Goal: Task Accomplishment & Management: Complete application form

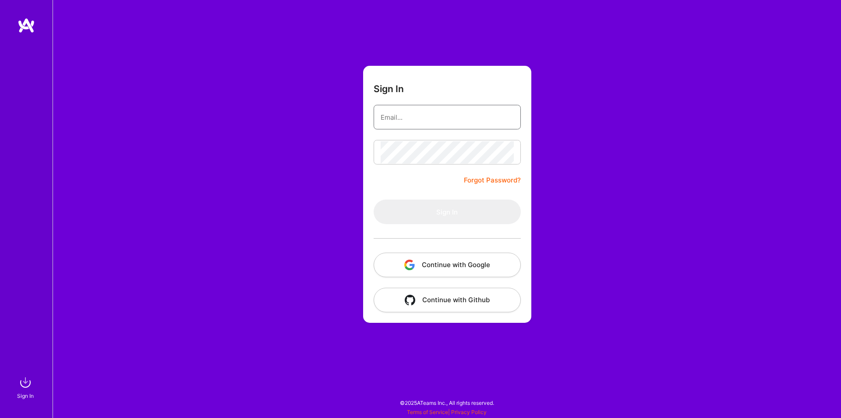
click at [423, 120] on input "email" at bounding box center [447, 117] width 133 height 22
type input "[PERSON_NAME][EMAIL_ADDRESS][DOMAIN_NAME]"
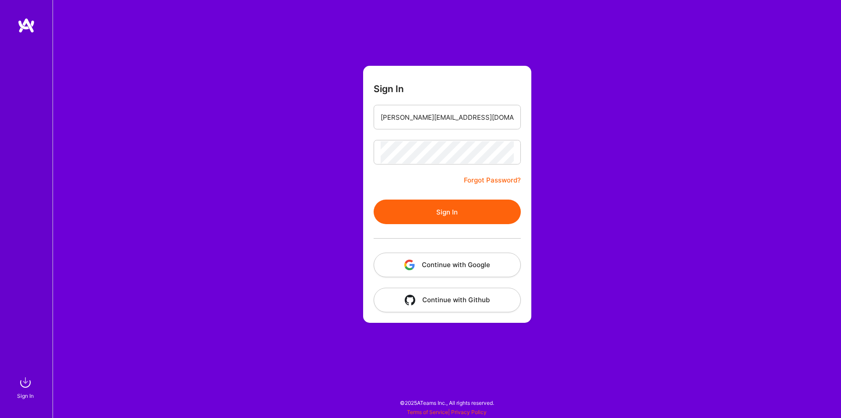
click at [443, 265] on button "Continue with Google" at bounding box center [447, 264] width 147 height 25
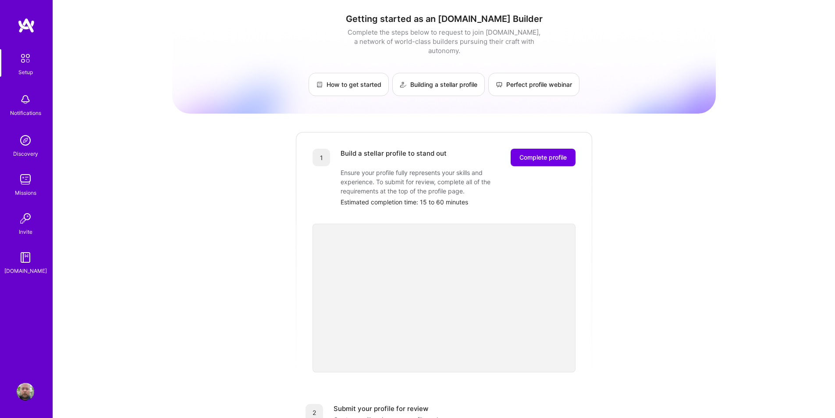
click at [718, 282] on div "Getting started as an [DOMAIN_NAME] Builder Complete the steps below to request…" at bounding box center [444, 342] width 782 height 684
drag, startPoint x: 531, startPoint y: 148, endPoint x: 517, endPoint y: 149, distance: 14.5
click at [517, 149] on button "Complete profile" at bounding box center [542, 158] width 65 height 18
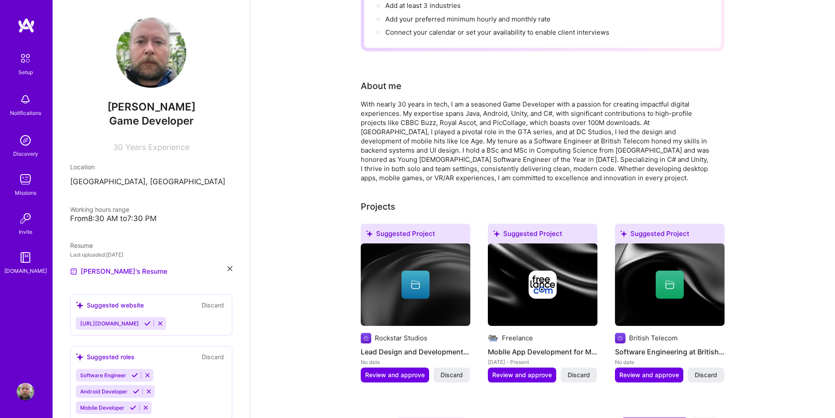
scroll to position [263, 0]
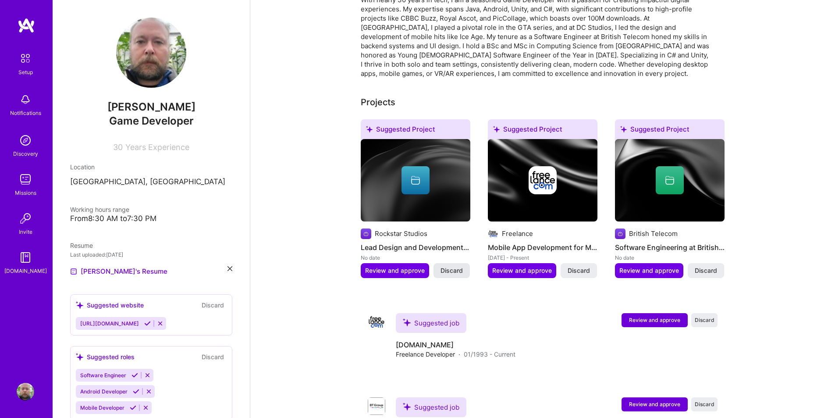
click at [449, 266] on span "Discard" at bounding box center [451, 270] width 22 height 9
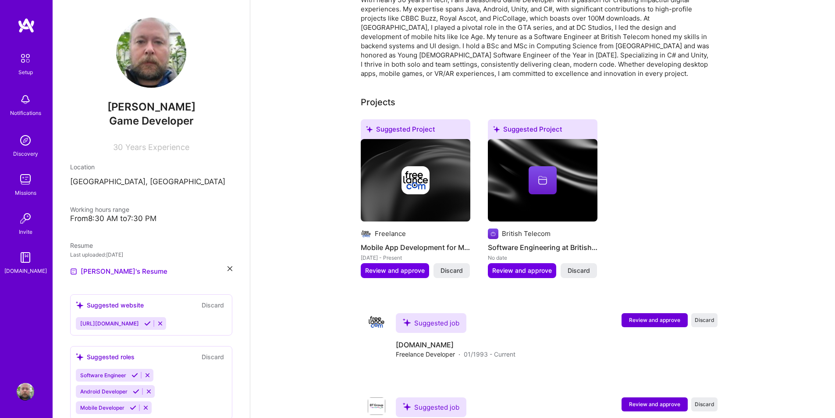
drag, startPoint x: 581, startPoint y: 260, endPoint x: 588, endPoint y: 260, distance: 6.6
click at [588, 266] on span "Discard" at bounding box center [578, 270] width 22 height 9
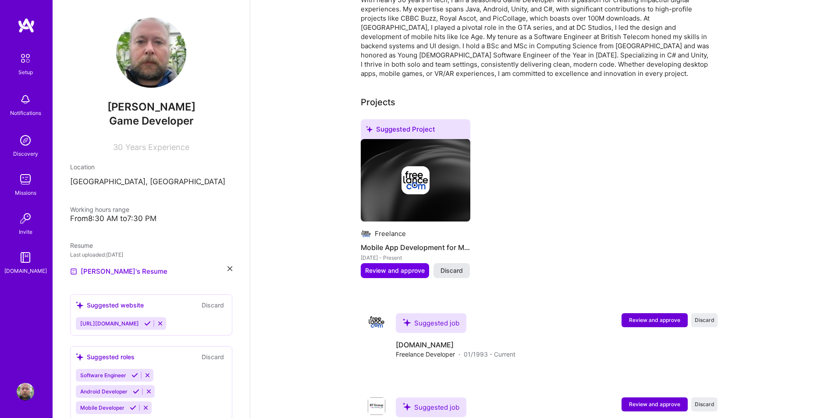
click at [453, 266] on span "Discard" at bounding box center [451, 270] width 22 height 9
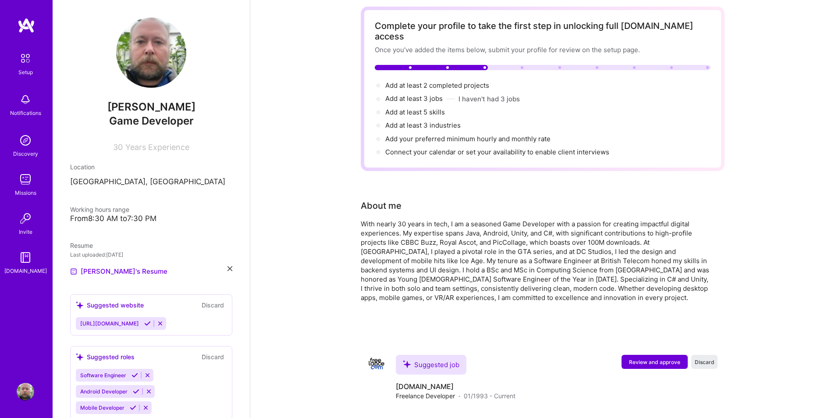
scroll to position [214, 0]
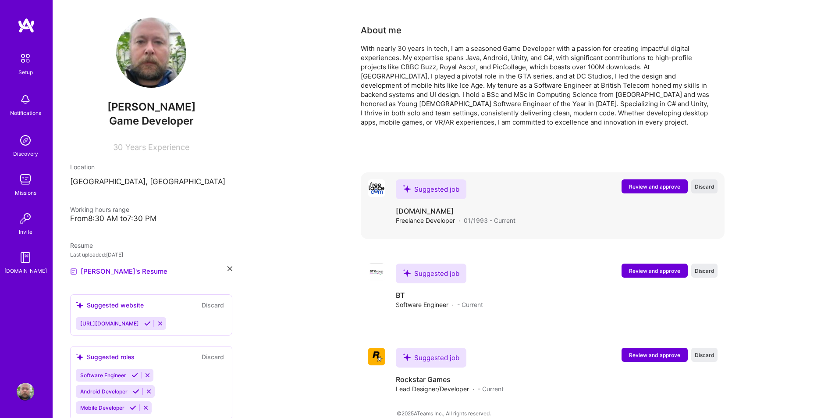
click at [701, 183] on span "Discard" at bounding box center [704, 186] width 20 height 7
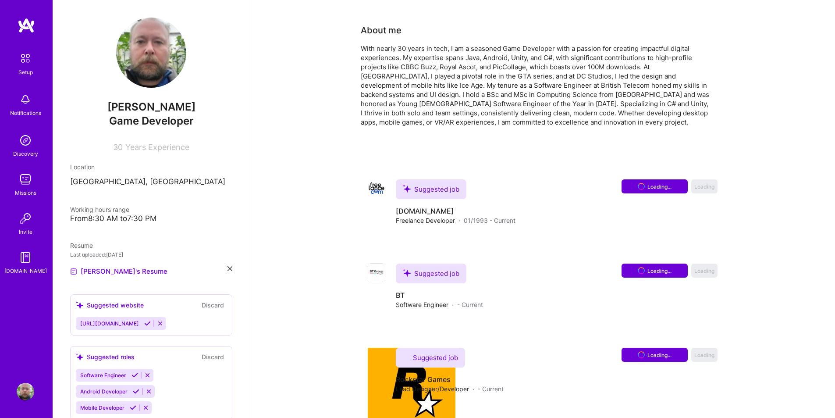
scroll to position [130, 0]
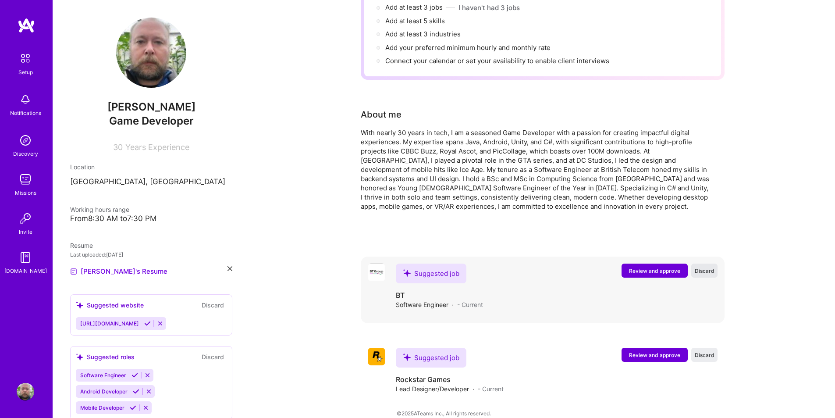
click at [707, 263] on button "Discard" at bounding box center [704, 270] width 26 height 14
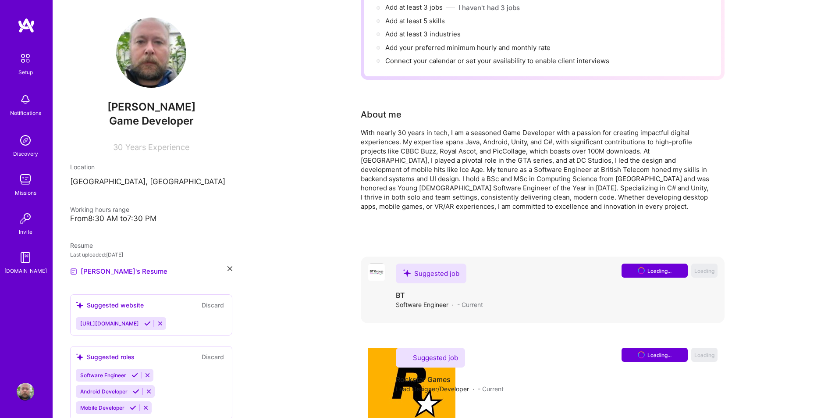
scroll to position [46, 0]
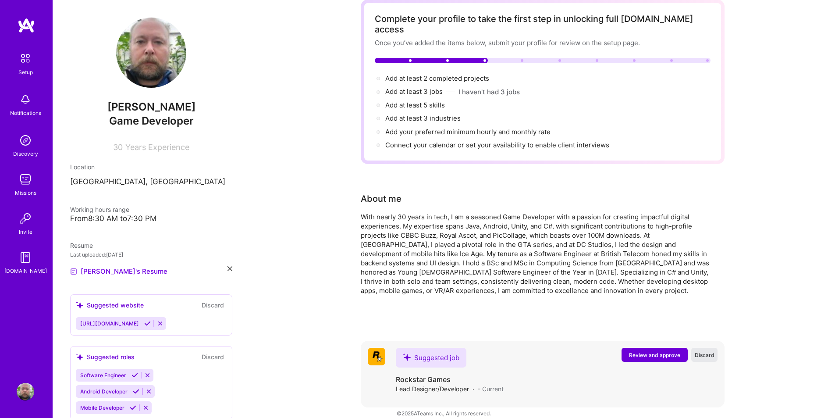
click at [703, 351] on span "Discard" at bounding box center [704, 354] width 20 height 7
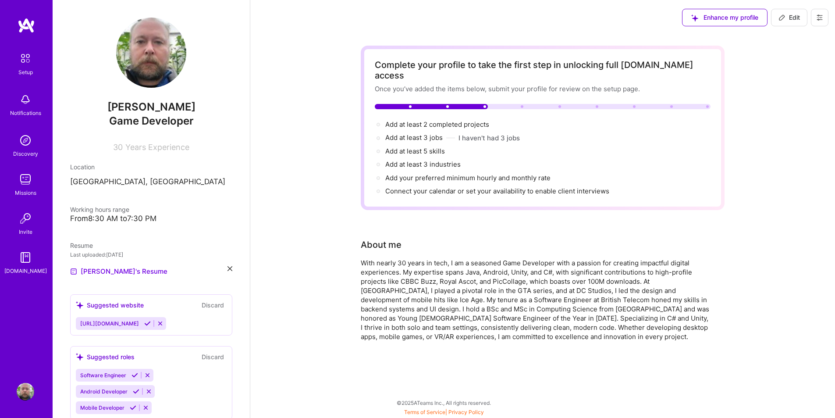
scroll to position [0, 0]
click at [799, 17] on span "Edit" at bounding box center [795, 17] width 21 height 9
select select "US"
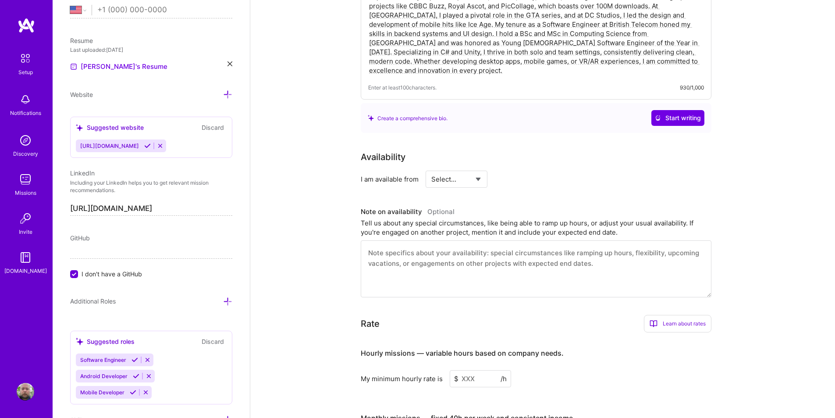
scroll to position [394, 0]
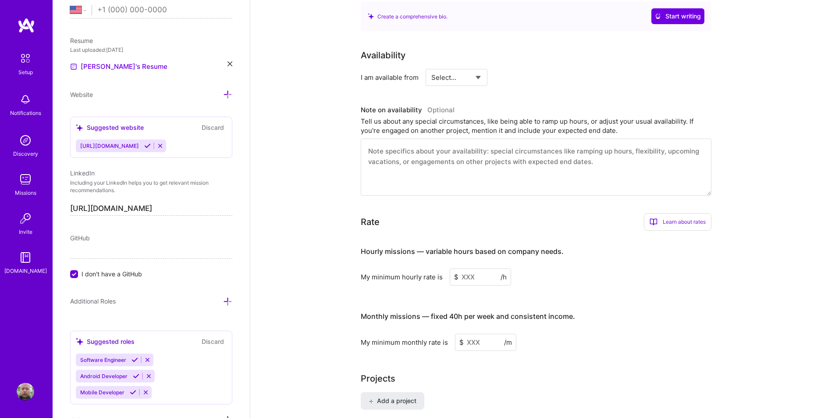
click at [460, 70] on select "Select... Right Now Future Date Not Available" at bounding box center [456, 77] width 50 height 22
select select "Right Now"
click at [431, 66] on select "Select... Right Now Future Date Not Available" at bounding box center [456, 77] width 50 height 22
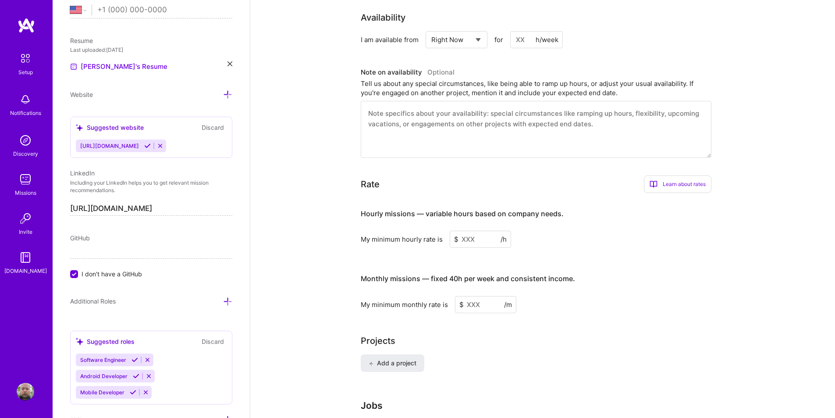
scroll to position [482, 0]
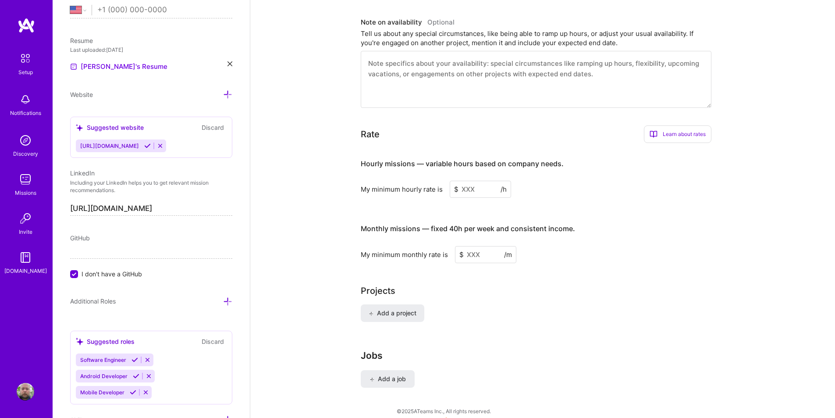
click at [460, 180] on input at bounding box center [479, 188] width 61 height 17
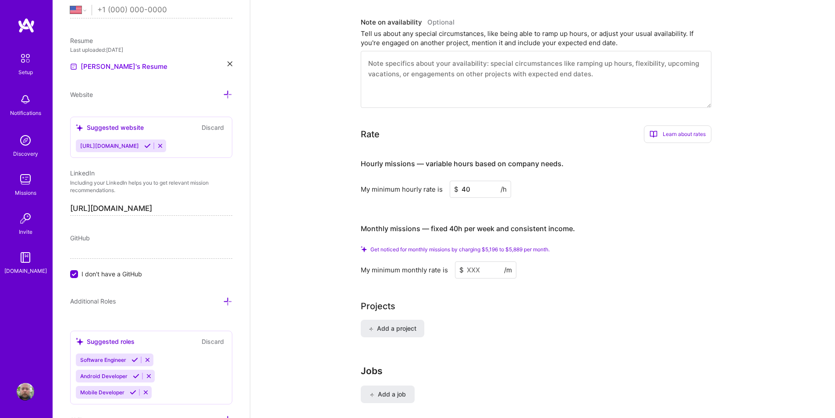
drag, startPoint x: 479, startPoint y: 181, endPoint x: 449, endPoint y: 184, distance: 30.4
click at [449, 184] on input "40" at bounding box center [479, 188] width 61 height 17
type input "50"
click at [478, 261] on input at bounding box center [485, 269] width 61 height 17
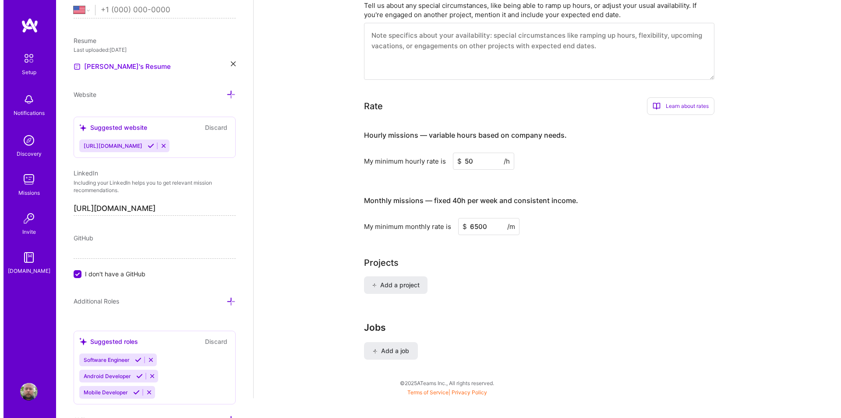
scroll to position [505, 0]
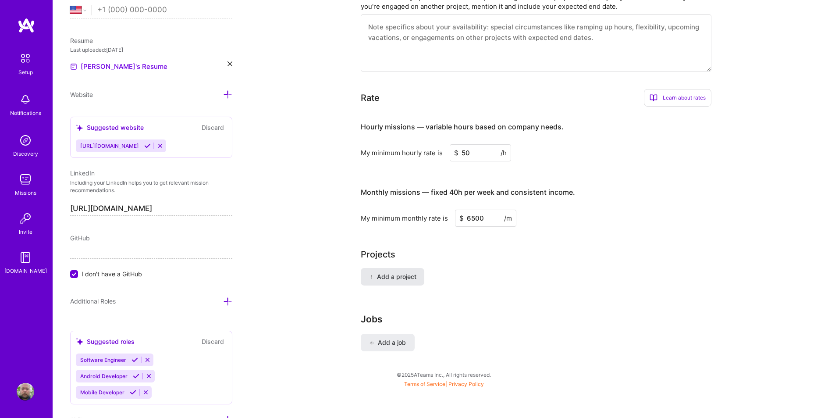
type input "6500"
click at [400, 272] on span "Add a project" at bounding box center [392, 276] width 48 height 9
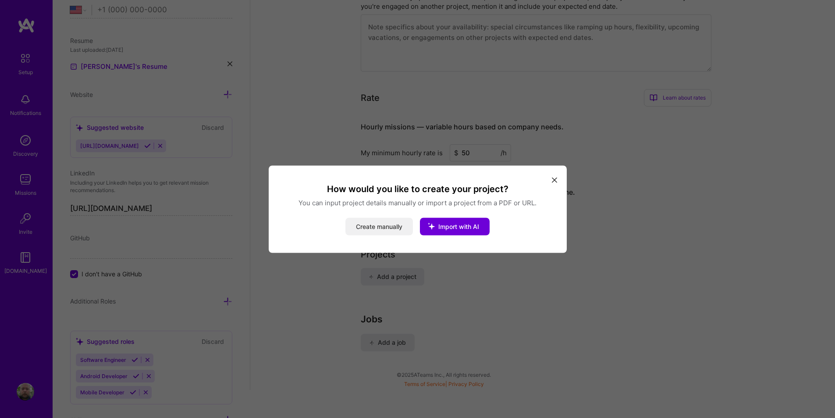
click at [390, 224] on button "Create manually" at bounding box center [378, 226] width 67 height 18
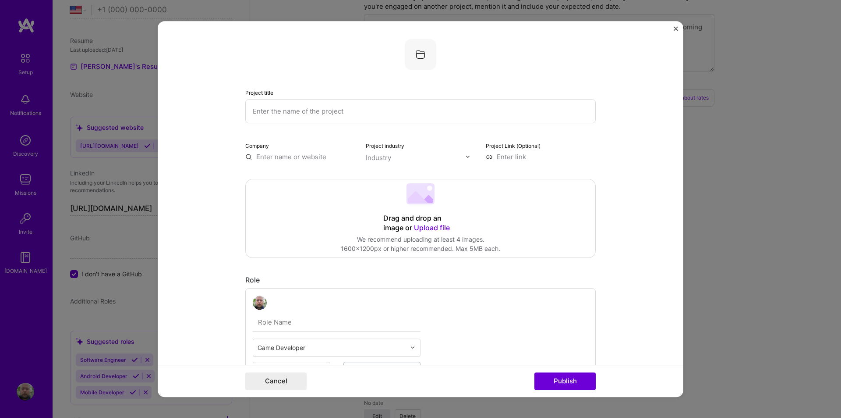
click at [342, 112] on input "text" at bounding box center [420, 111] width 350 height 24
type input "JellyStar"
click at [429, 228] on span "Upload file" at bounding box center [432, 227] width 36 height 9
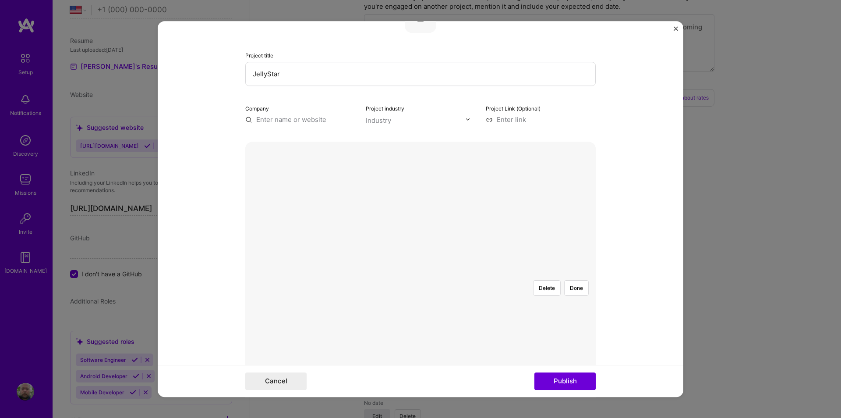
scroll to position [88, 0]
click at [460, 223] on div at bounding box center [591, 321] width 262 height 197
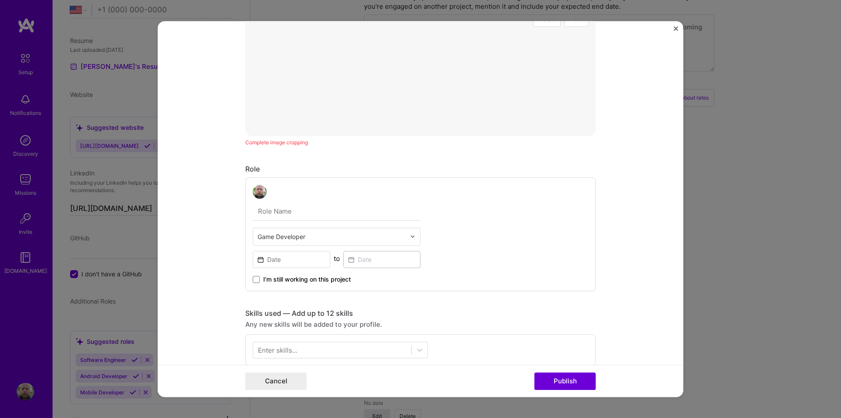
scroll to position [307, 0]
click at [282, 259] on input at bounding box center [292, 258] width 78 height 17
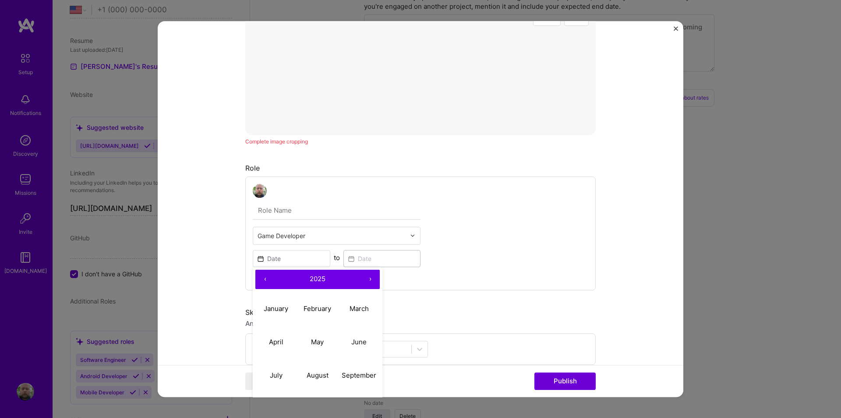
click at [260, 278] on button "‹" at bounding box center [264, 278] width 19 height 19
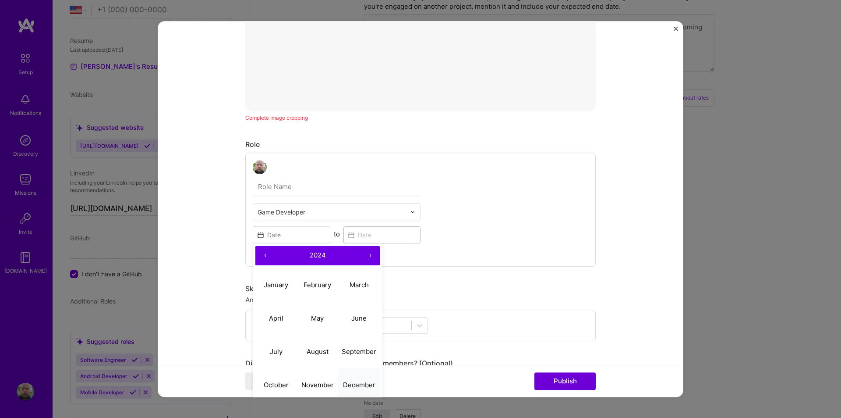
scroll to position [350, 0]
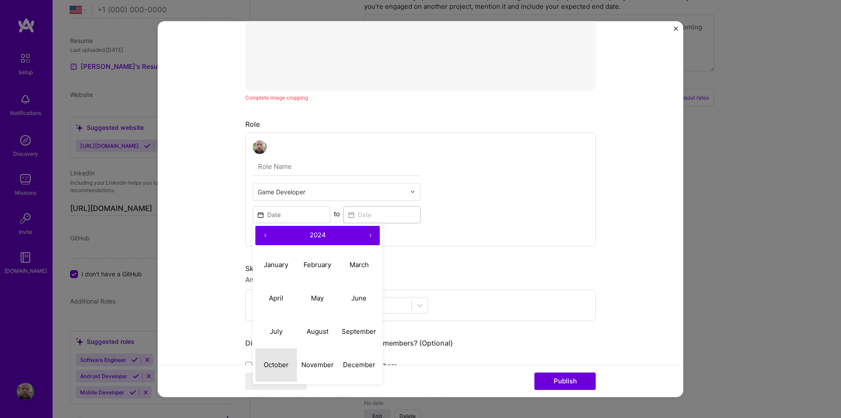
click at [273, 364] on abbr "October" at bounding box center [276, 364] width 25 height 8
type input "Oct, 2024"
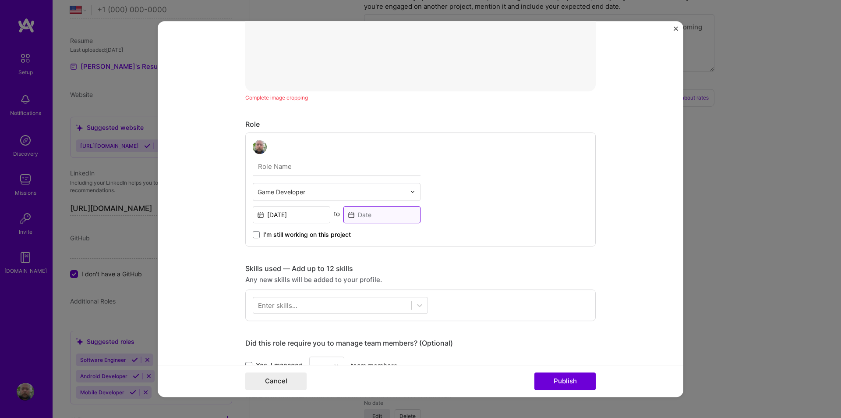
click at [361, 217] on input at bounding box center [382, 214] width 78 height 17
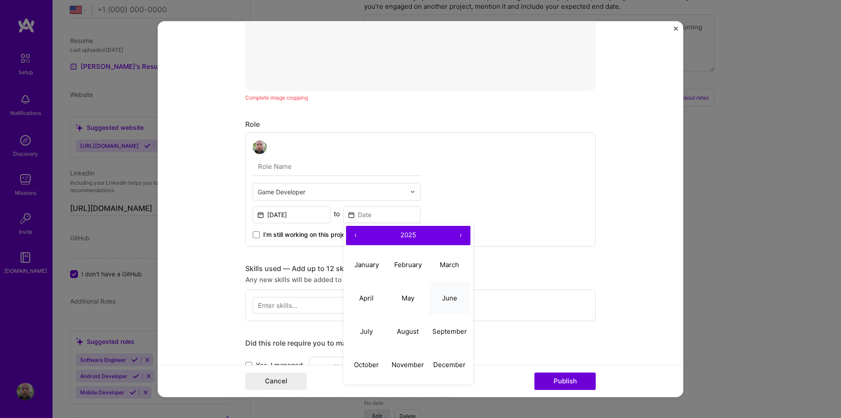
click at [450, 296] on abbr "June" at bounding box center [449, 298] width 15 height 8
type input "Jun, 2025"
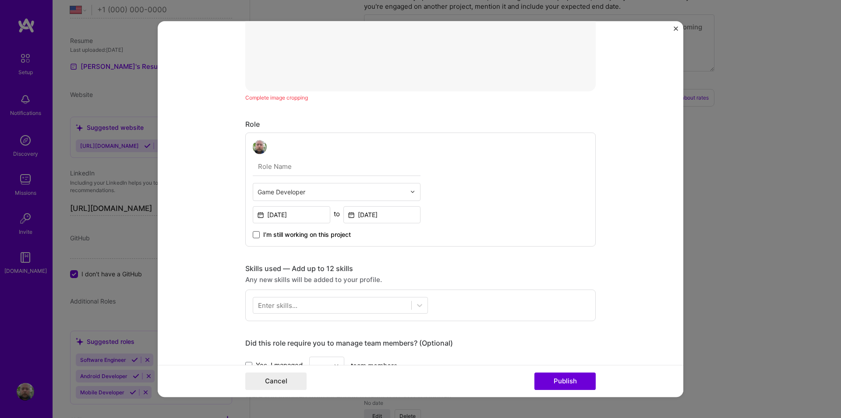
click at [253, 235] on span at bounding box center [256, 234] width 7 height 7
click at [0, 0] on input "I’m still working on this project" at bounding box center [0, 0] width 0 height 0
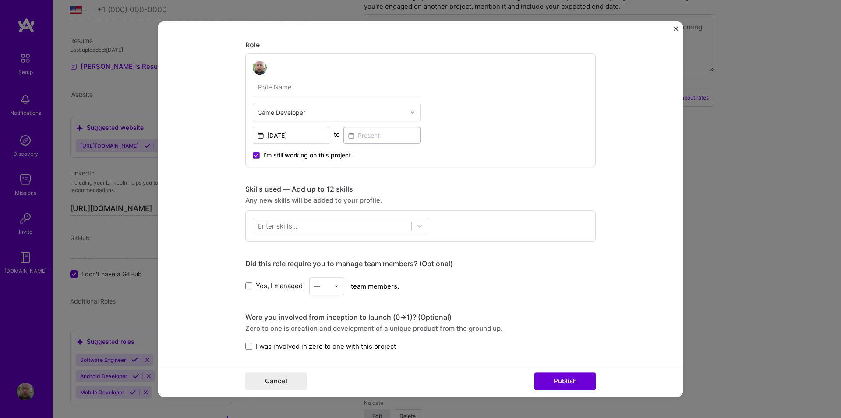
scroll to position [438, 0]
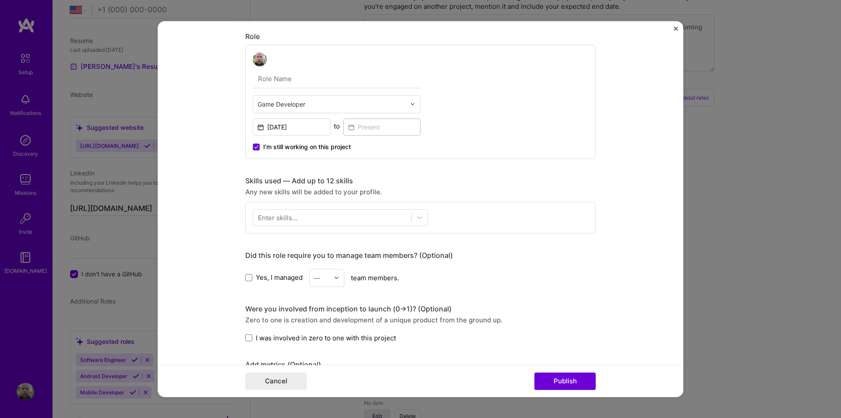
click at [287, 216] on div "Enter skills..." at bounding box center [277, 216] width 39 height 9
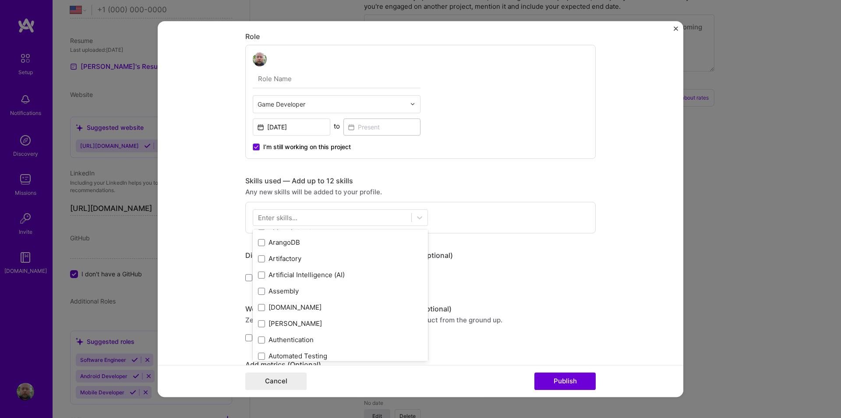
scroll to position [832, 0]
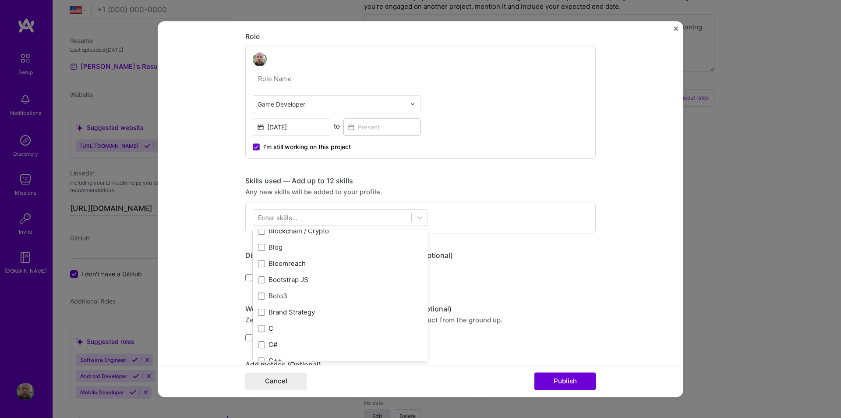
click at [277, 218] on div "Enter skills..." at bounding box center [277, 216] width 39 height 9
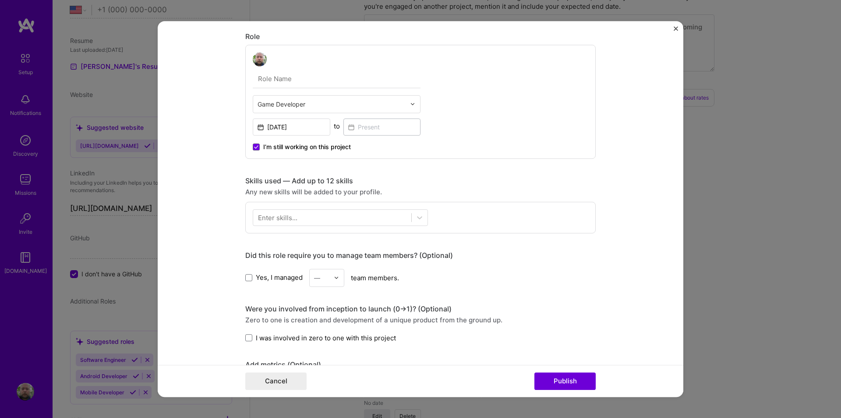
click at [283, 218] on div "Enter skills..." at bounding box center [277, 216] width 39 height 9
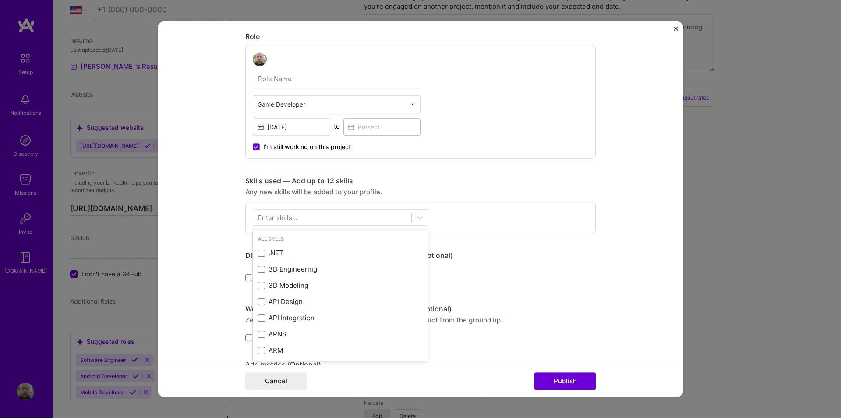
click at [292, 218] on div "Enter skills..." at bounding box center [277, 216] width 39 height 9
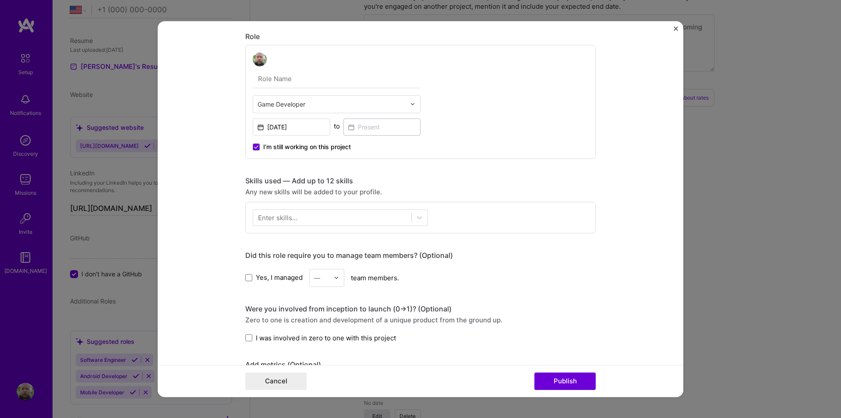
click at [291, 218] on div "Enter skills..." at bounding box center [277, 216] width 39 height 9
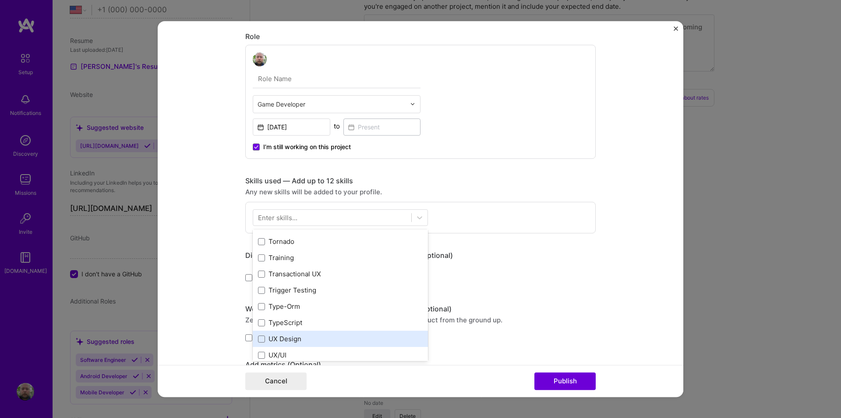
scroll to position [5520, 0]
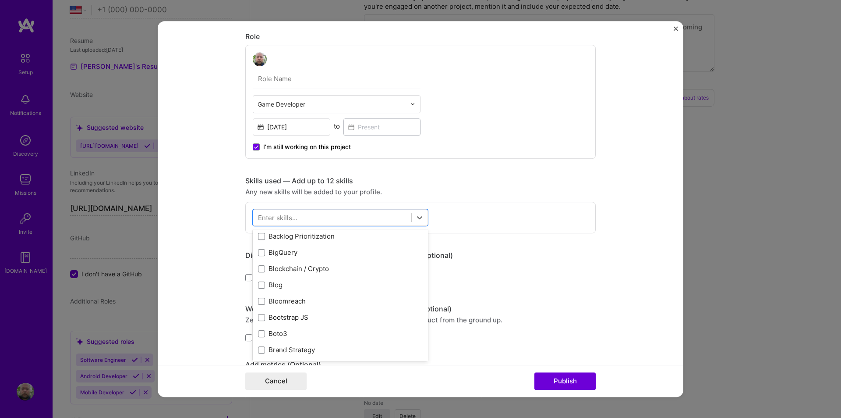
scroll to position [843, 0]
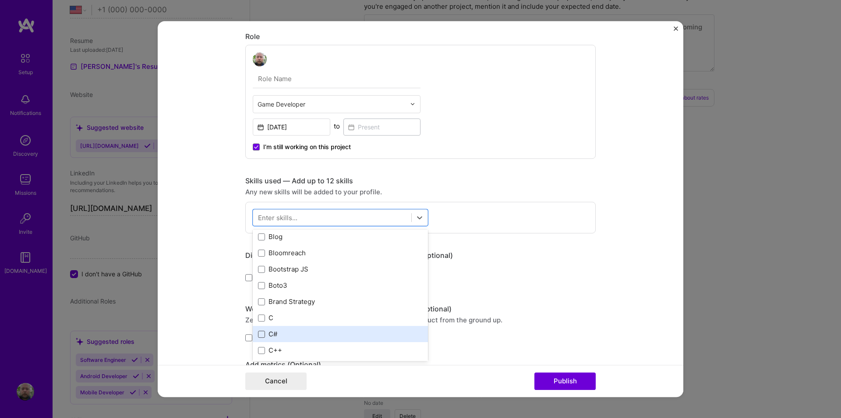
click at [259, 335] on span at bounding box center [261, 333] width 7 height 7
click at [0, 0] on input "checkbox" at bounding box center [0, 0] width 0 height 0
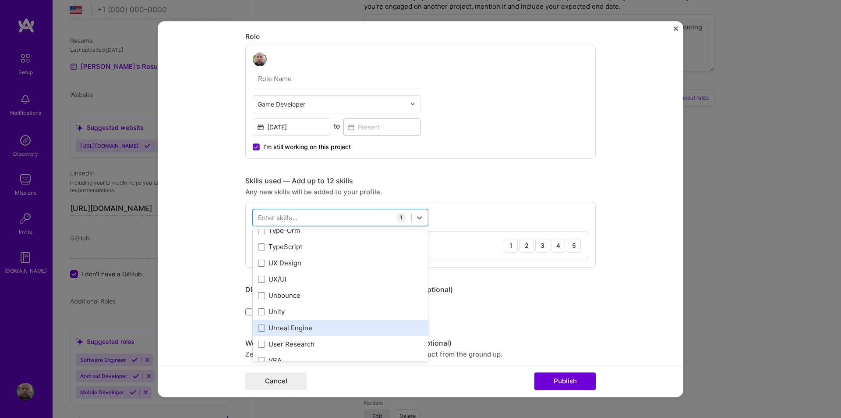
scroll to position [5574, 0]
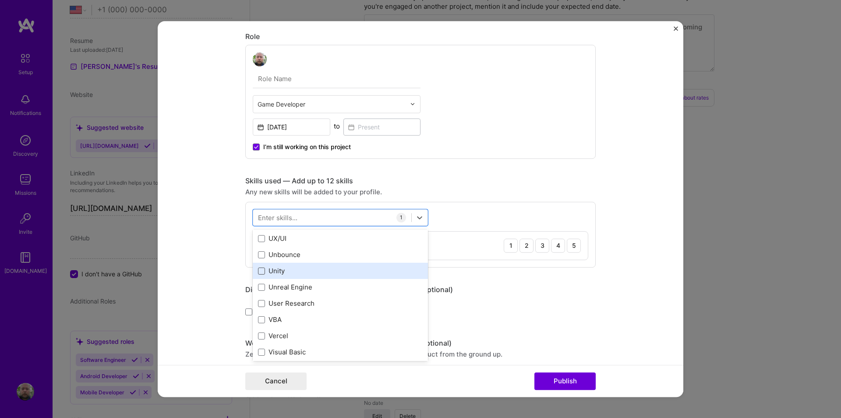
click at [261, 272] on span at bounding box center [261, 270] width 7 height 7
click at [0, 0] on input "checkbox" at bounding box center [0, 0] width 0 height 0
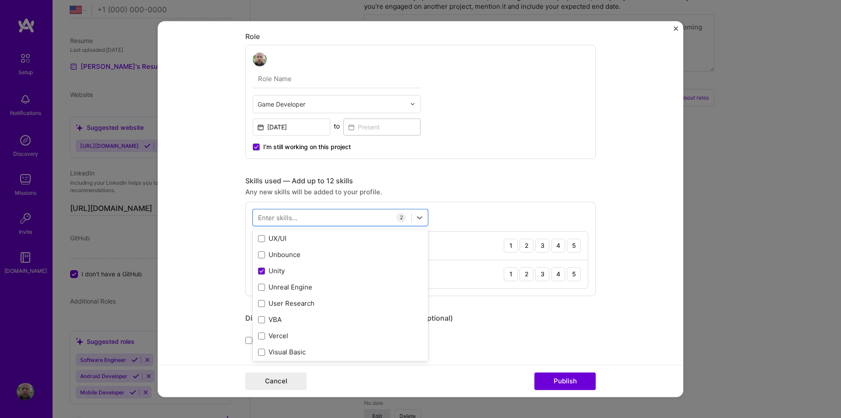
click at [493, 213] on div "option Unity, selected. option VBA focused, 0 of 2. 378 results available. Use …" at bounding box center [420, 249] width 350 height 94
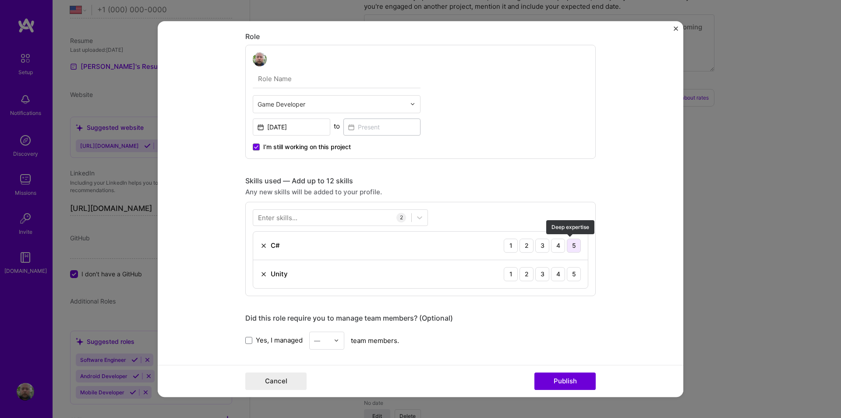
click at [573, 244] on div "5" at bounding box center [574, 245] width 14 height 14
click at [572, 271] on div "5" at bounding box center [574, 274] width 14 height 14
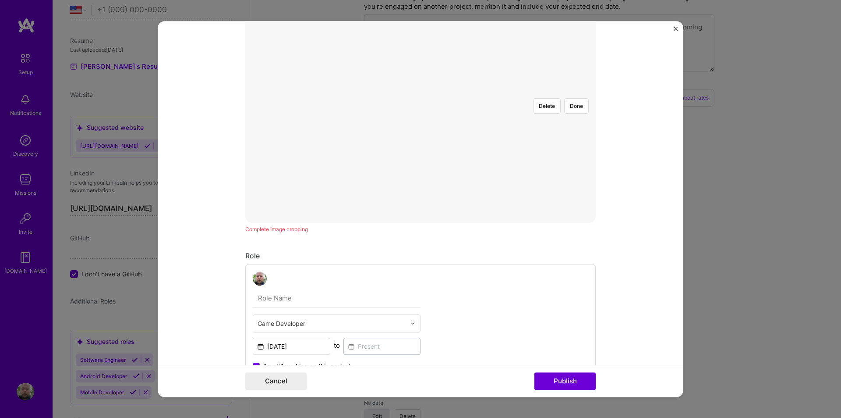
scroll to position [0, 0]
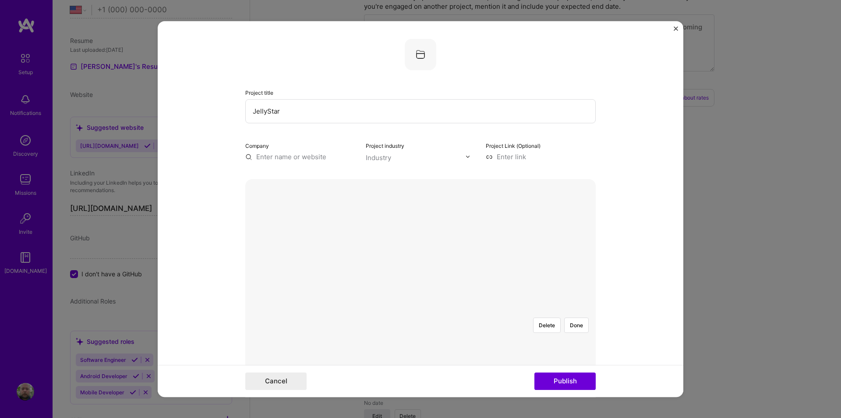
click at [511, 158] on input at bounding box center [541, 156] width 110 height 9
click at [503, 156] on input at bounding box center [541, 156] width 110 height 9
paste input "https://tynepunk.com/jellystar/"
type input "https://tynepunk.com/jellystar/"
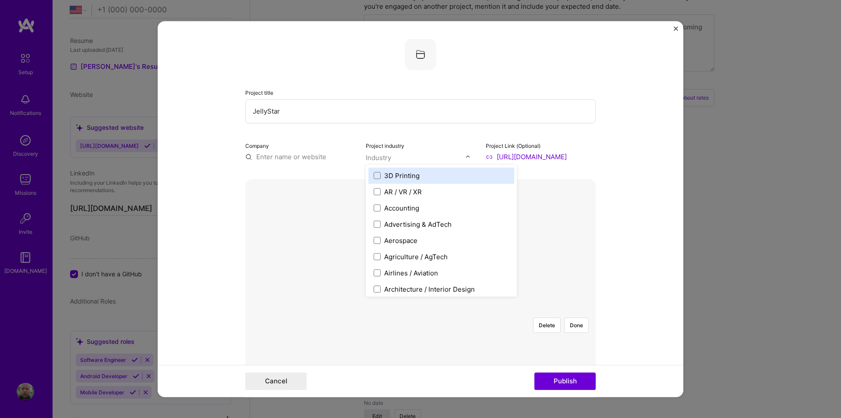
click at [381, 158] on div "Industry" at bounding box center [378, 157] width 25 height 9
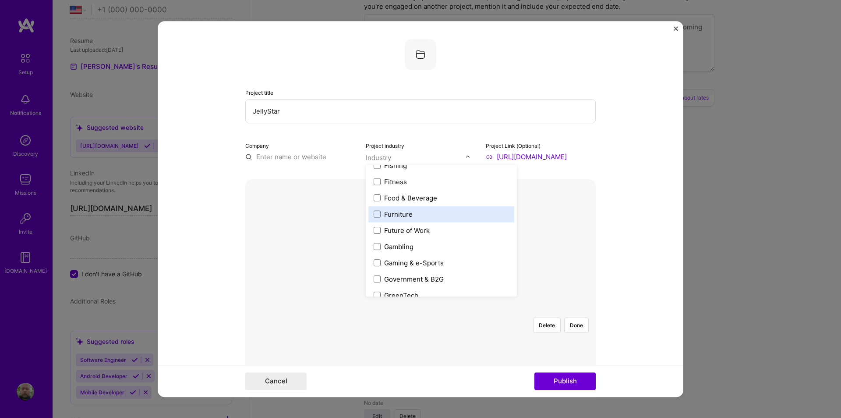
scroll to position [964, 0]
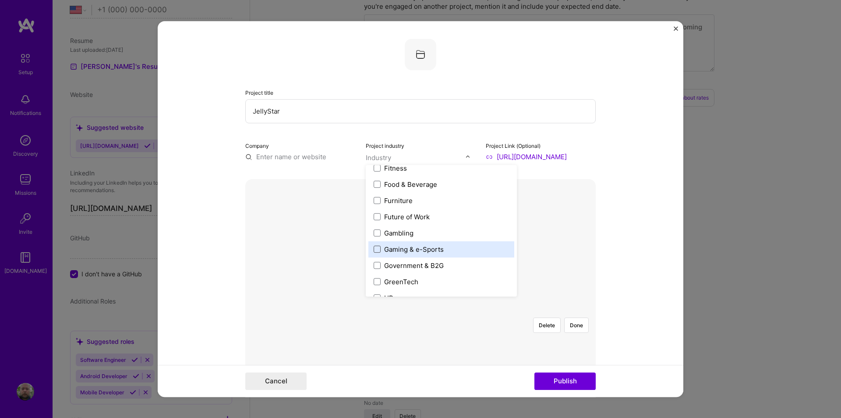
click at [374, 249] on span at bounding box center [377, 248] width 7 height 7
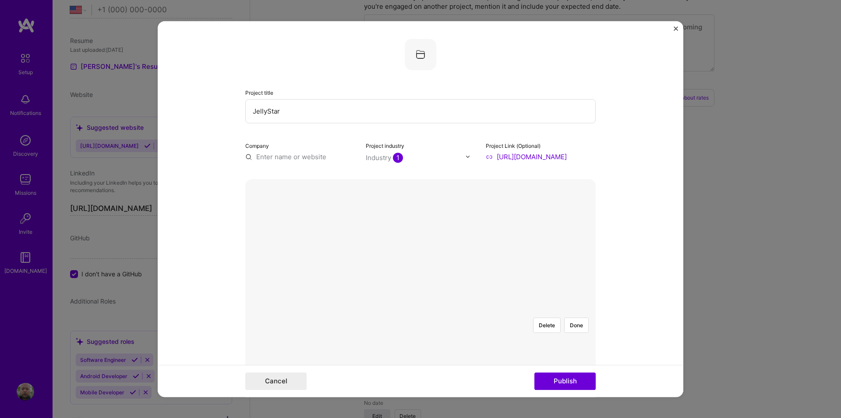
click at [302, 156] on input "text" at bounding box center [300, 156] width 110 height 9
type input "Tynepunk"
click at [326, 179] on div "Tynepunk" at bounding box center [313, 176] width 38 height 15
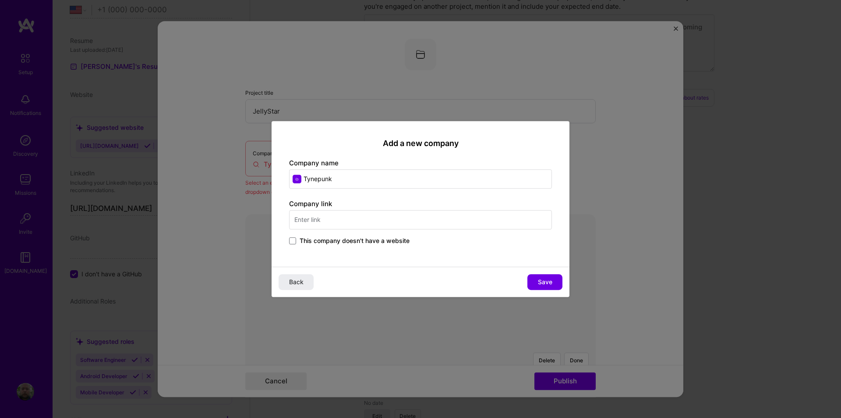
click at [326, 219] on input "text" at bounding box center [420, 219] width 263 height 19
type input "www.tynepunk.com"
click at [536, 282] on button "Save" at bounding box center [544, 282] width 35 height 16
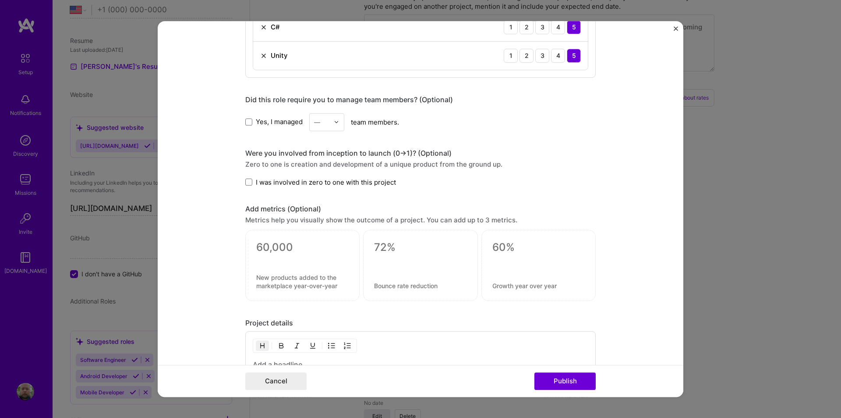
scroll to position [657, 0]
click at [247, 182] on span at bounding box center [248, 180] width 7 height 7
click at [0, 0] on input "I was involved in zero to one with this project" at bounding box center [0, 0] width 0 height 0
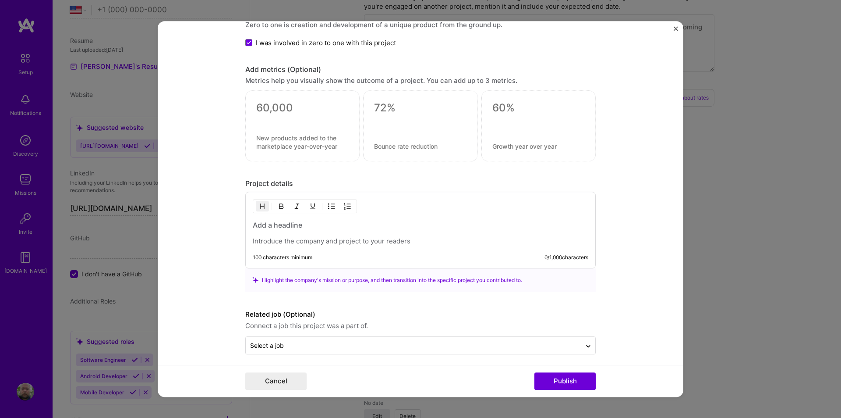
scroll to position [801, 0]
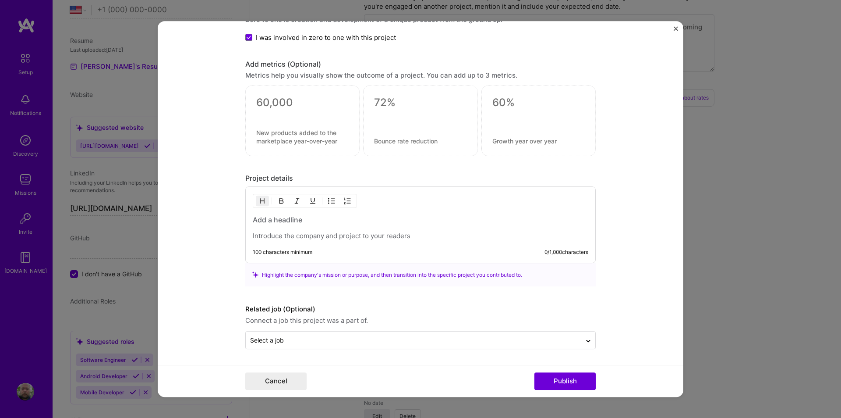
click at [275, 224] on h3 at bounding box center [421, 220] width 336 height 10
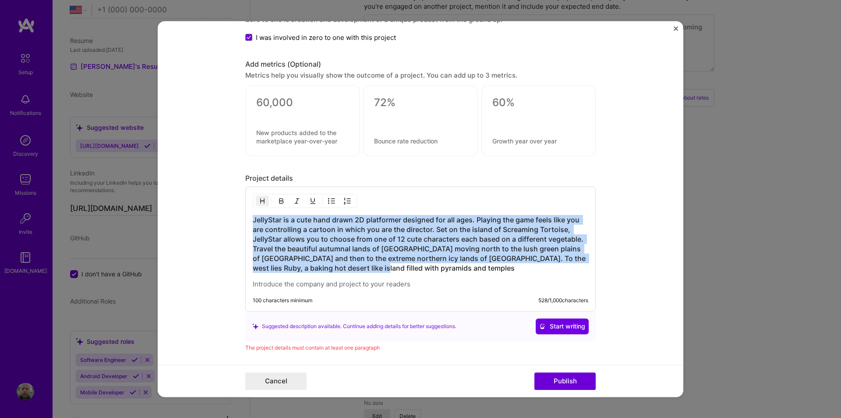
drag, startPoint x: 372, startPoint y: 266, endPoint x: 225, endPoint y: 204, distance: 159.4
click at [225, 204] on form "Project title JellyStar Company Tynepunk Project industry Industry 1 Project Li…" at bounding box center [421, 209] width 526 height 376
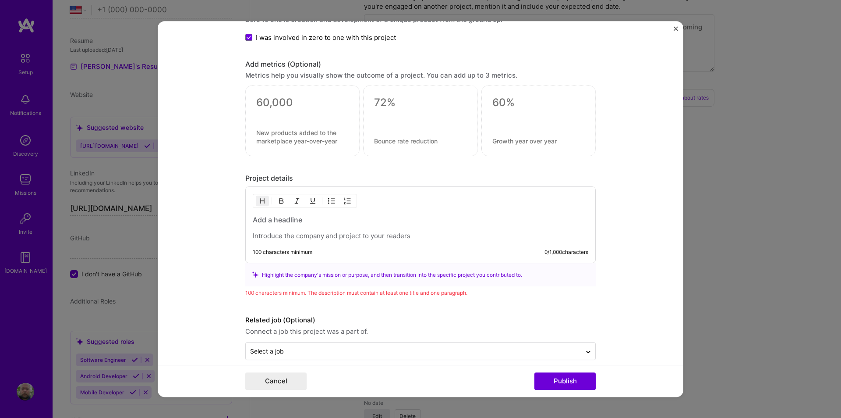
click at [269, 235] on p at bounding box center [421, 235] width 336 height 9
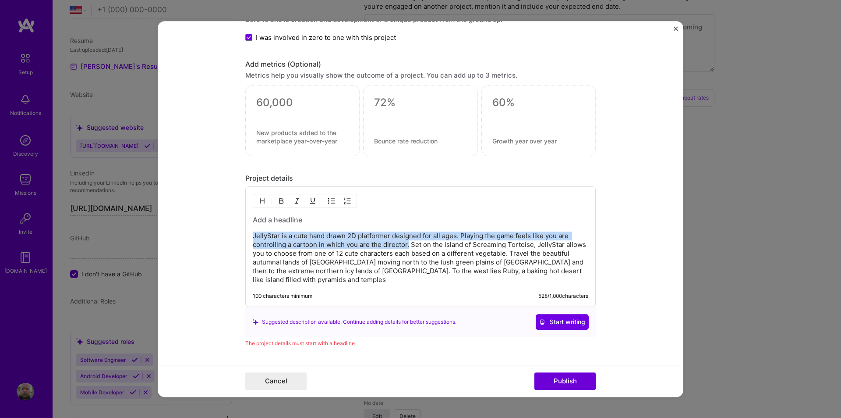
drag, startPoint x: 405, startPoint y: 243, endPoint x: 219, endPoint y: 233, distance: 186.5
click at [219, 233] on form "Project title JellyStar Company Tynepunk Project industry Industry 1 Project Li…" at bounding box center [421, 209] width 526 height 376
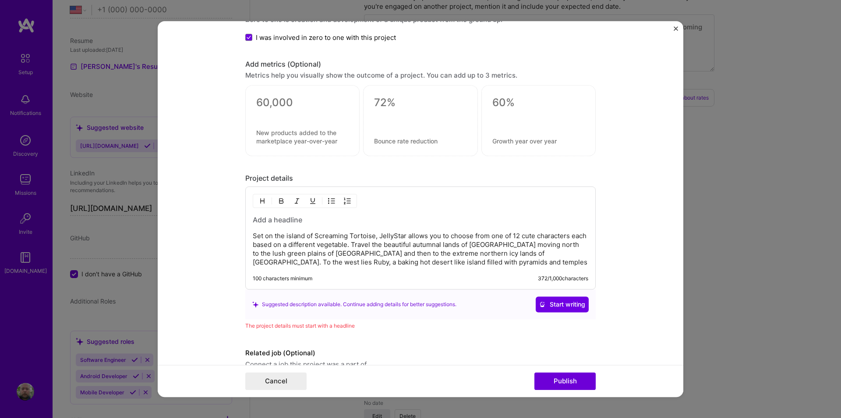
click at [280, 216] on h3 at bounding box center [421, 220] width 336 height 10
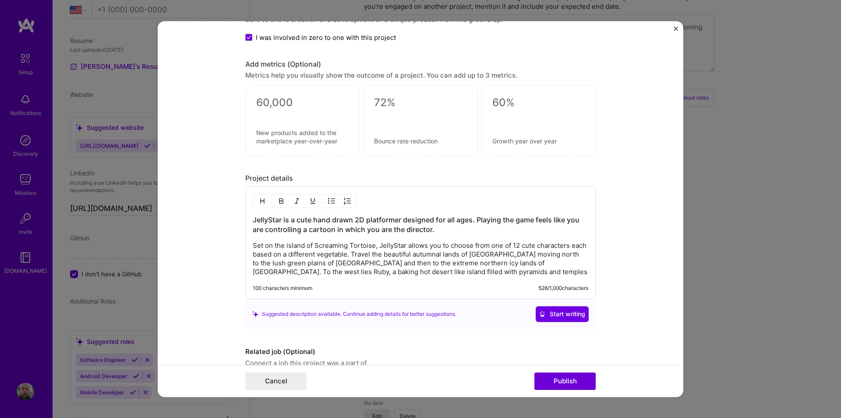
click at [253, 245] on p "Set on the island of Screaming Tortoise, JellyStar allows you to choose from on…" at bounding box center [421, 258] width 336 height 35
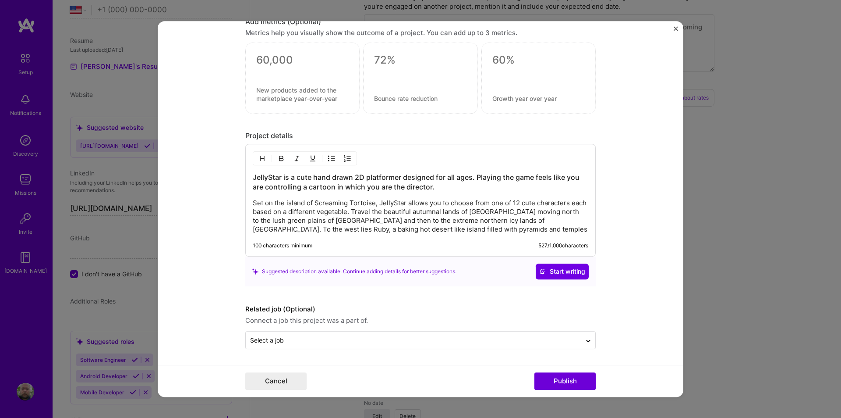
click at [439, 231] on p "Set on the island of Screaming Tortoise, JellyStar allows you to choose from on…" at bounding box center [421, 215] width 336 height 35
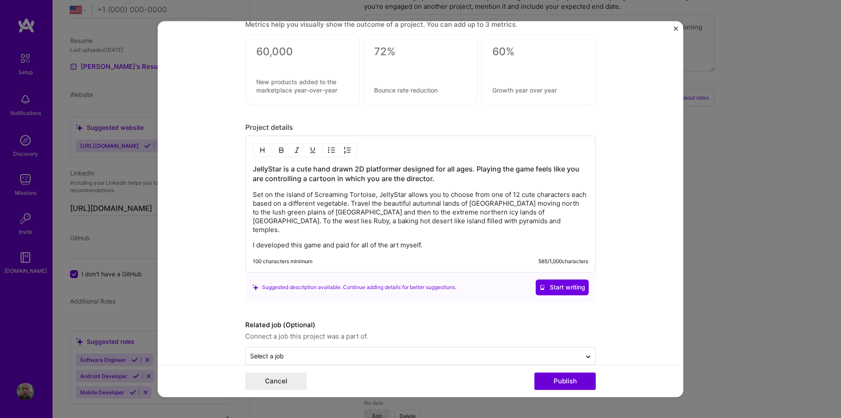
scroll to position [859, 0]
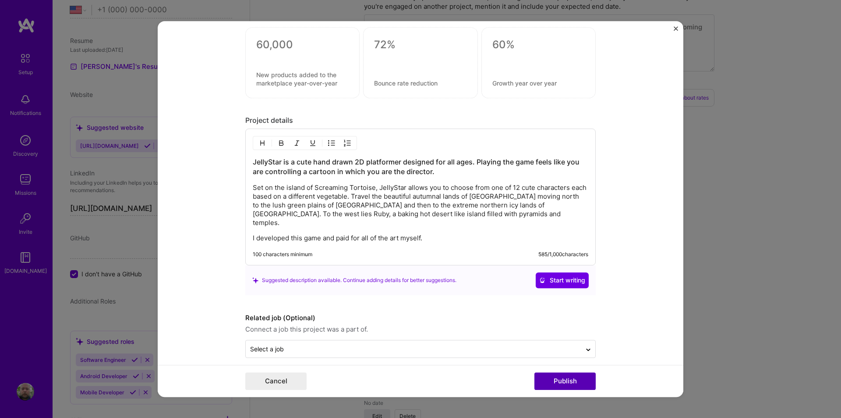
click at [555, 382] on button "Publish" at bounding box center [564, 381] width 61 height 18
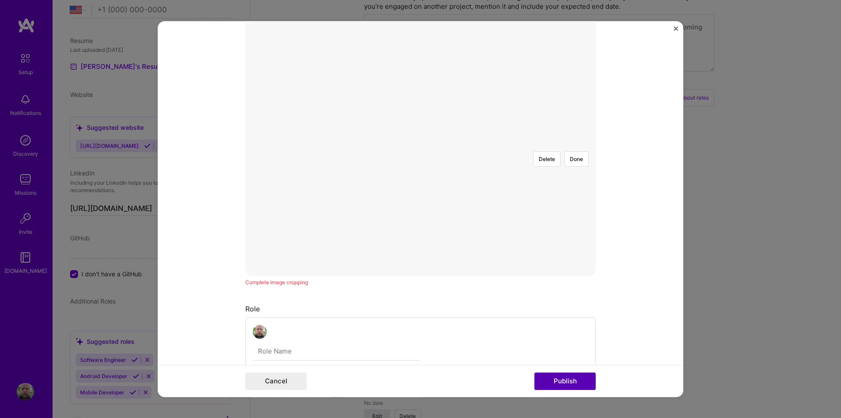
scroll to position [158, 0]
click at [577, 159] on button "Done" at bounding box center [576, 166] width 25 height 15
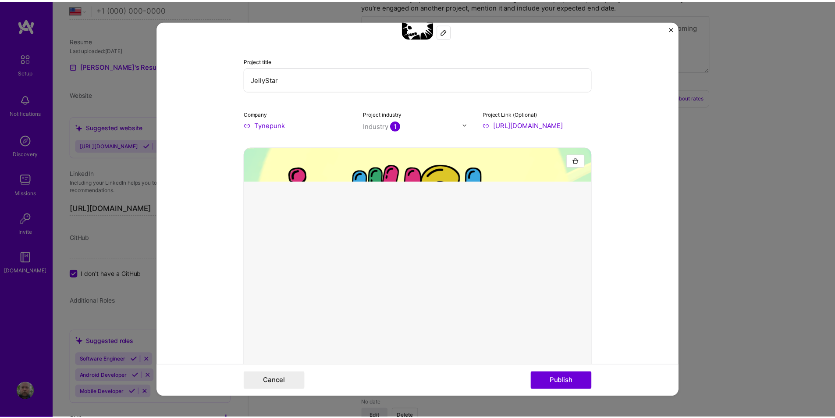
scroll to position [175, 0]
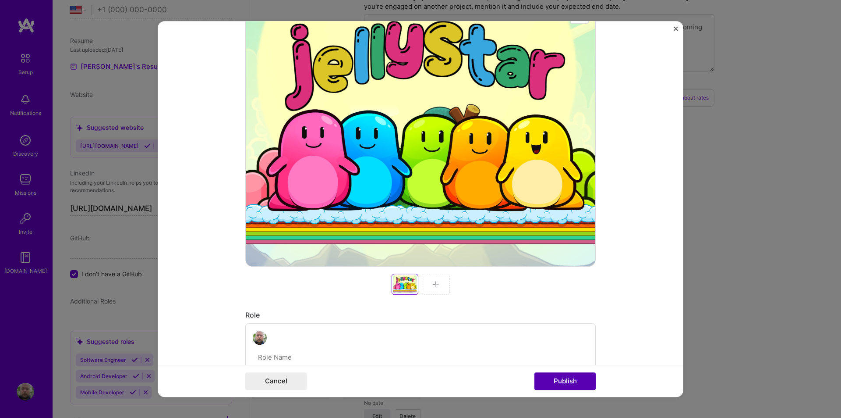
click at [566, 380] on button "Publish" at bounding box center [564, 381] width 61 height 18
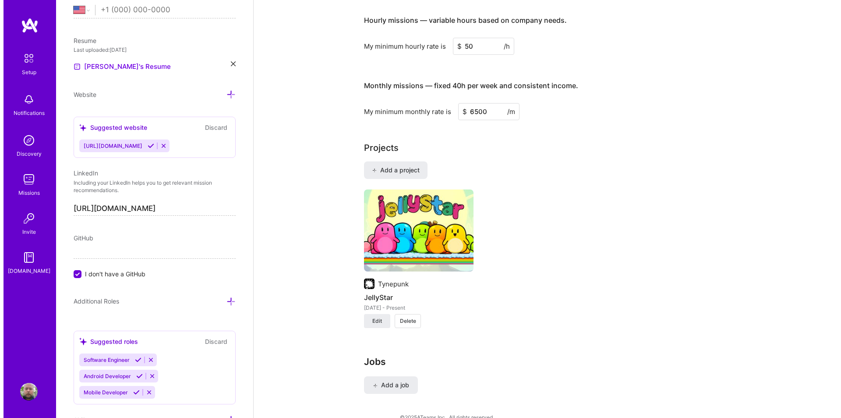
scroll to position [616, 0]
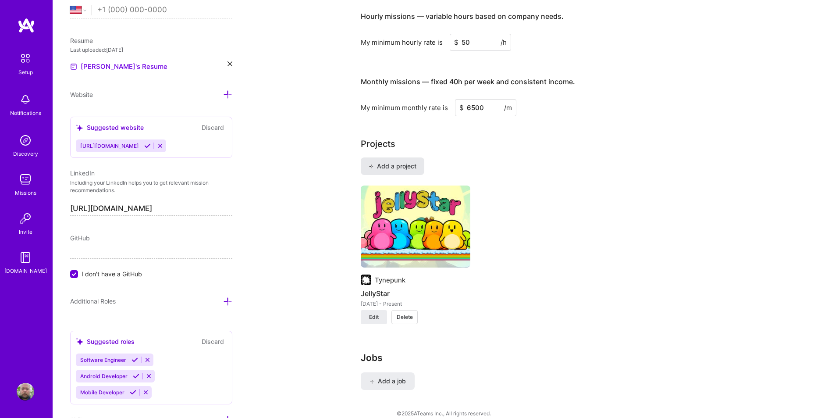
click at [398, 162] on span "Add a project" at bounding box center [392, 166] width 48 height 9
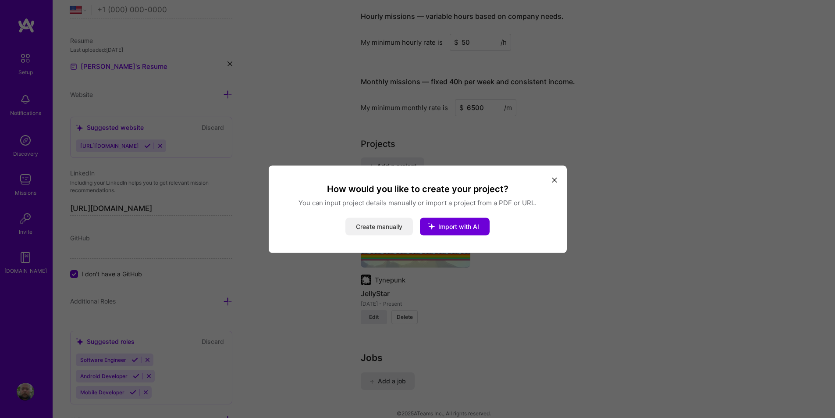
click at [369, 225] on button "Create manually" at bounding box center [378, 226] width 67 height 18
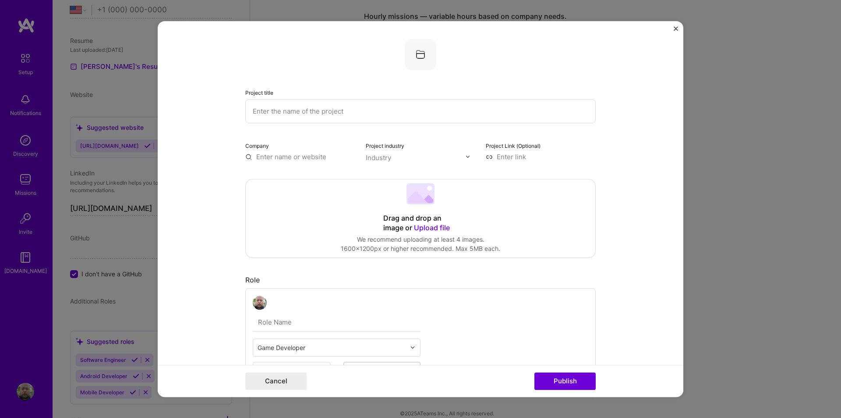
click at [307, 113] on input "text" at bounding box center [420, 111] width 350 height 24
type input "Smokkehed"
click at [433, 226] on span "Upload file" at bounding box center [432, 227] width 36 height 9
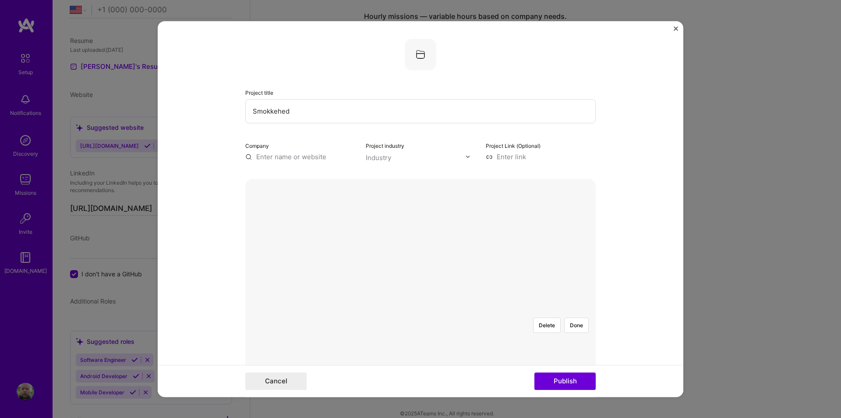
click at [471, 310] on div at bounding box center [602, 408] width 262 height 197
click at [572, 317] on button "Done" at bounding box center [576, 324] width 25 height 15
click at [507, 157] on input at bounding box center [541, 156] width 110 height 9
paste input "https://tynepunk.com/smokkehed/"
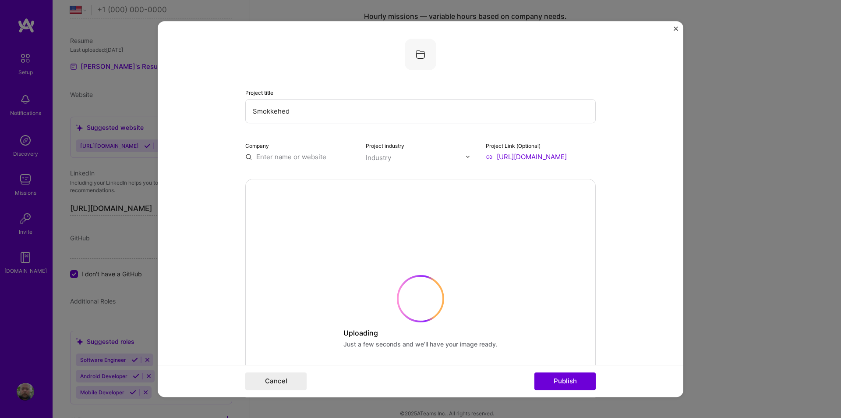
type input "https://tynepunk.com/smokkehed/"
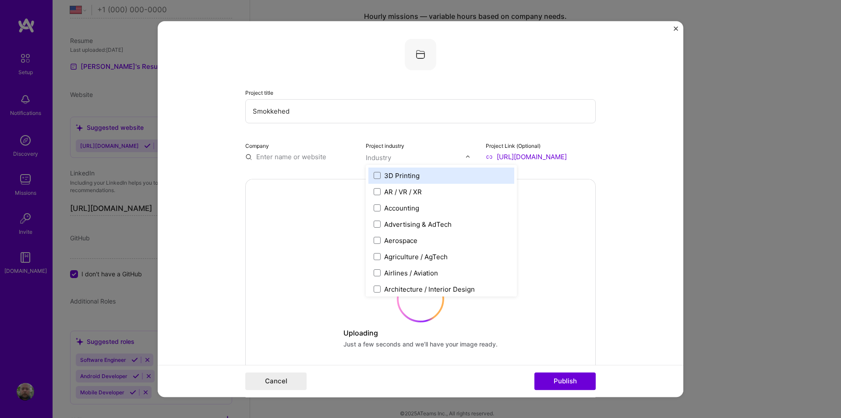
scroll to position [0, 0]
click at [382, 157] on div "Industry" at bounding box center [378, 157] width 25 height 9
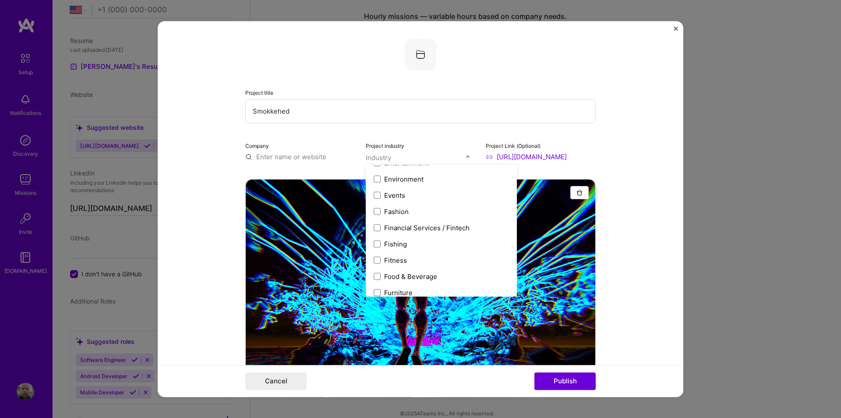
scroll to position [964, 0]
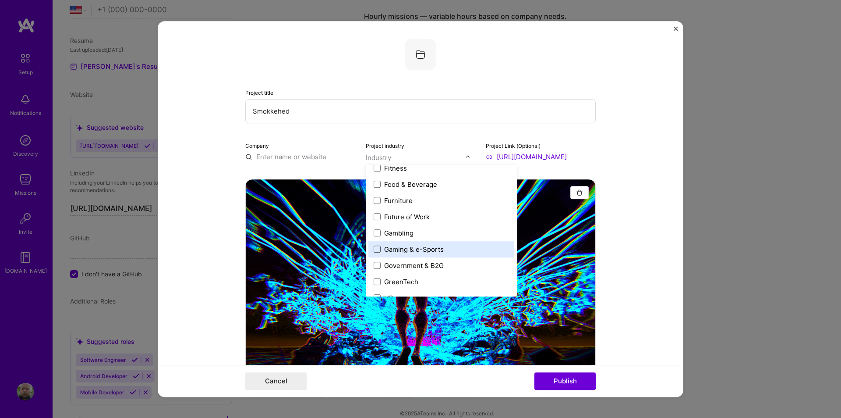
click at [374, 246] on span at bounding box center [377, 248] width 7 height 7
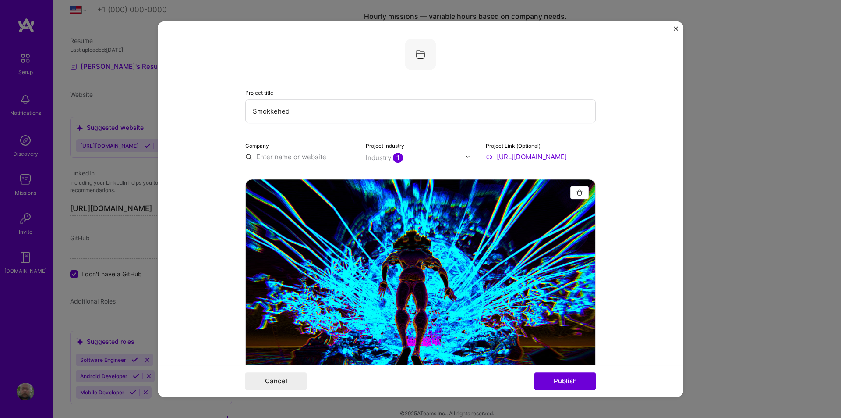
click at [290, 151] on div "Company" at bounding box center [300, 151] width 110 height 21
click at [284, 155] on input "text" at bounding box center [300, 156] width 110 height 9
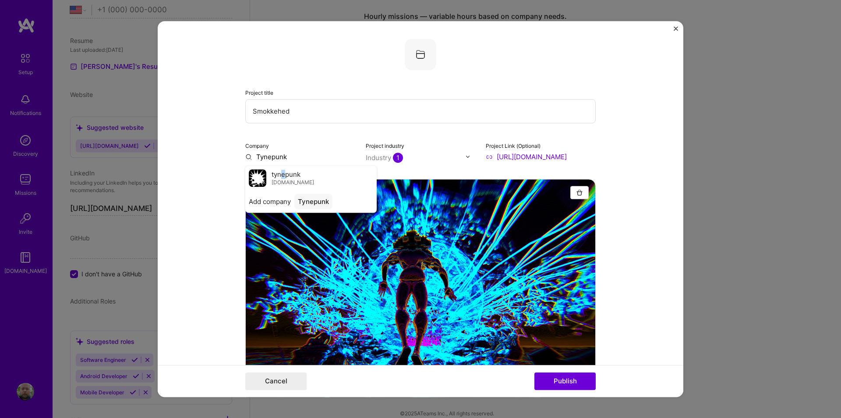
click at [280, 178] on span "tynepunk" at bounding box center [286, 174] width 29 height 9
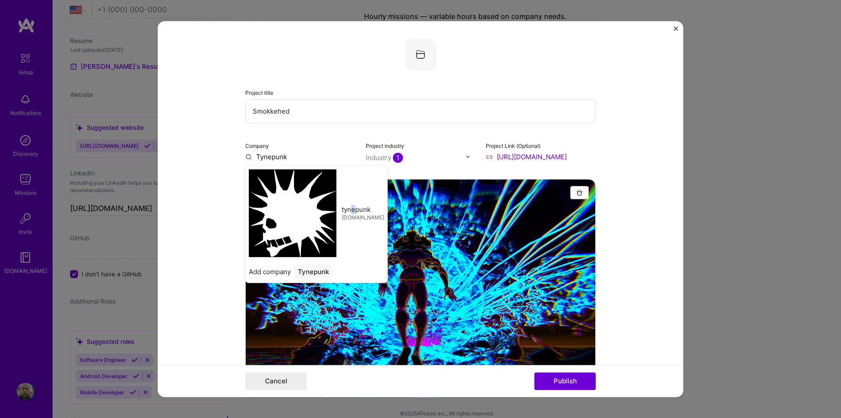
type input "tynepunk"
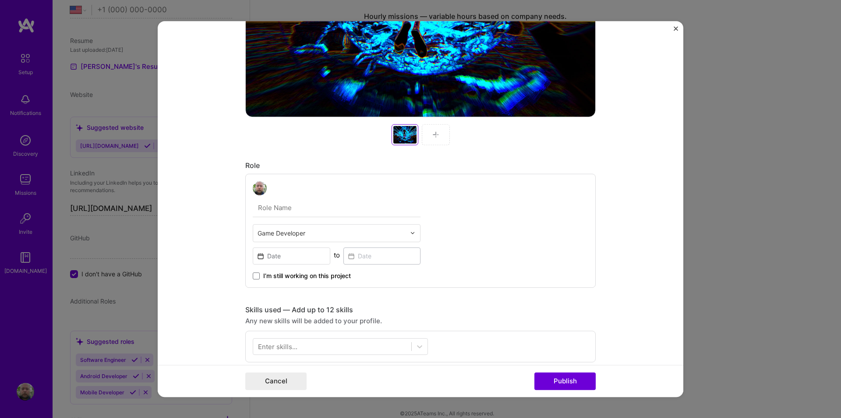
scroll to position [350, 0]
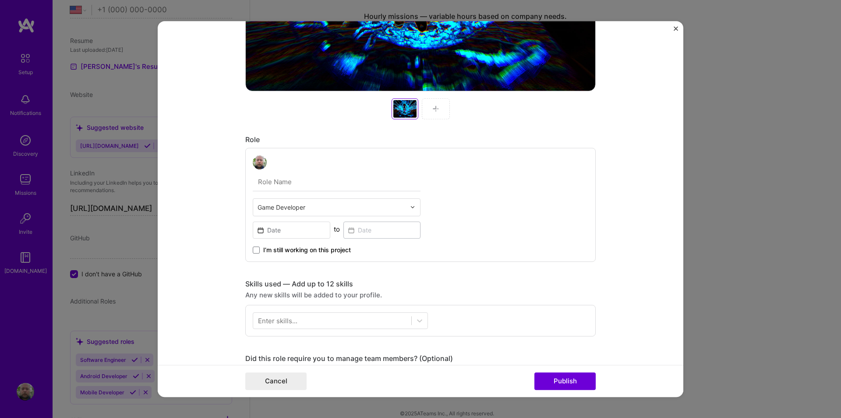
click at [289, 181] on input "text" at bounding box center [337, 182] width 168 height 18
type input "Lead Designer/Developer"
click at [257, 230] on input at bounding box center [292, 229] width 78 height 17
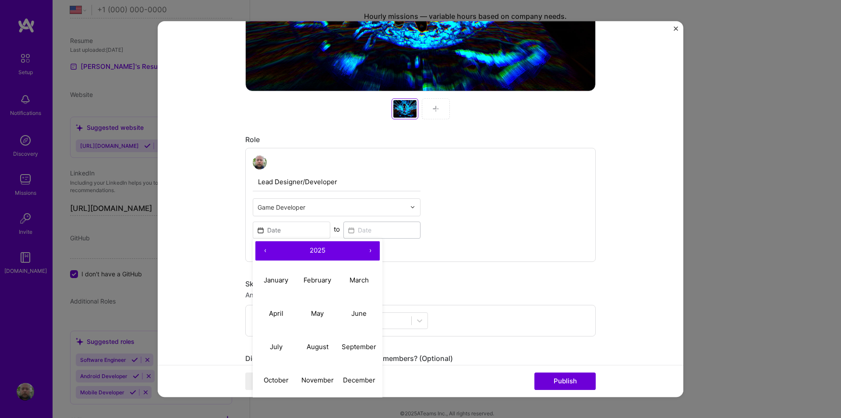
click at [261, 251] on button "‹" at bounding box center [264, 250] width 19 height 19
click at [274, 347] on abbr "July" at bounding box center [276, 346] width 13 height 8
type input "Jul, 2024"
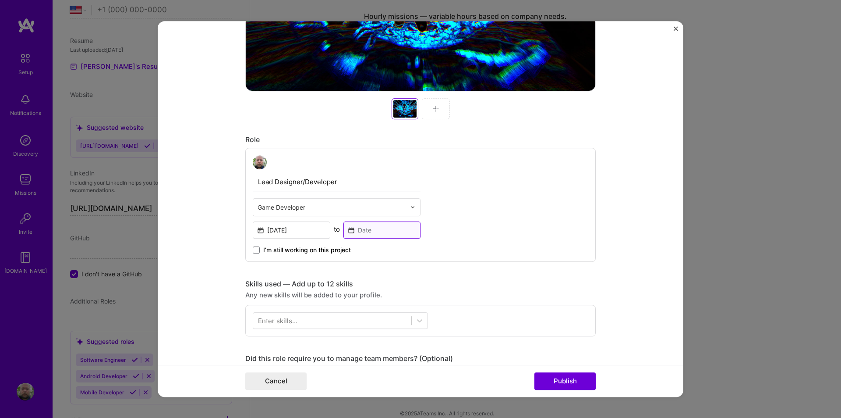
click at [369, 230] on input at bounding box center [382, 229] width 78 height 17
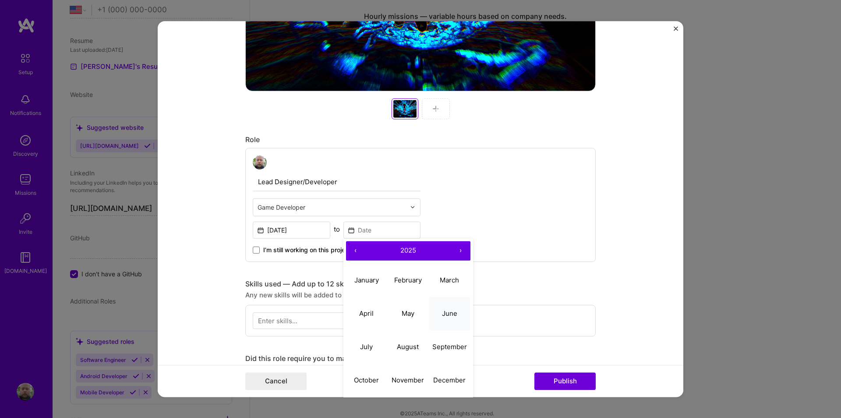
click at [448, 315] on abbr "June" at bounding box center [449, 313] width 15 height 8
type input "Jun, 2025"
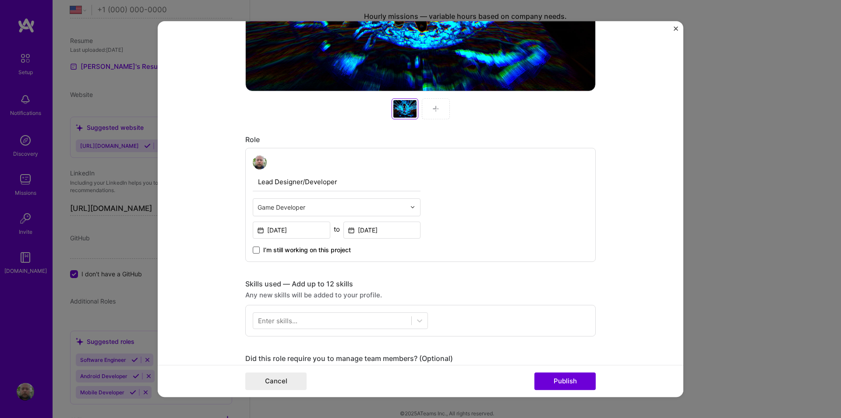
click at [253, 250] on span at bounding box center [256, 249] width 7 height 7
click at [0, 0] on input "I’m still working on this project" at bounding box center [0, 0] width 0 height 0
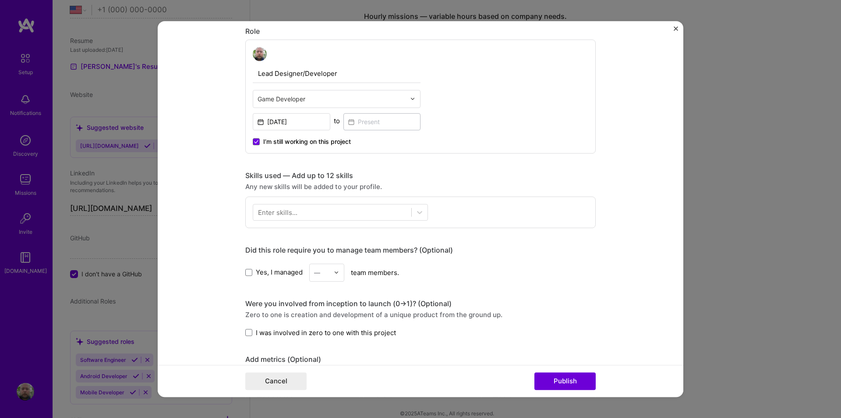
scroll to position [482, 0]
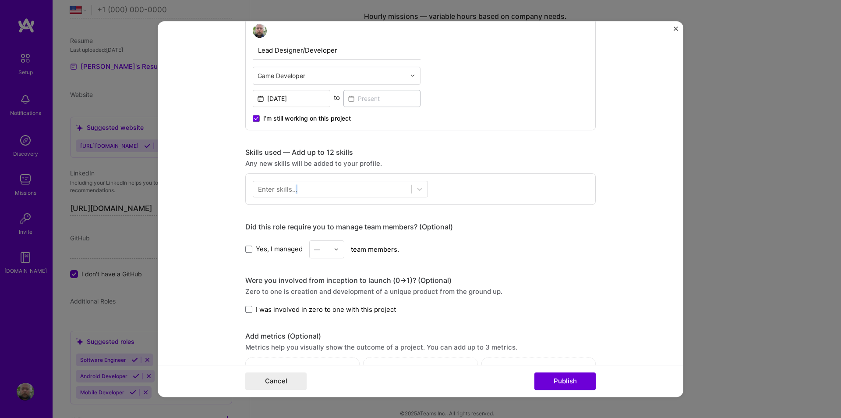
click at [293, 188] on div "Enter skills..." at bounding box center [277, 188] width 39 height 9
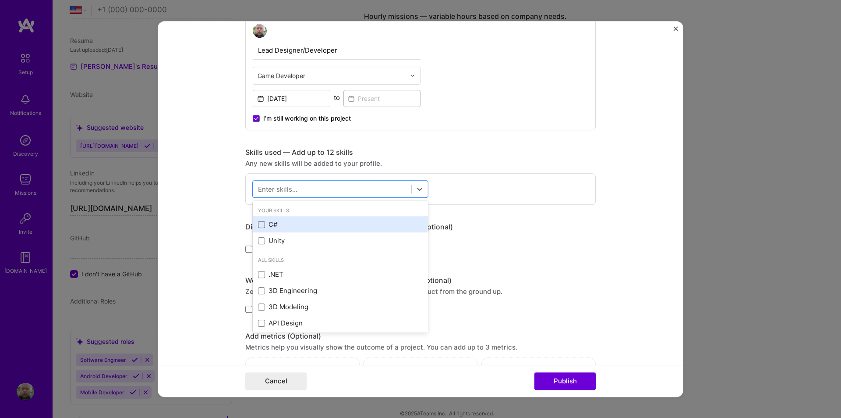
click at [258, 227] on span at bounding box center [261, 224] width 7 height 7
click at [0, 0] on input "checkbox" at bounding box center [0, 0] width 0 height 0
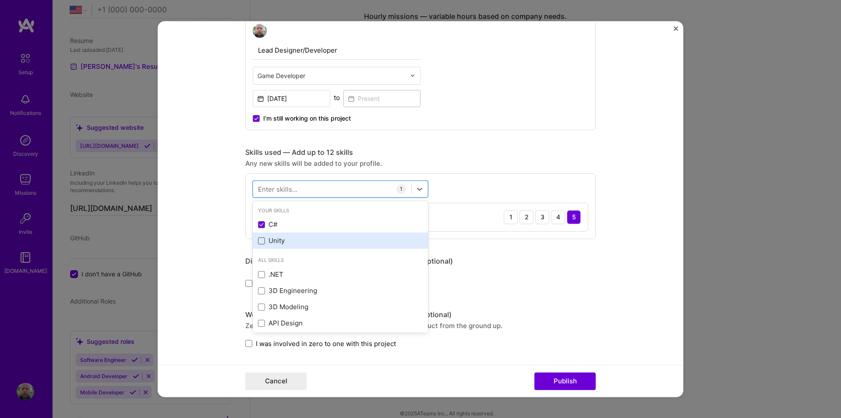
click at [258, 238] on span at bounding box center [261, 240] width 7 height 7
click at [0, 0] on input "checkbox" at bounding box center [0, 0] width 0 height 0
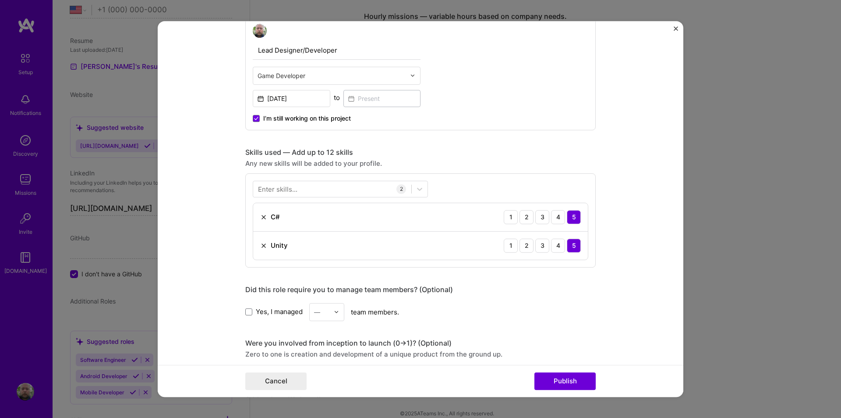
click at [214, 226] on form "Project title Smokkehed Company tynepunk Project industry Industry 1 Project Li…" at bounding box center [421, 209] width 526 height 376
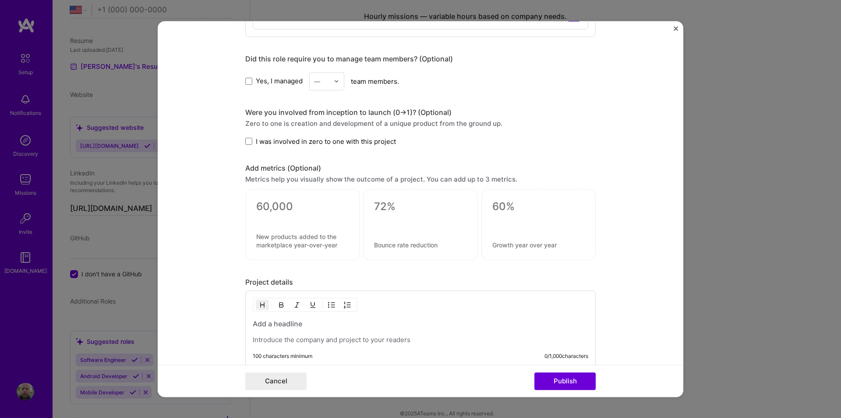
scroll to position [745, 0]
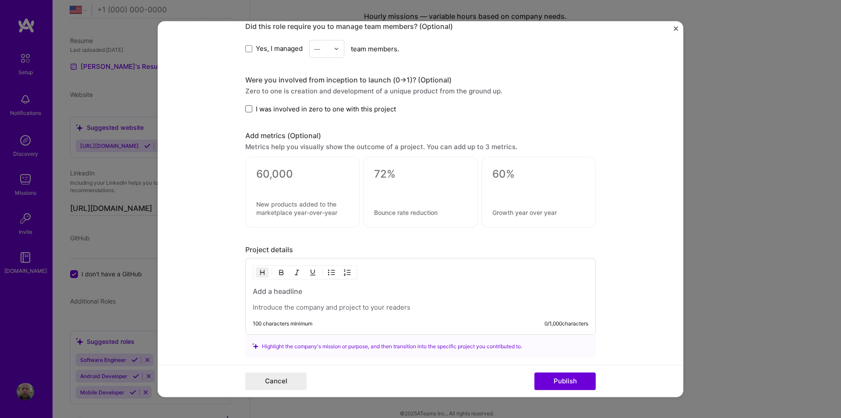
click at [245, 108] on span at bounding box center [248, 108] width 7 height 7
click at [0, 0] on input "I was involved in zero to one with this project" at bounding box center [0, 0] width 0 height 0
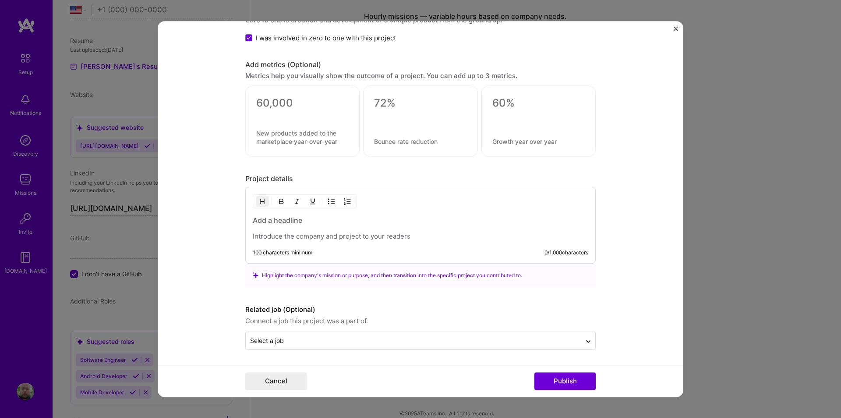
scroll to position [816, 0]
click at [292, 220] on h3 at bounding box center [421, 220] width 336 height 10
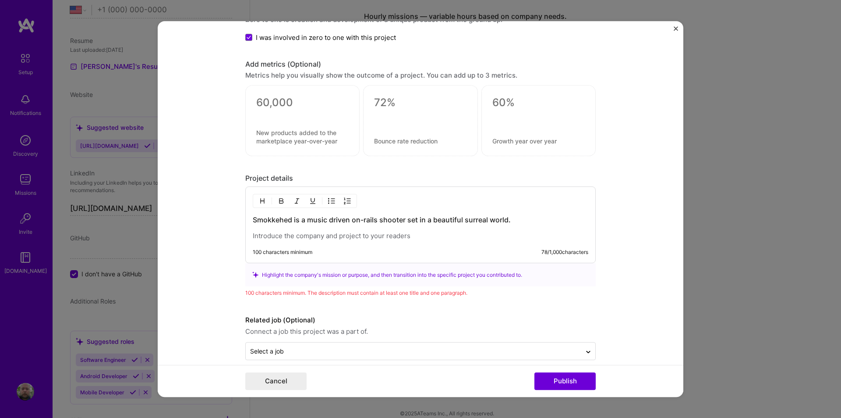
click at [274, 237] on p at bounding box center [421, 235] width 336 height 9
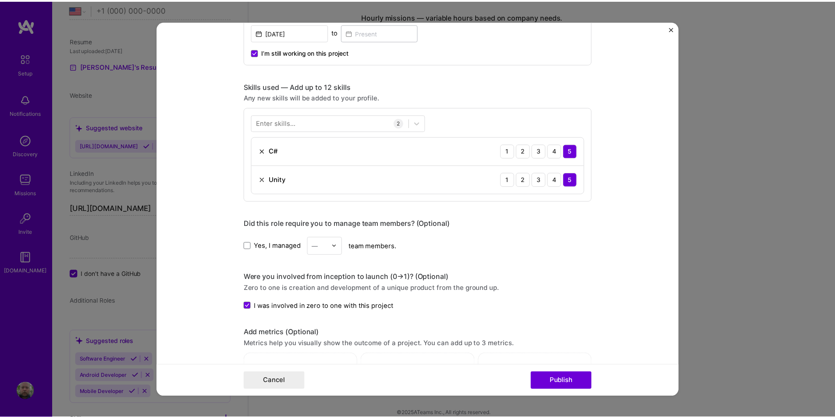
scroll to position [701, 0]
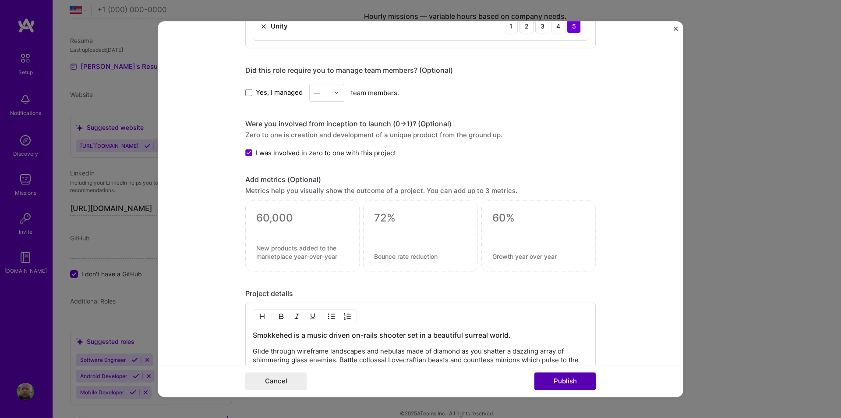
click at [558, 385] on button "Publish" at bounding box center [564, 381] width 61 height 18
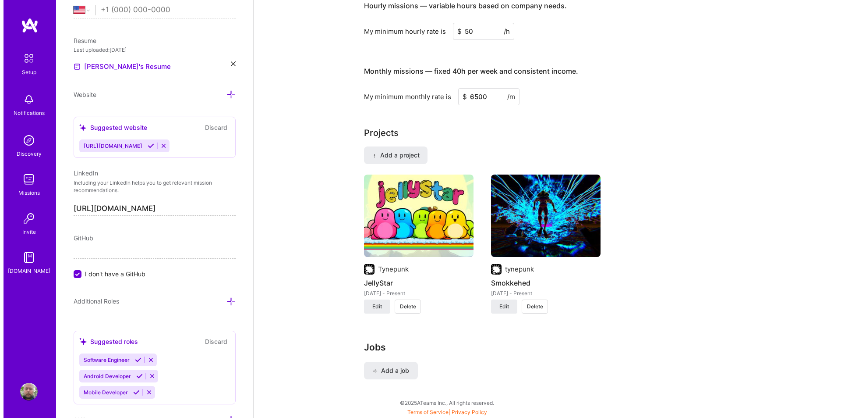
scroll to position [602, 0]
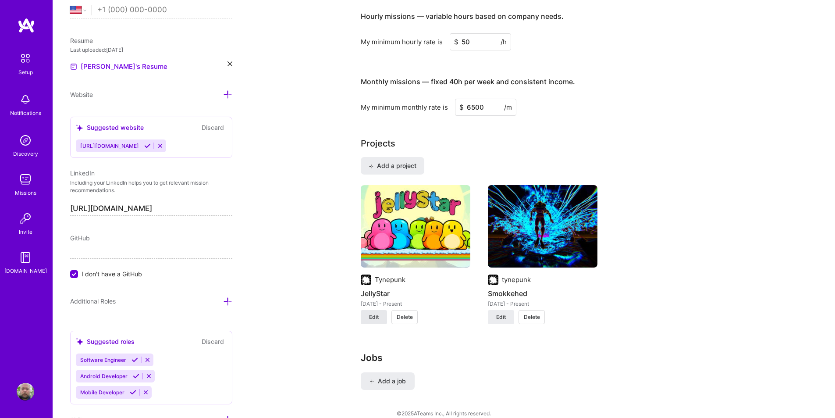
click at [375, 313] on span "Edit" at bounding box center [374, 317] width 10 height 8
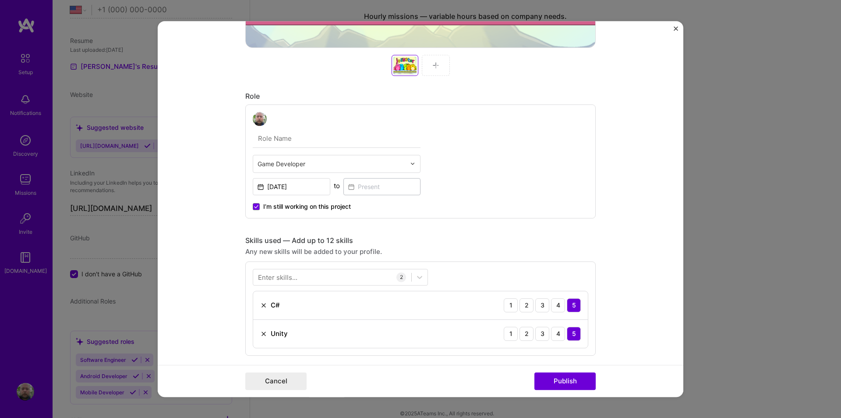
scroll to position [394, 0]
click at [269, 132] on input "text" at bounding box center [337, 138] width 168 height 18
type input "Lead Designer/Developer"
click at [566, 380] on button "Publish" at bounding box center [564, 381] width 61 height 18
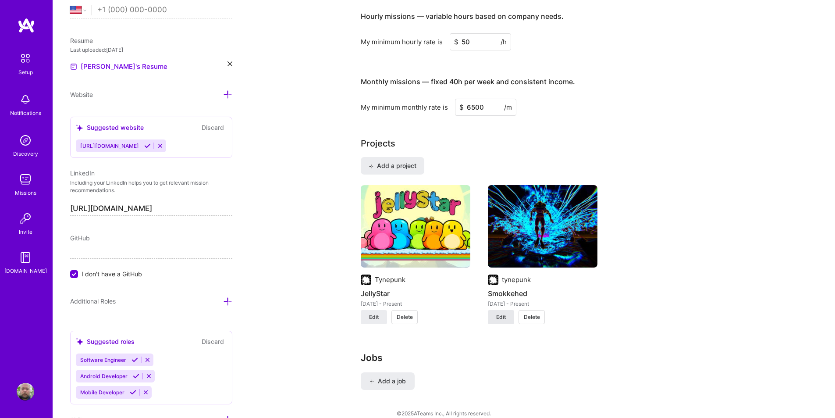
click at [501, 313] on span "Edit" at bounding box center [501, 317] width 10 height 8
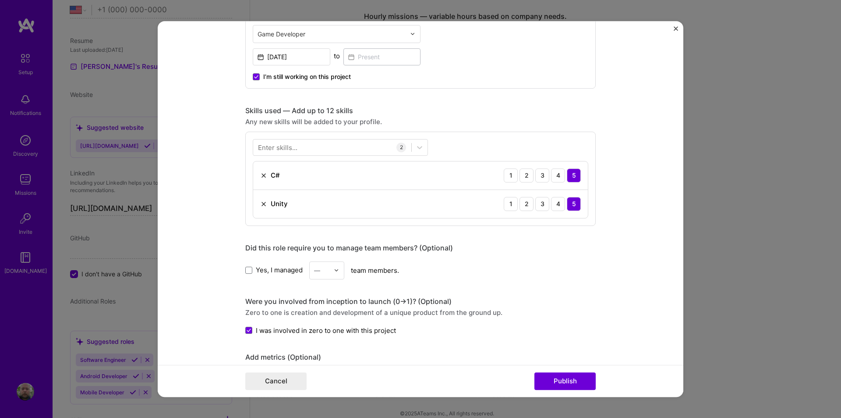
scroll to position [524, 0]
click at [564, 379] on button "Publish" at bounding box center [564, 381] width 61 height 18
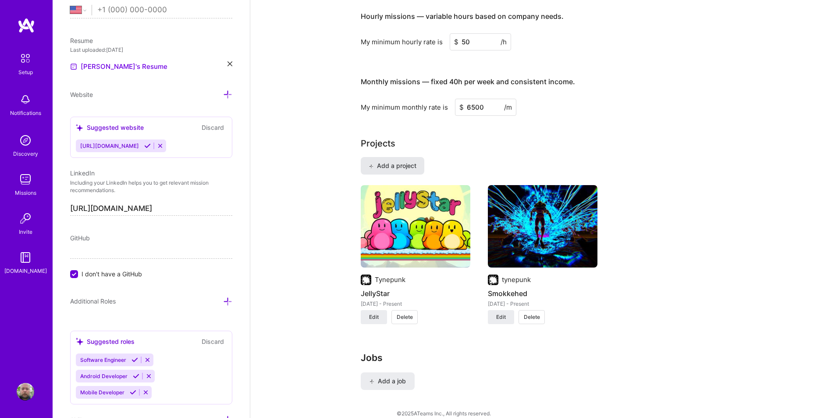
click at [388, 161] on span "Add a project" at bounding box center [392, 165] width 48 height 9
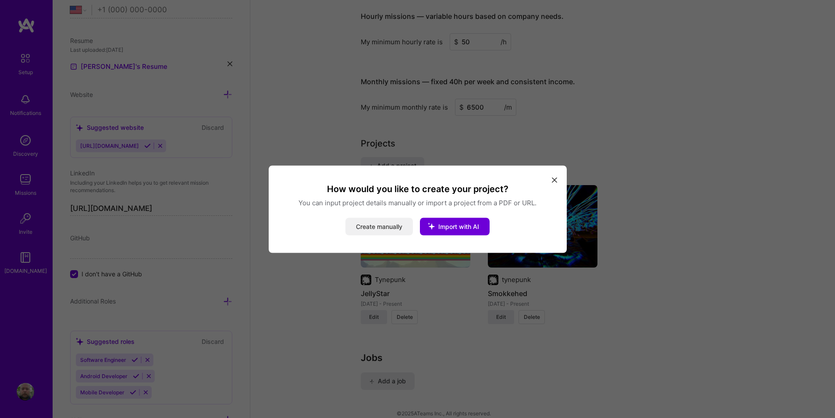
click at [376, 227] on button "Create manually" at bounding box center [378, 226] width 67 height 18
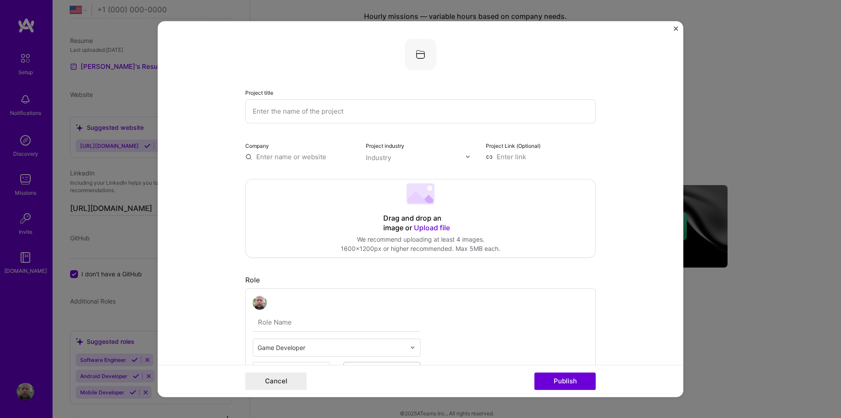
click at [283, 107] on input "text" at bounding box center [420, 111] width 350 height 24
type input "Tenement"
click at [501, 156] on input at bounding box center [541, 156] width 110 height 9
paste input "https://tynepunk.com/tenement/"
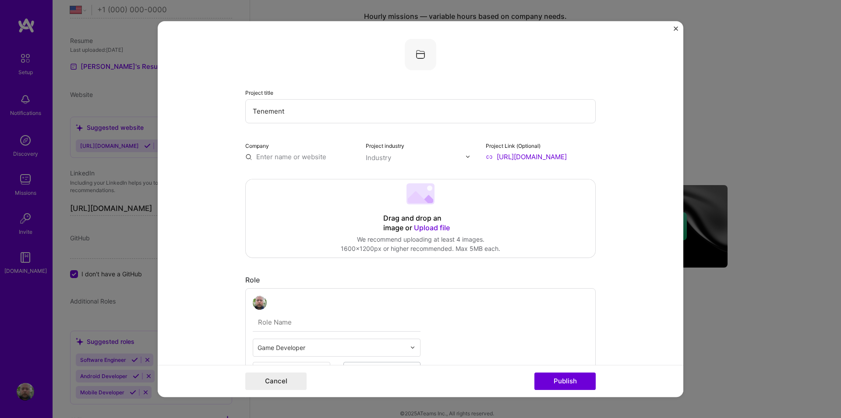
type input "https://tynepunk.com/tenement/"
click at [381, 156] on div "Industry" at bounding box center [378, 157] width 25 height 9
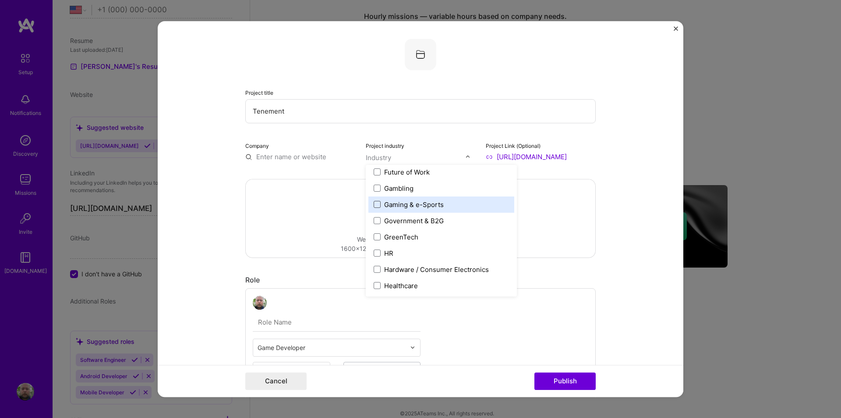
scroll to position [1008, 0]
click at [375, 204] on span at bounding box center [377, 205] width 7 height 7
click at [258, 159] on input "text" at bounding box center [300, 156] width 110 height 9
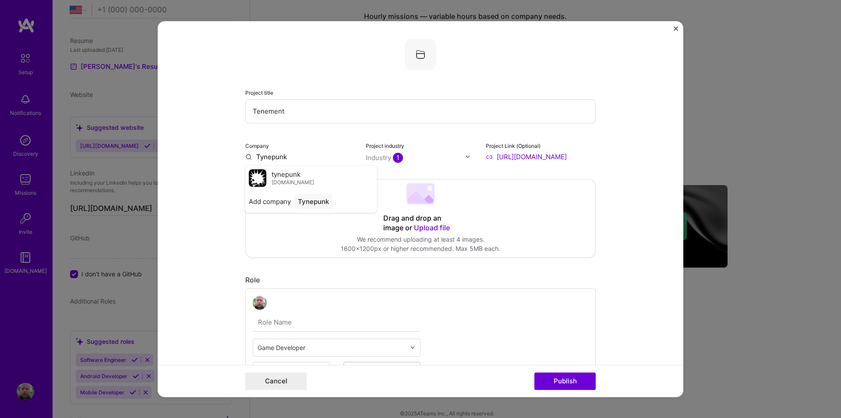
click at [272, 180] on span "tynepunk.com" at bounding box center [293, 182] width 42 height 7
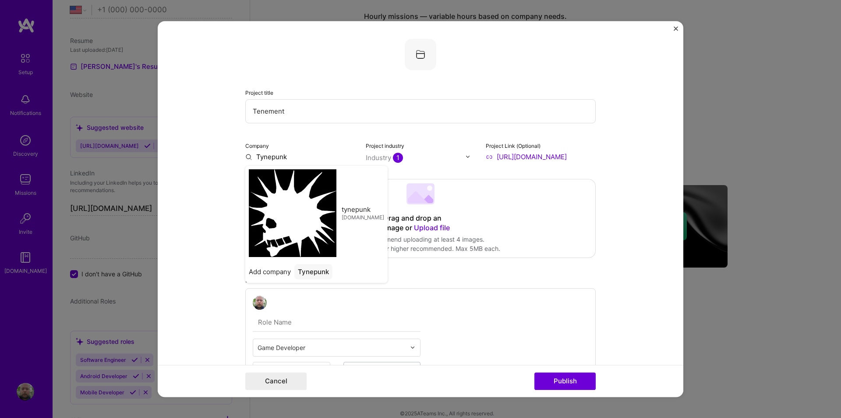
type input "tynepunk"
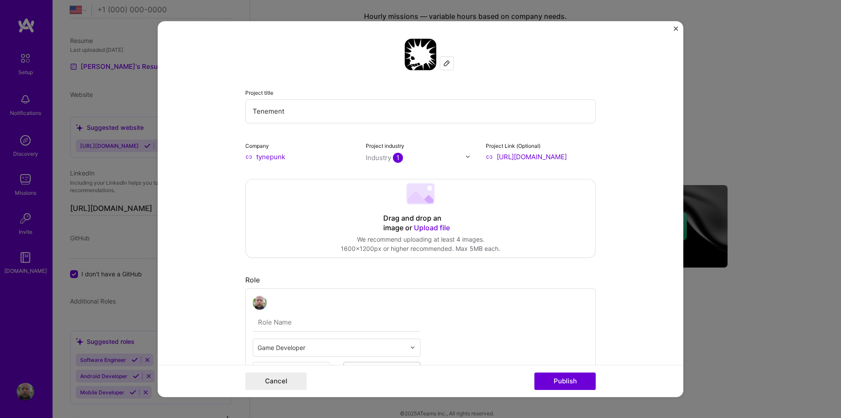
click at [428, 227] on span "Upload file" at bounding box center [432, 227] width 36 height 9
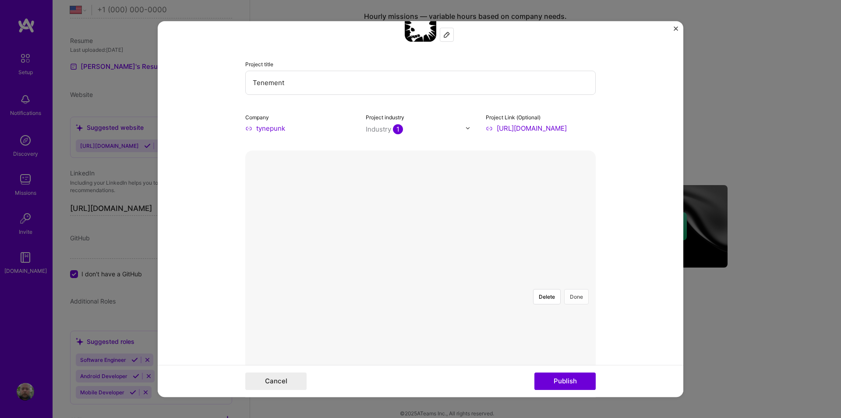
scroll to position [44, 0]
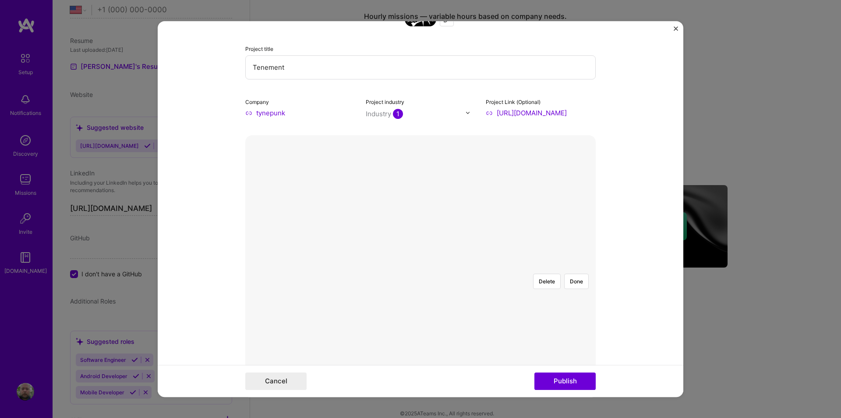
click at [424, 266] on div at bounding box center [553, 365] width 265 height 199
click at [421, 291] on div at bounding box center [553, 390] width 265 height 199
click at [575, 273] on button "Done" at bounding box center [576, 280] width 25 height 15
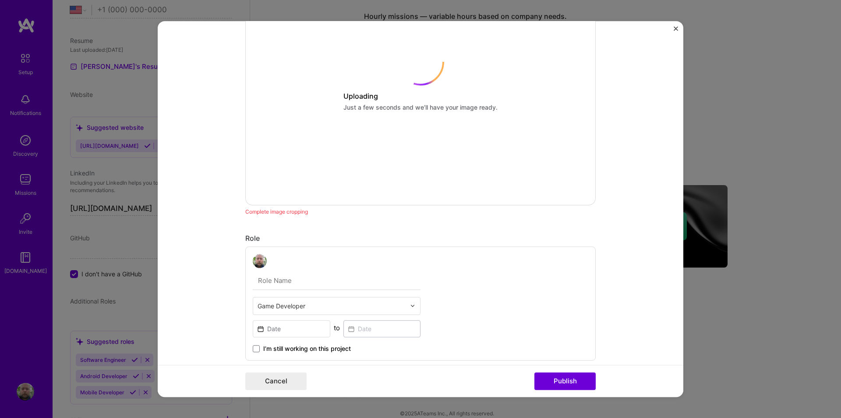
scroll to position [350, 0]
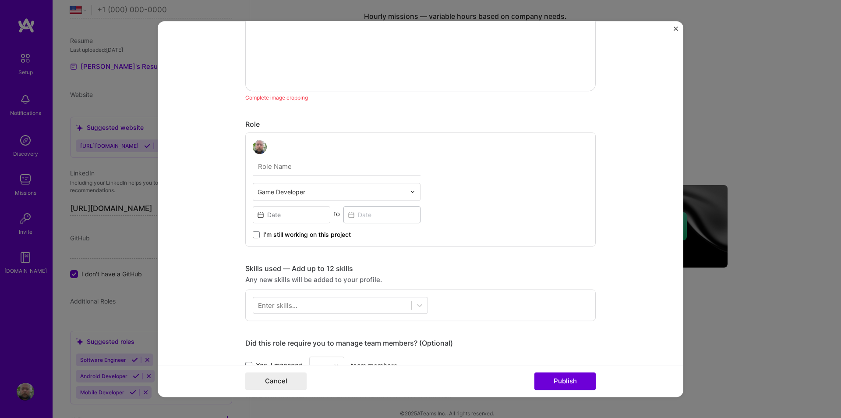
click at [277, 165] on input "text" at bounding box center [337, 166] width 168 height 18
type input "Lead Designer/Developer"
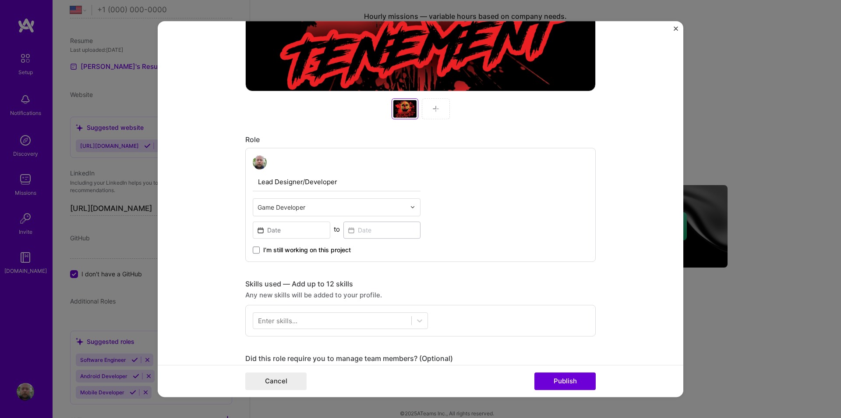
click at [261, 218] on div "Lead Designer/Developer Game Developer to I’m still working on this project" at bounding box center [337, 204] width 168 height 99
click at [258, 231] on input at bounding box center [292, 229] width 78 height 17
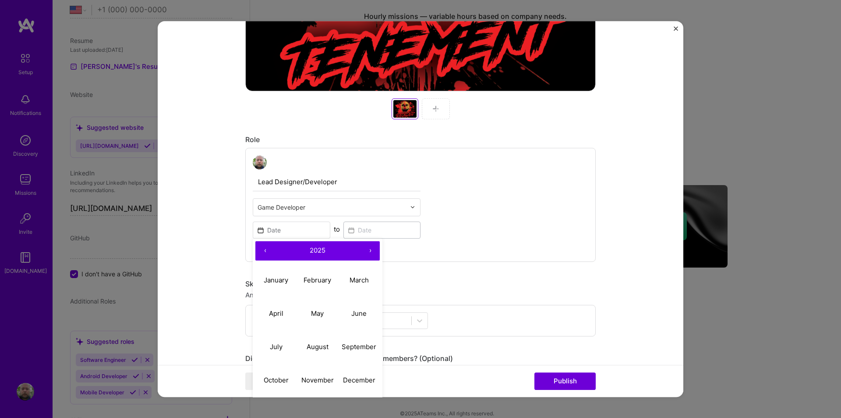
click at [262, 249] on button "‹" at bounding box center [264, 250] width 19 height 19
click at [355, 311] on abbr "June" at bounding box center [358, 313] width 15 height 8
type input "Jun, 2023"
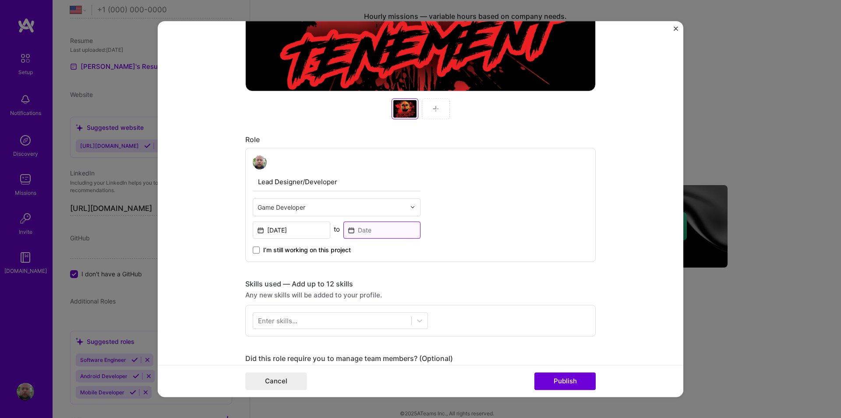
click at [347, 230] on input at bounding box center [382, 229] width 78 height 17
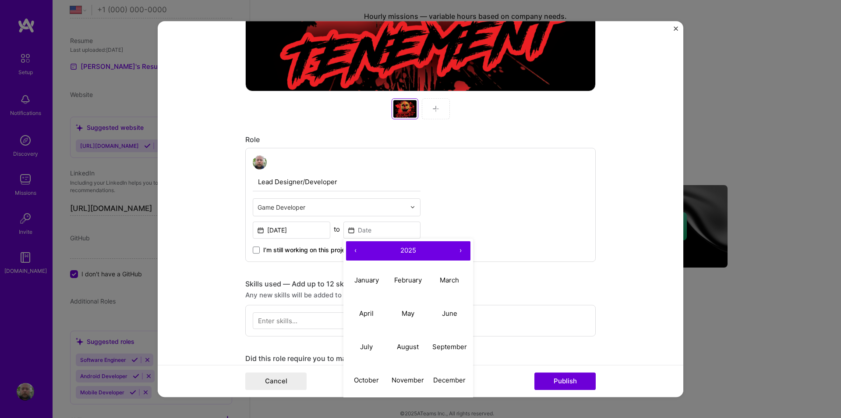
click at [354, 250] on button "‹" at bounding box center [355, 250] width 19 height 19
click at [402, 274] on button "February" at bounding box center [408, 279] width 42 height 33
type input "Feb, 2024"
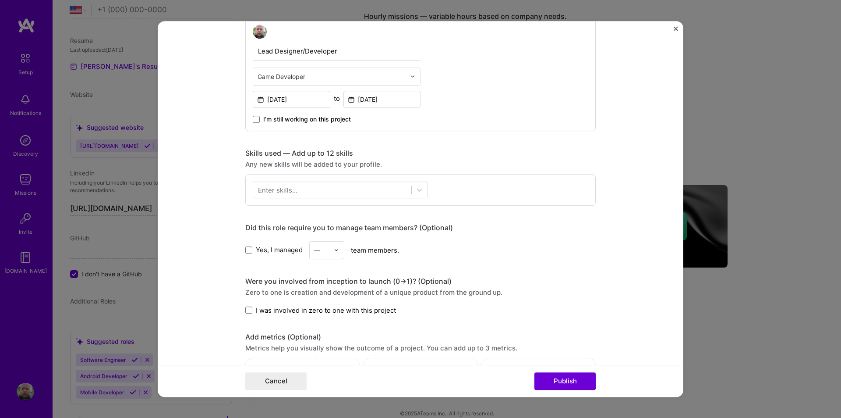
scroll to position [482, 0]
click at [285, 191] on div "Enter skills..." at bounding box center [277, 188] width 39 height 9
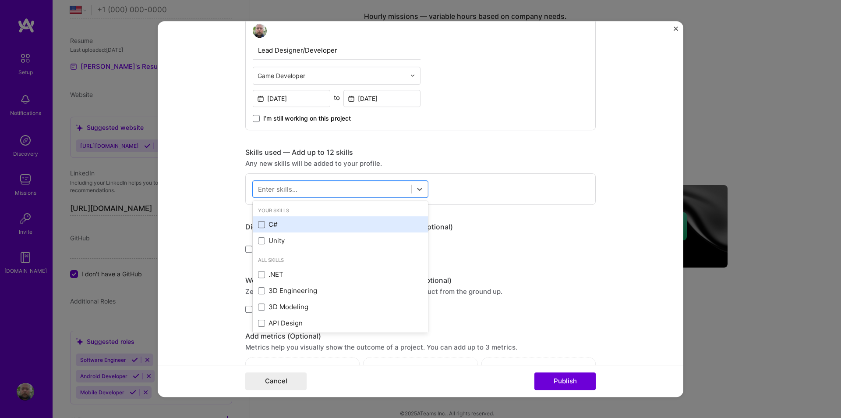
click at [258, 227] on span at bounding box center [261, 224] width 7 height 7
click at [0, 0] on input "checkbox" at bounding box center [0, 0] width 0 height 0
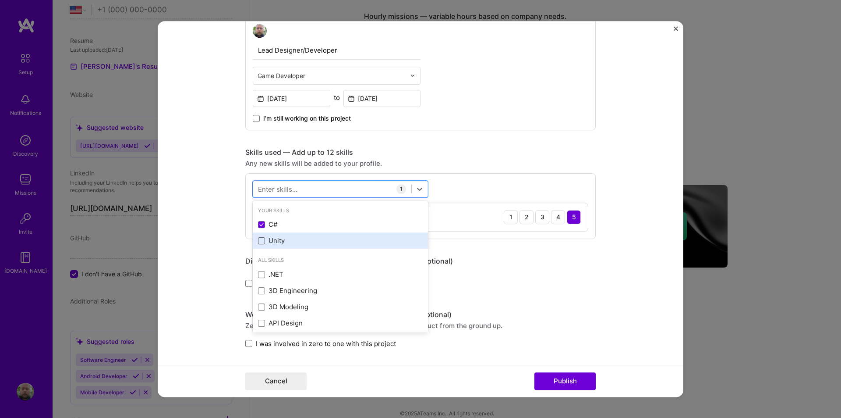
click at [258, 239] on span at bounding box center [261, 240] width 7 height 7
click at [0, 0] on input "checkbox" at bounding box center [0, 0] width 0 height 0
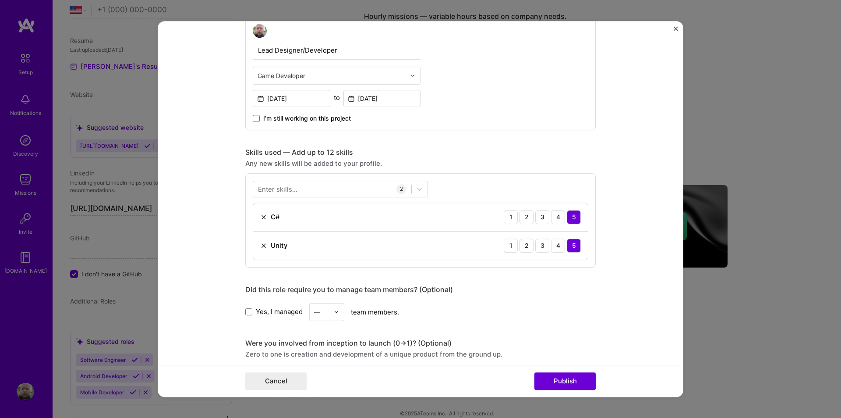
click at [198, 223] on form "Project title Tenement Company tynepunk Project industry Industry 1 Project Lin…" at bounding box center [421, 209] width 526 height 376
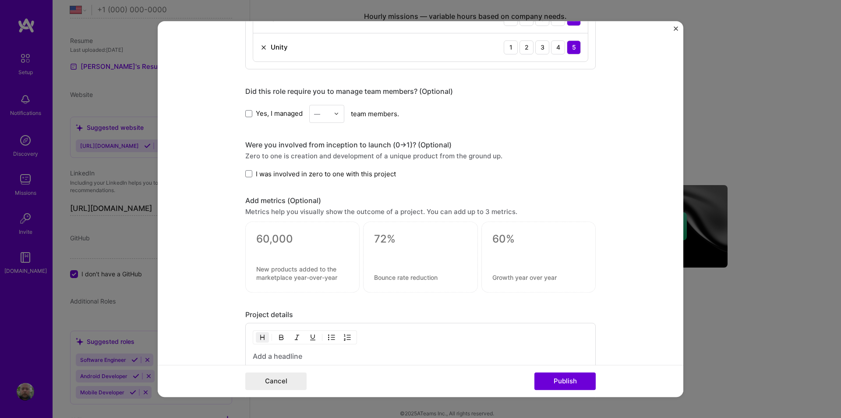
scroll to position [701, 0]
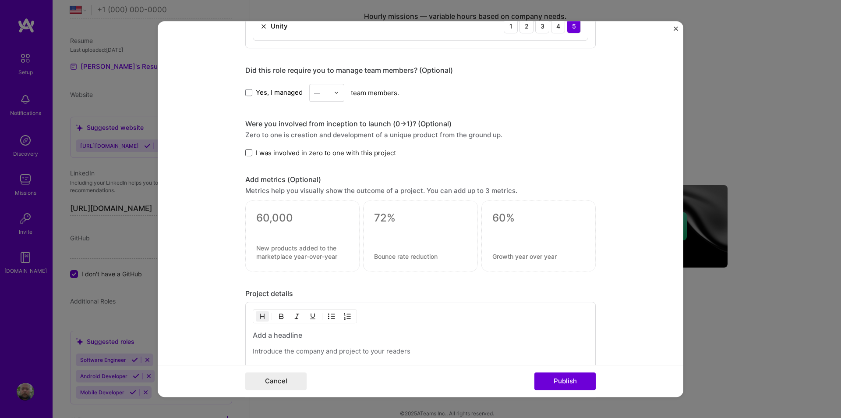
click at [246, 152] on span at bounding box center [248, 152] width 7 height 7
click at [0, 0] on input "I was involved in zero to one with this project" at bounding box center [0, 0] width 0 height 0
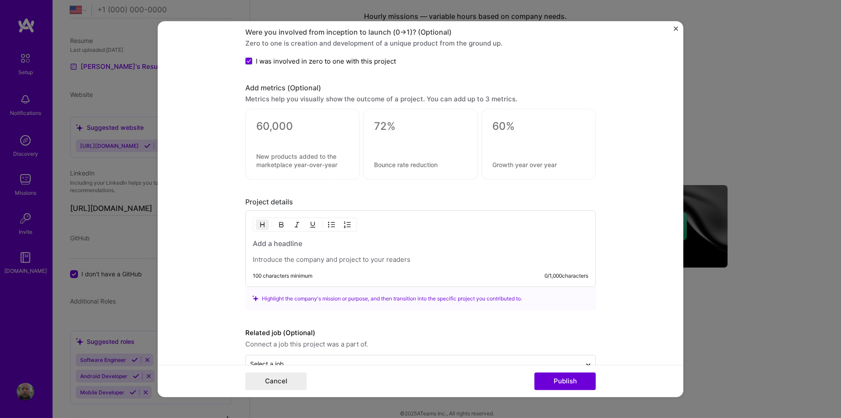
scroll to position [816, 0]
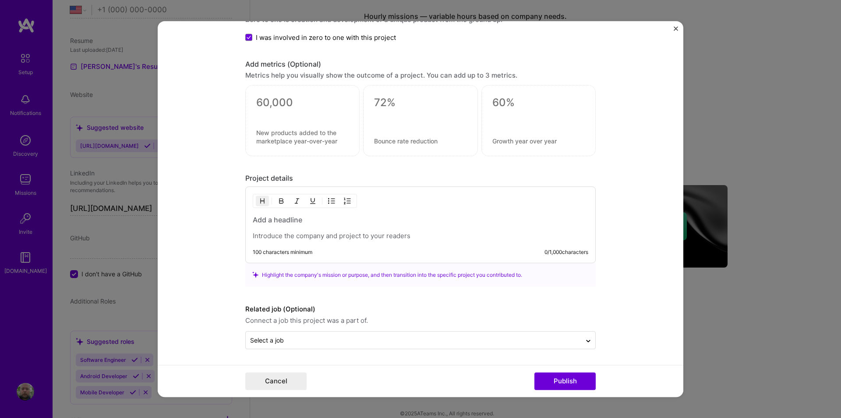
click at [299, 220] on h3 at bounding box center [421, 220] width 336 height 10
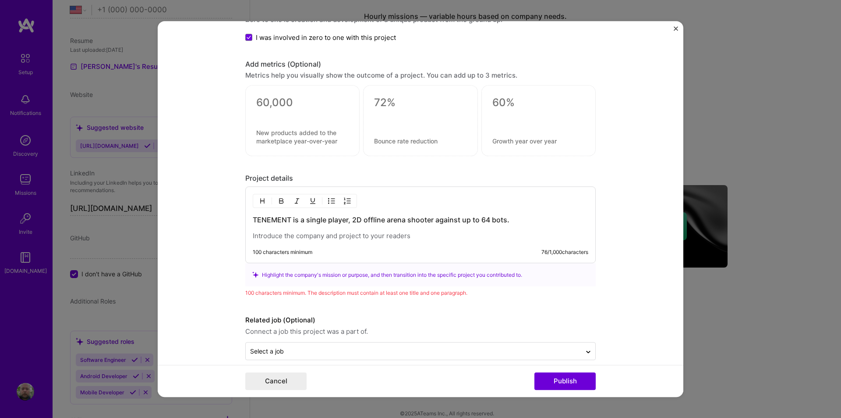
click at [273, 238] on p at bounding box center [421, 235] width 336 height 9
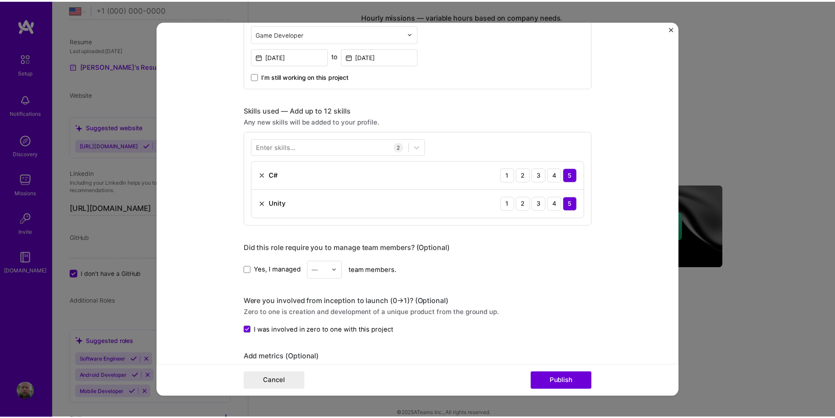
scroll to position [789, 0]
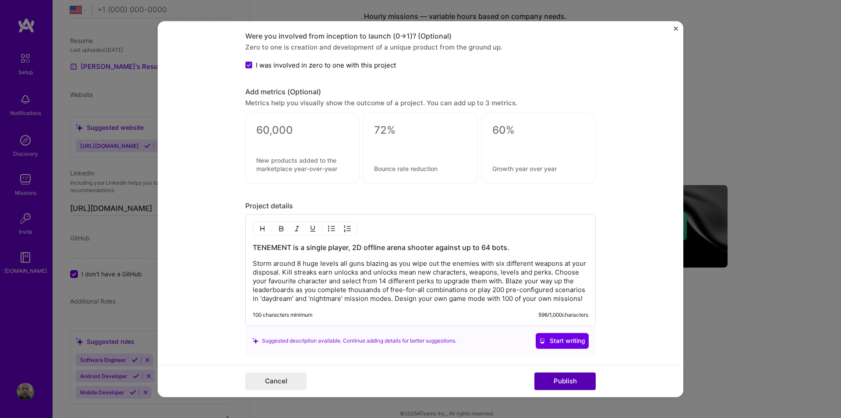
click at [561, 388] on button "Publish" at bounding box center [564, 381] width 61 height 18
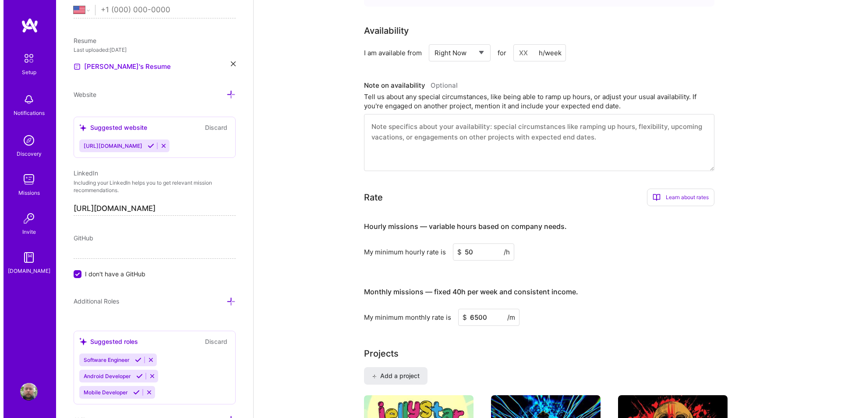
scroll to position [602, 0]
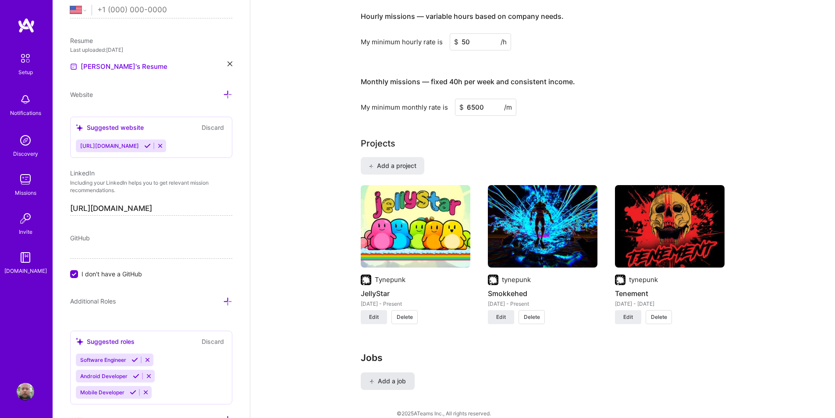
click at [386, 376] on span "Add a job" at bounding box center [387, 380] width 36 height 9
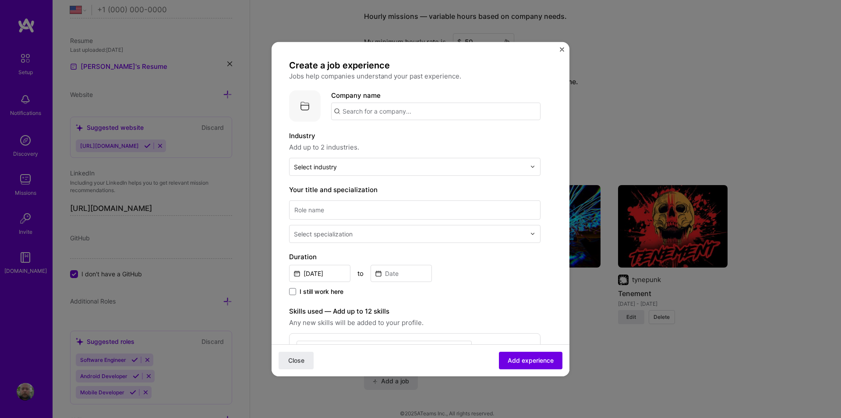
click at [388, 112] on input "text" at bounding box center [435, 111] width 209 height 18
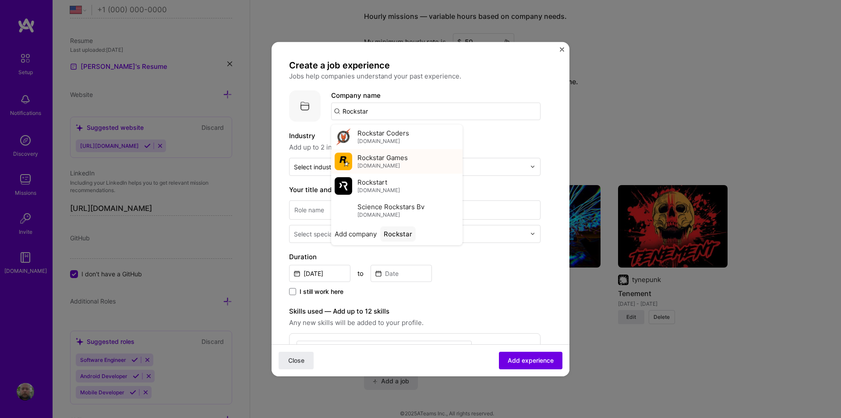
click at [375, 164] on span "rockstargames.com" at bounding box center [378, 165] width 42 height 7
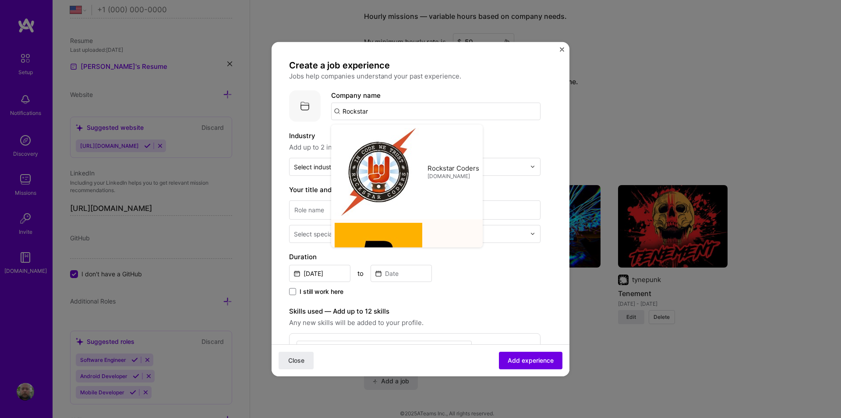
type input "Rockstar Games"
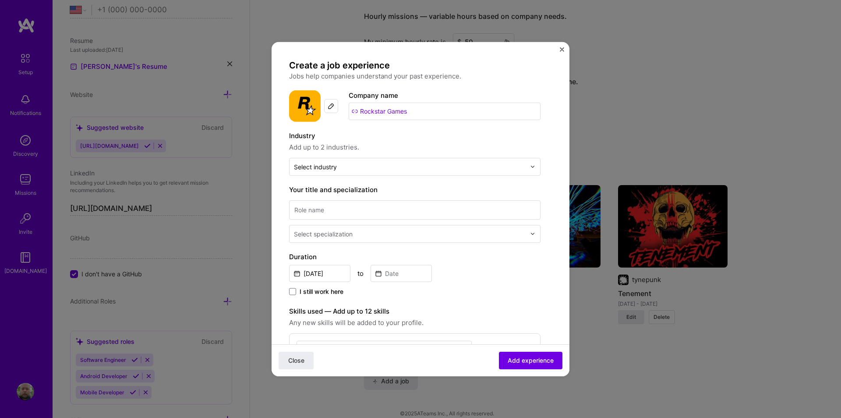
click at [375, 164] on input "text" at bounding box center [410, 166] width 232 height 9
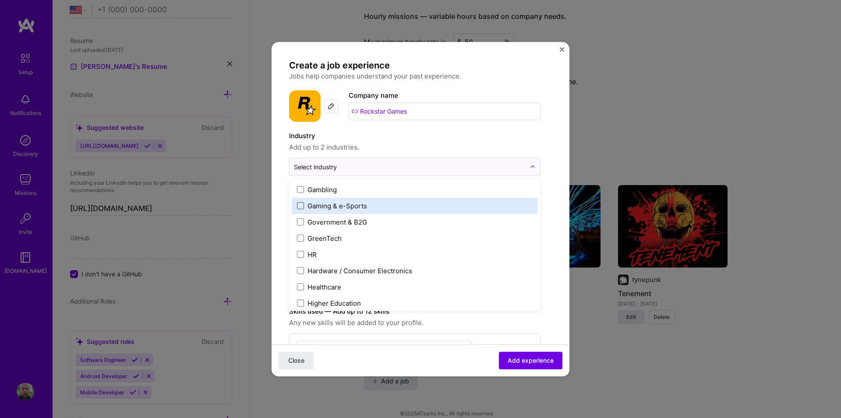
scroll to position [1008, 0]
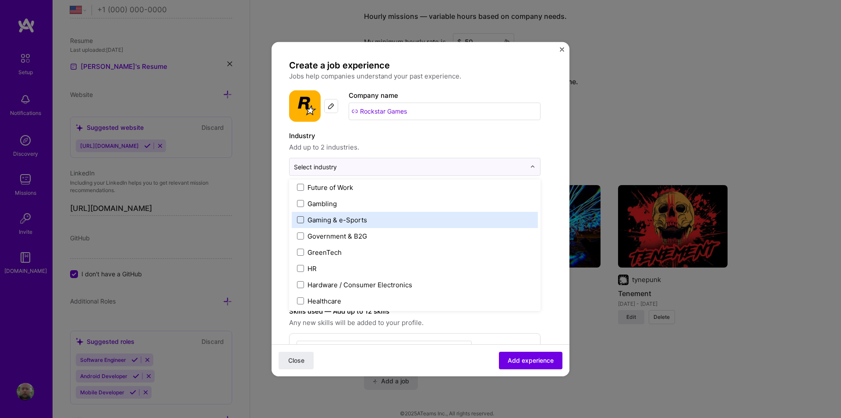
click at [299, 218] on span at bounding box center [300, 219] width 7 height 7
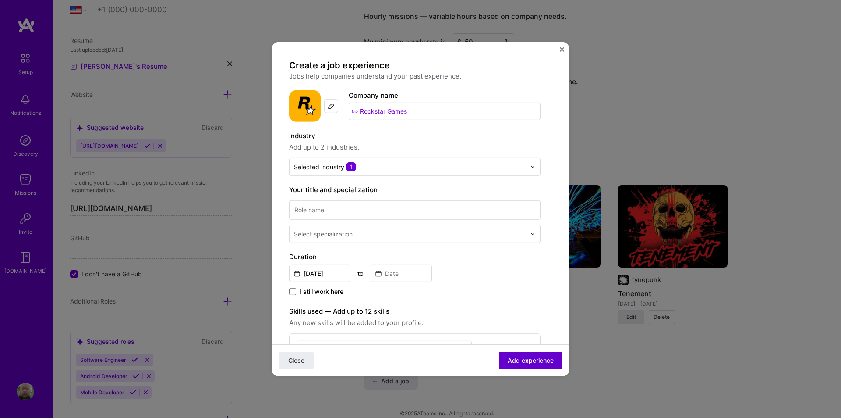
click at [511, 359] on span "Add experience" at bounding box center [531, 360] width 46 height 9
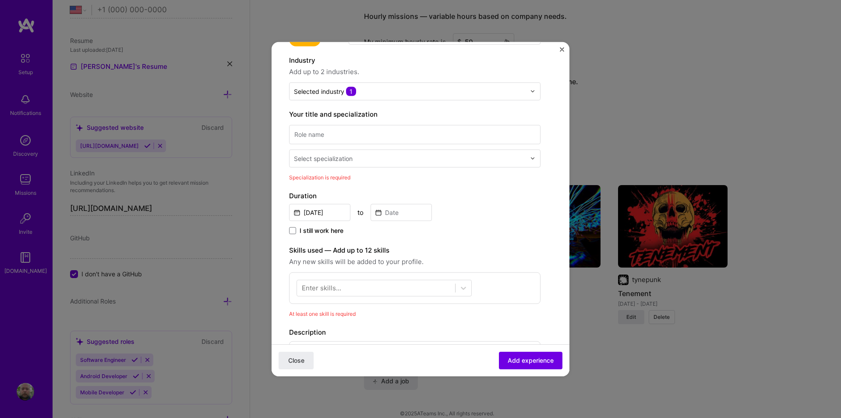
scroll to position [0, 0]
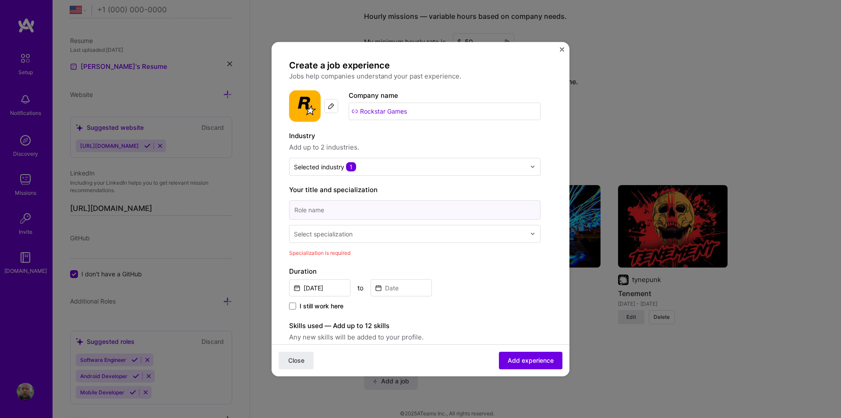
click at [316, 212] on input at bounding box center [414, 209] width 251 height 19
type input "Game Developer"
click at [332, 231] on div "Select specialization" at bounding box center [323, 233] width 59 height 9
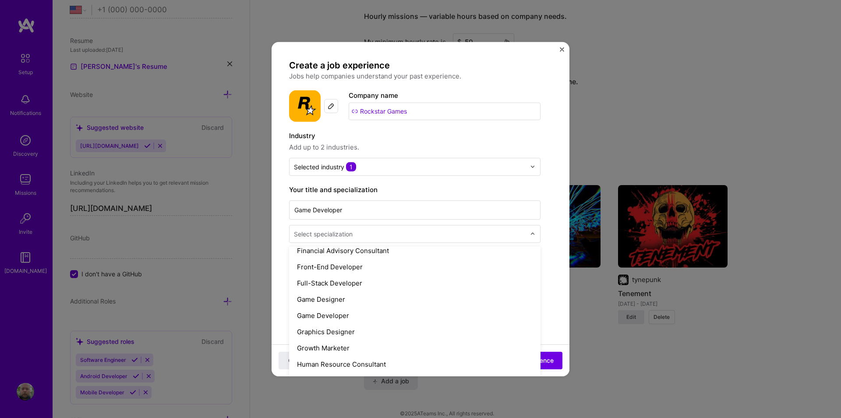
scroll to position [526, 0]
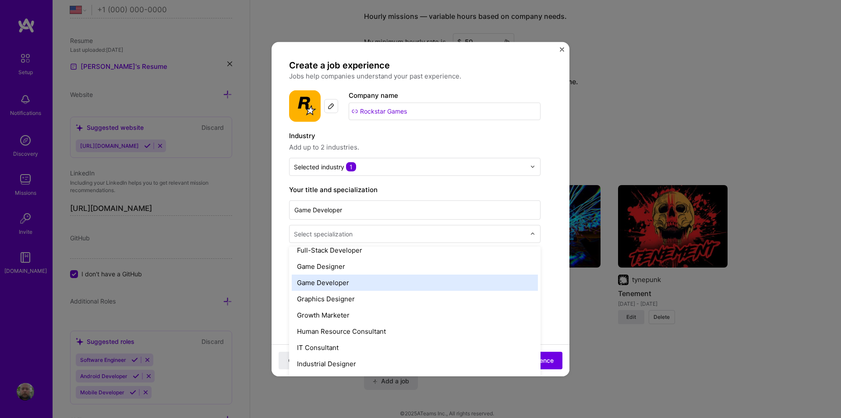
click at [323, 284] on div "Game Developer" at bounding box center [415, 282] width 246 height 16
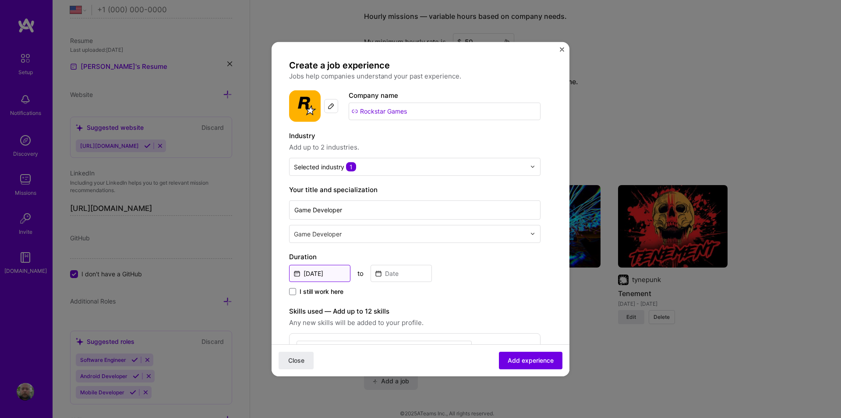
click at [332, 270] on input "Aug, 2025" at bounding box center [319, 272] width 61 height 17
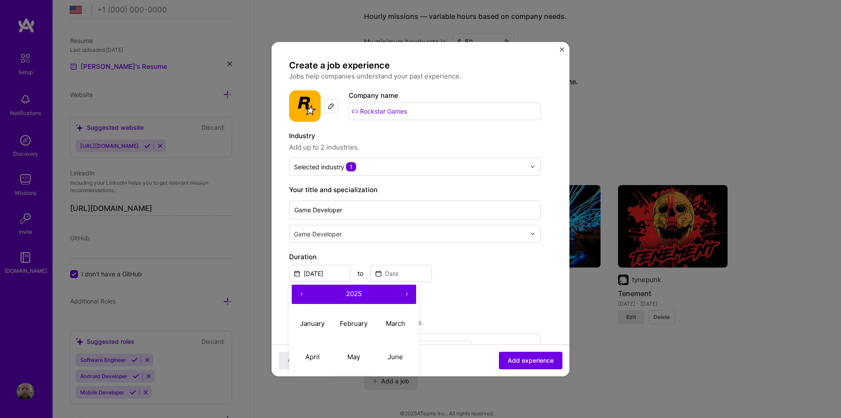
click at [301, 295] on button "‹" at bounding box center [301, 293] width 19 height 19
click at [301, 294] on button "‹" at bounding box center [301, 293] width 19 height 19
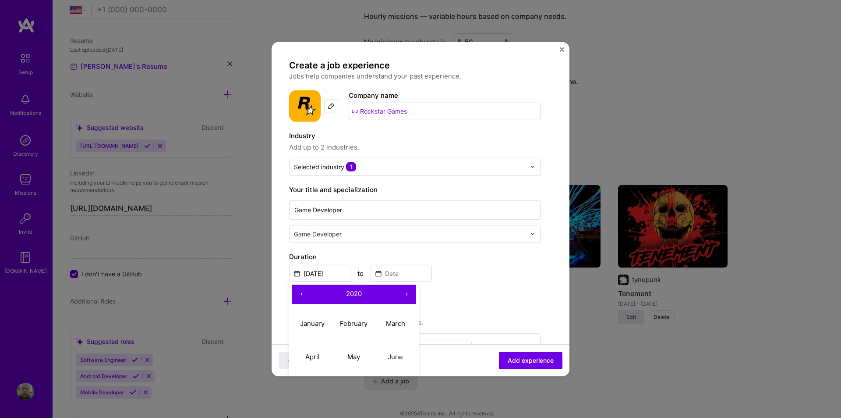
click at [301, 294] on button "‹" at bounding box center [301, 293] width 19 height 19
click at [300, 294] on button "‹" at bounding box center [301, 293] width 19 height 19
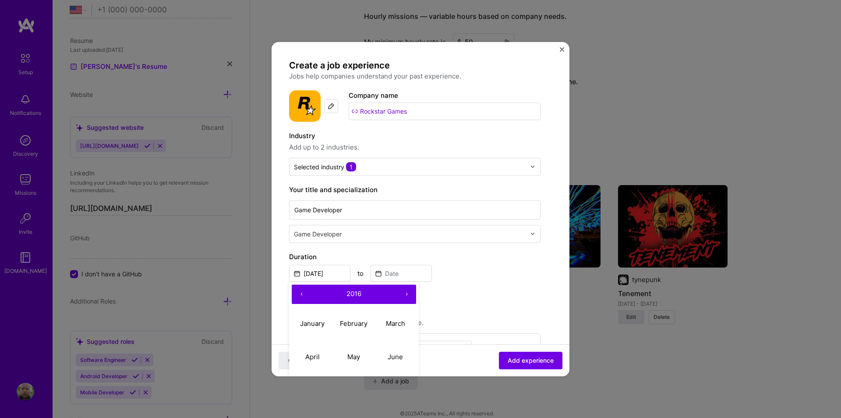
click at [300, 294] on button "‹" at bounding box center [301, 293] width 19 height 19
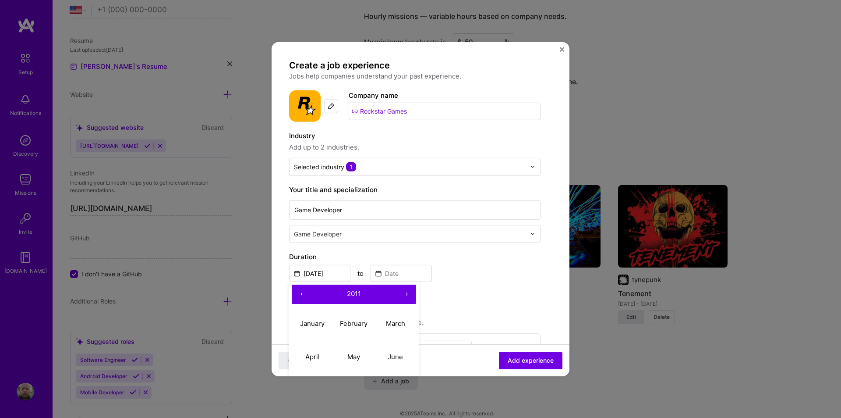
click at [300, 294] on button "‹" at bounding box center [301, 293] width 19 height 19
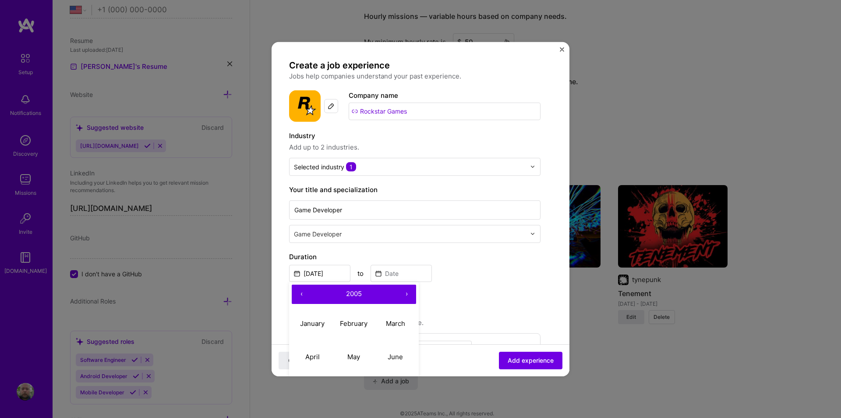
click at [300, 294] on button "‹" at bounding box center [301, 293] width 19 height 19
click at [355, 354] on abbr "May" at bounding box center [353, 356] width 13 height 8
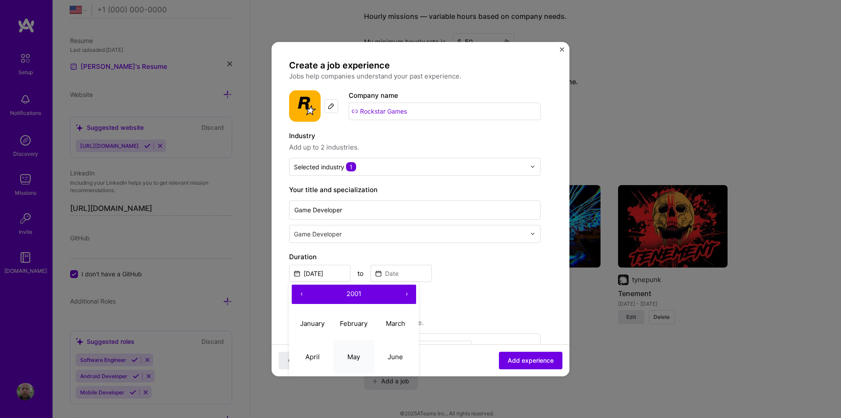
type input "May, 2001"
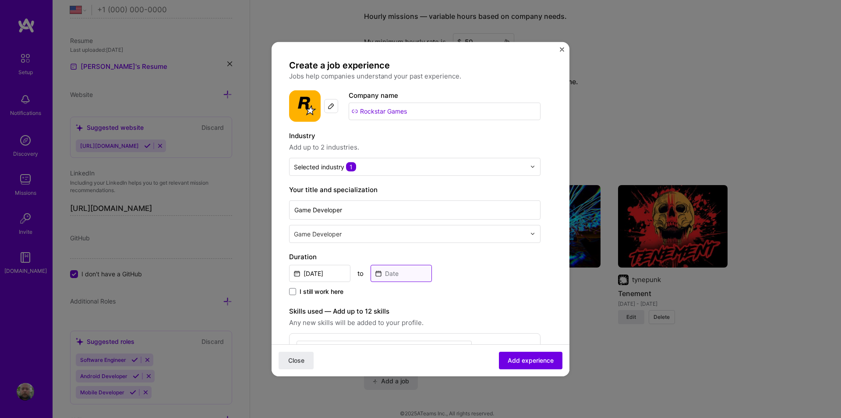
click at [390, 273] on input at bounding box center [401, 272] width 61 height 17
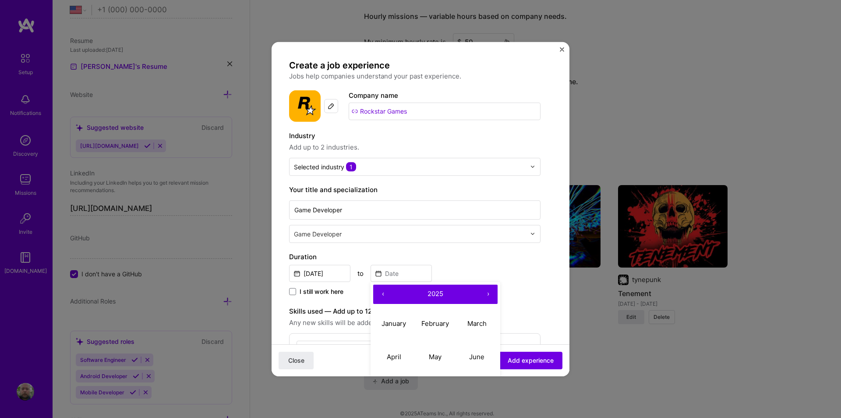
click at [386, 294] on button "‹" at bounding box center [382, 293] width 19 height 19
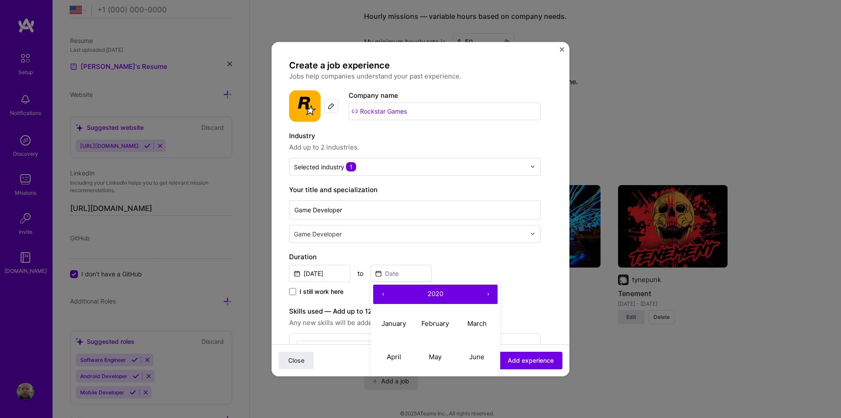
click at [386, 294] on button "‹" at bounding box center [382, 293] width 19 height 19
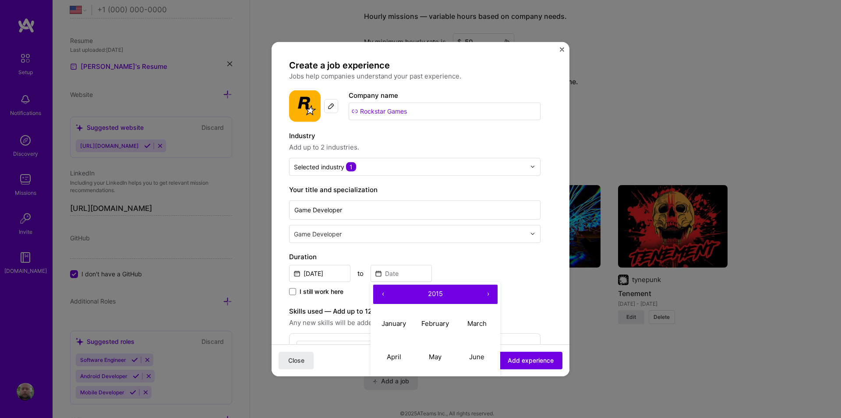
click at [386, 294] on button "‹" at bounding box center [382, 293] width 19 height 19
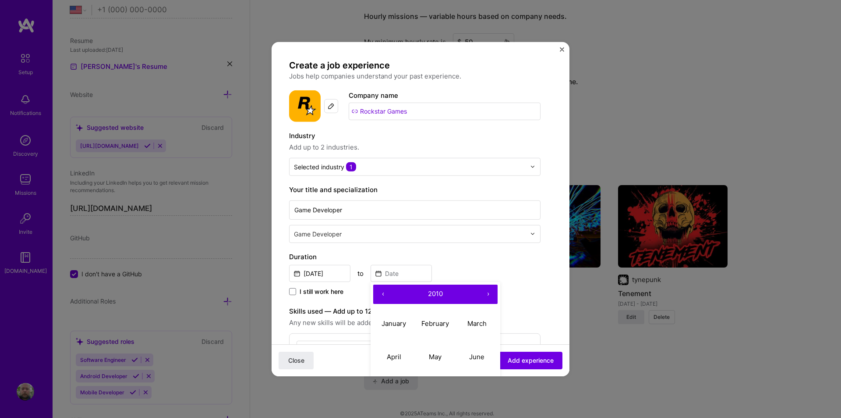
click at [386, 294] on button "‹" at bounding box center [382, 293] width 19 height 19
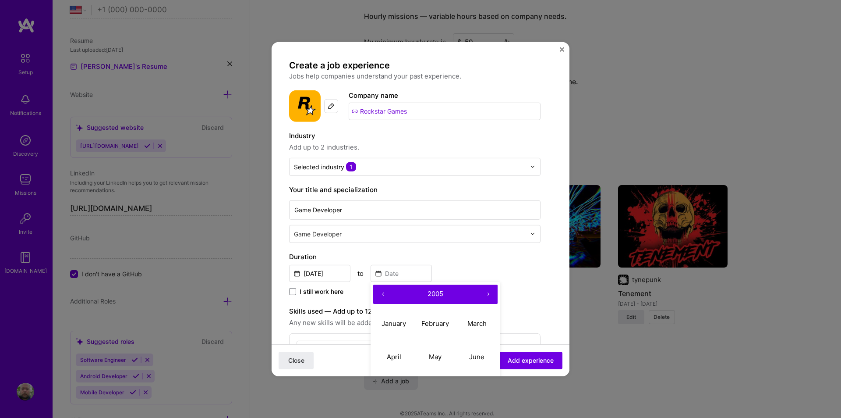
click at [386, 294] on button "‹" at bounding box center [382, 293] width 19 height 19
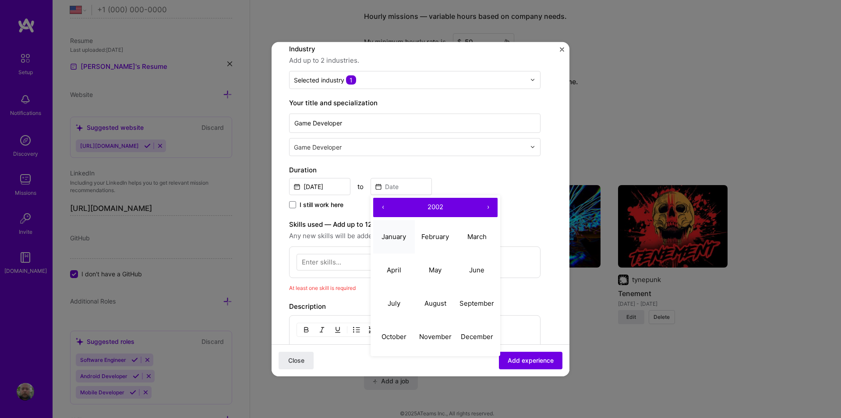
scroll to position [88, 0]
click at [479, 269] on abbr "June" at bounding box center [476, 269] width 15 height 8
type input "Jun, 2002"
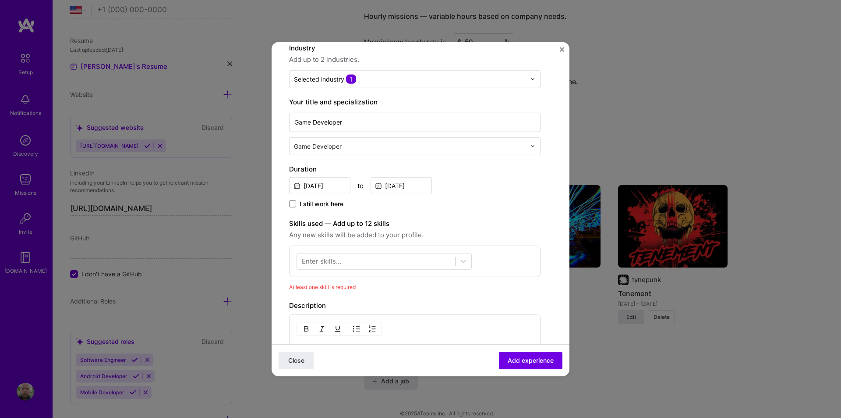
click at [322, 260] on div "Enter skills..." at bounding box center [321, 260] width 39 height 9
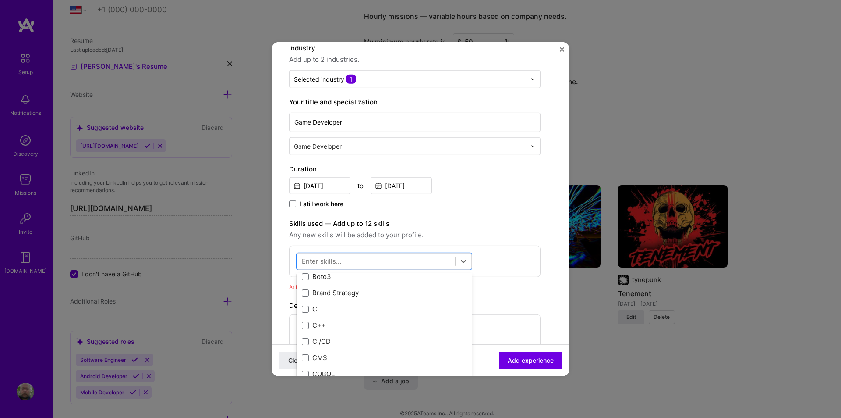
scroll to position [974, 0]
click at [307, 297] on span at bounding box center [305, 295] width 7 height 7
click at [0, 0] on input "checkbox" at bounding box center [0, 0] width 0 height 0
click at [499, 263] on div "Enter skills... 1 C++ 1 2 3 4 5" at bounding box center [414, 278] width 251 height 66
click at [503, 293] on div "4" at bounding box center [503, 289] width 14 height 14
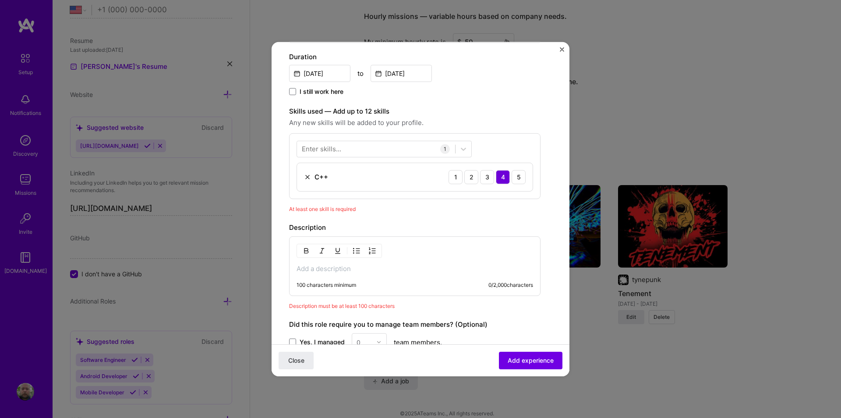
scroll to position [263, 0]
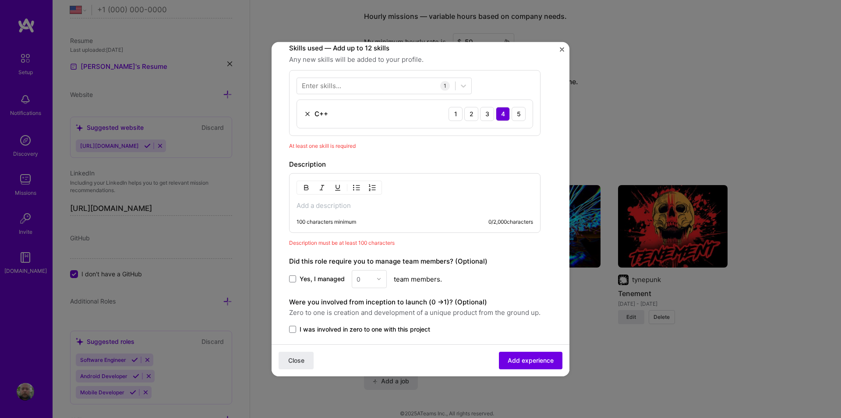
click at [328, 205] on p at bounding box center [415, 205] width 237 height 9
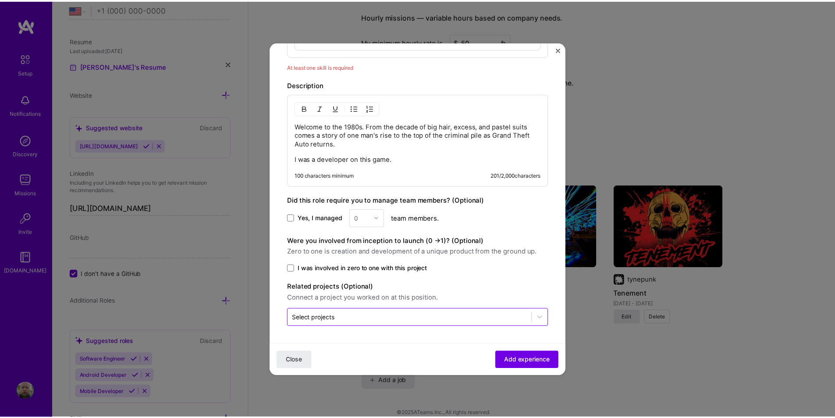
scroll to position [255, 0]
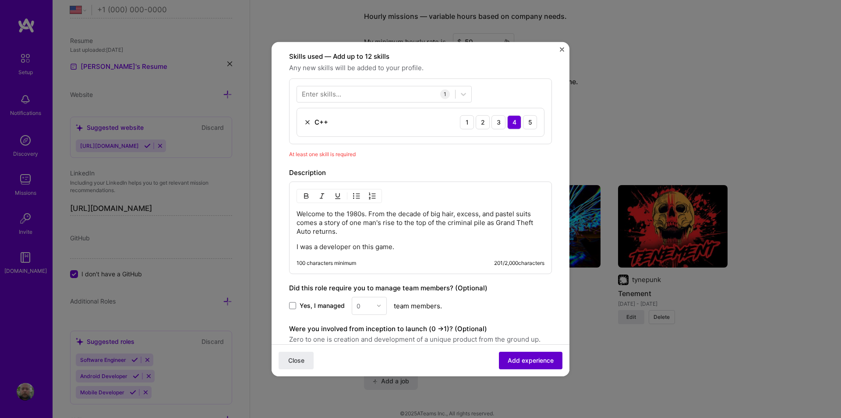
click at [530, 365] on button "Add experience" at bounding box center [531, 360] width 64 height 18
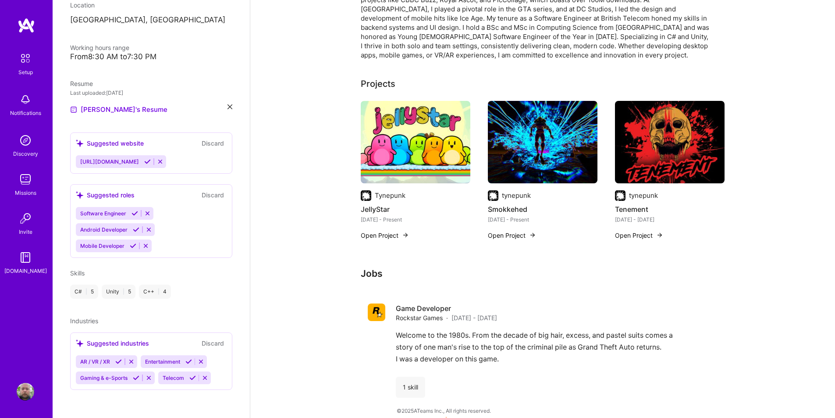
scroll to position [265, 0]
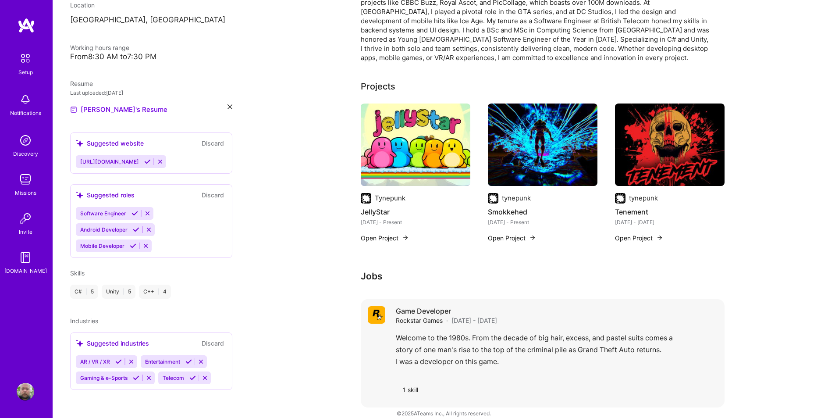
click at [478, 335] on div "Welcome to the 1980s. From the decade of big hair, excess, and pastel suits com…" at bounding box center [557, 352] width 322 height 40
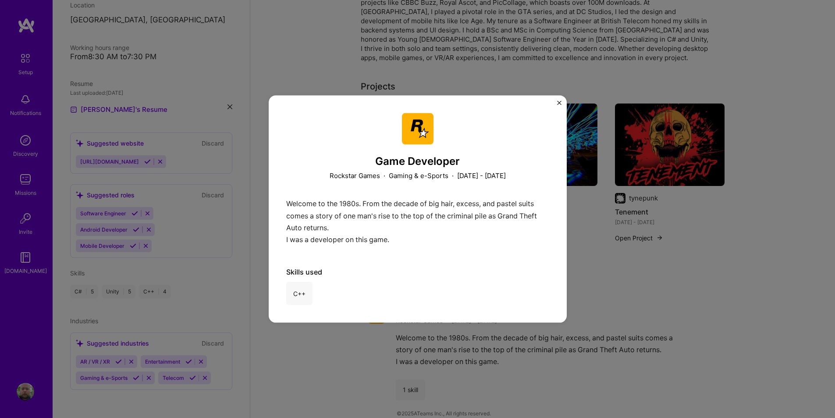
click at [558, 102] on img "Close" at bounding box center [559, 102] width 4 height 4
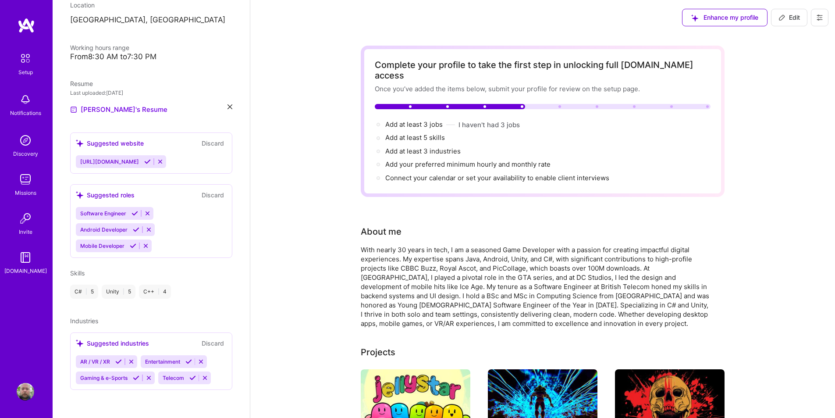
click at [787, 19] on span "Edit" at bounding box center [788, 17] width 21 height 9
select select "US"
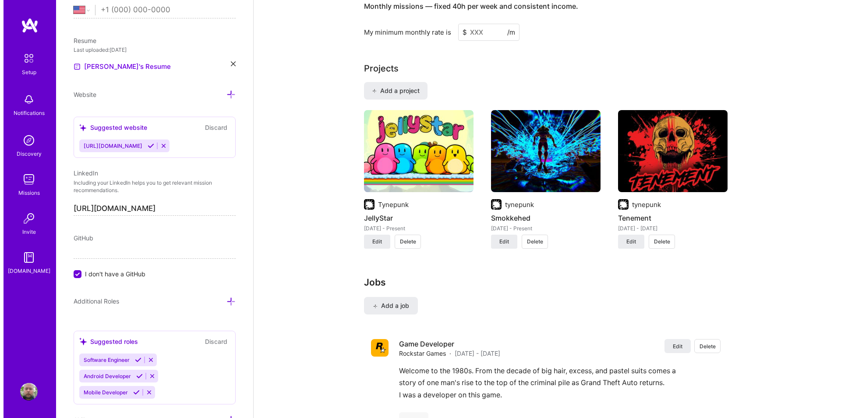
scroll to position [724, 0]
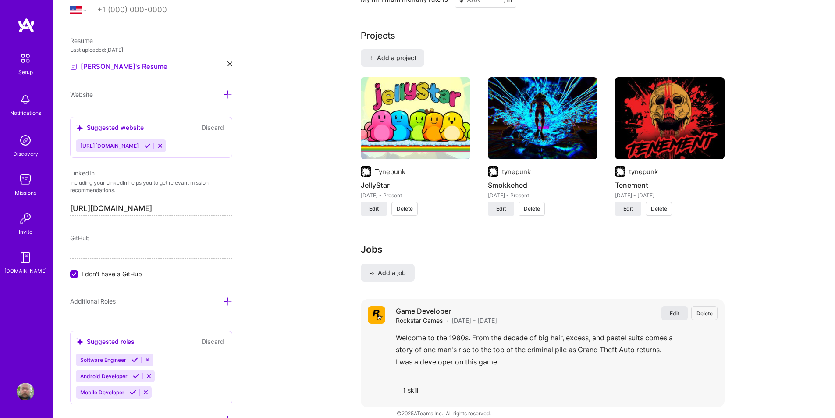
click at [673, 309] on span "Edit" at bounding box center [674, 312] width 10 height 7
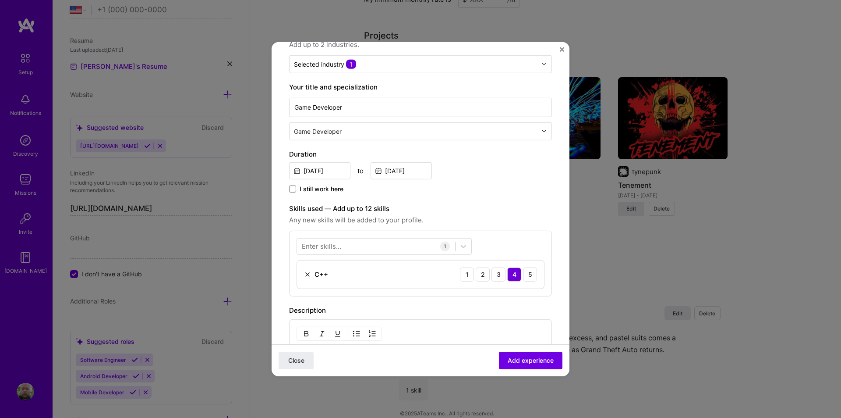
scroll to position [44, 0]
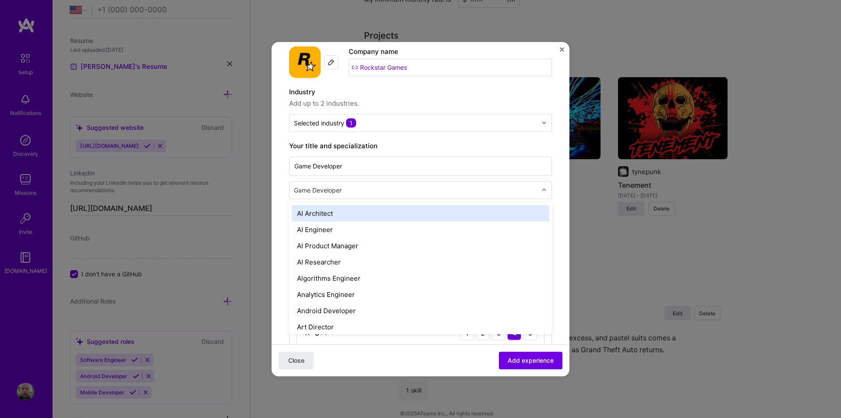
click at [337, 188] on input "text" at bounding box center [416, 189] width 245 height 9
click at [331, 166] on input "Game Developer" at bounding box center [420, 165] width 263 height 19
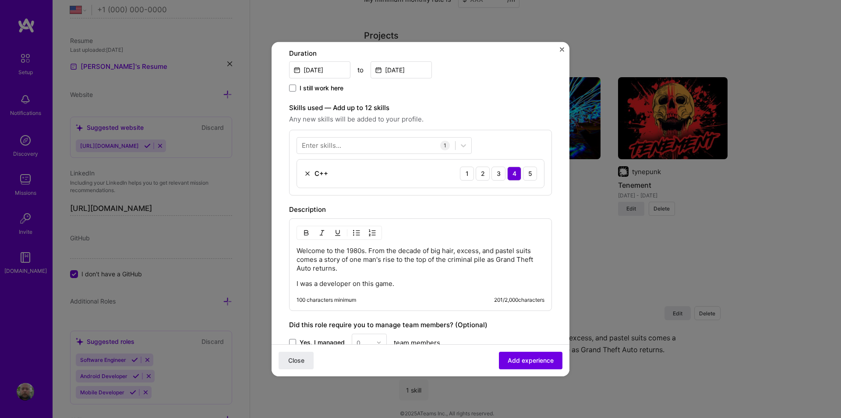
scroll to position [219, 0]
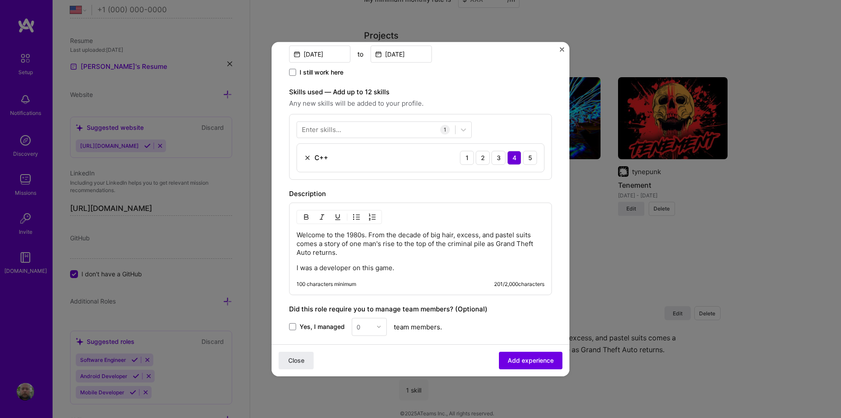
click at [298, 235] on p "Welcome to the 1980s. From the decade of big hair, excess, and pastel suits com…" at bounding box center [421, 243] width 248 height 26
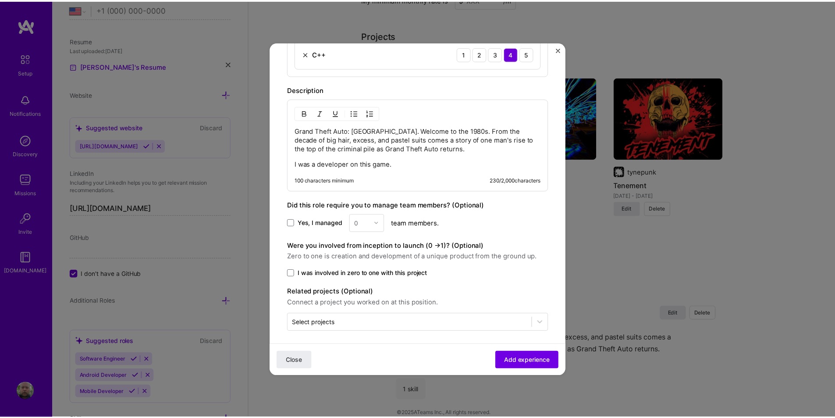
scroll to position [328, 0]
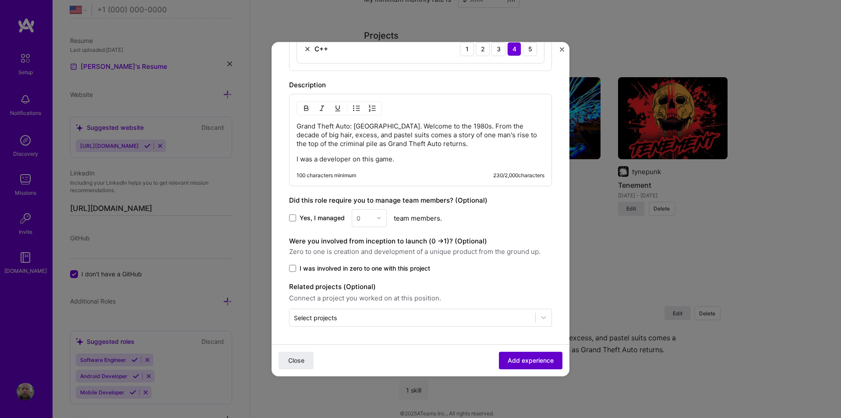
click at [535, 357] on span "Add experience" at bounding box center [531, 359] width 46 height 9
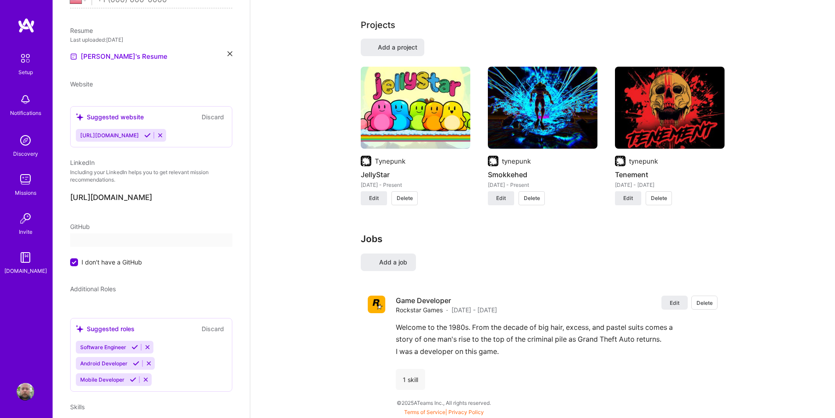
scroll to position [48, 0]
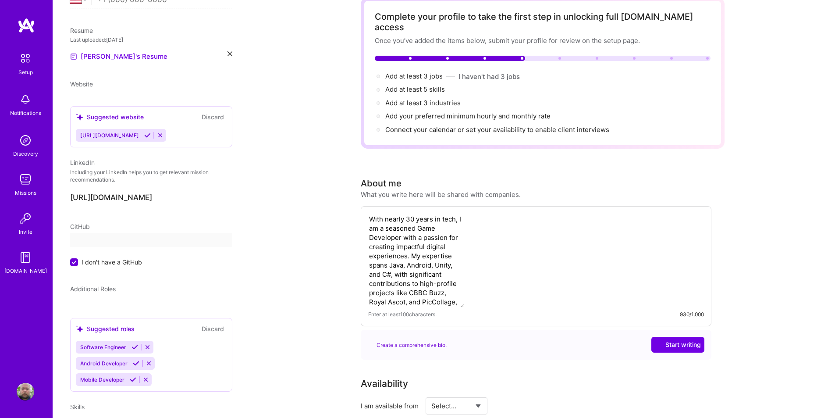
select select "US"
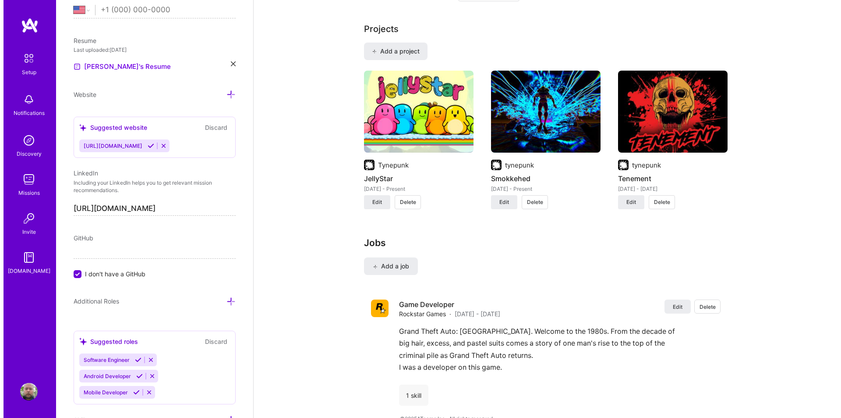
scroll to position [736, 0]
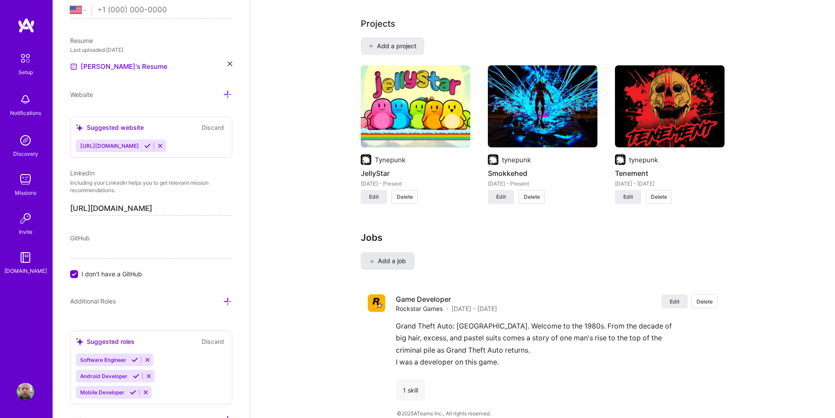
click at [390, 256] on span "Add a job" at bounding box center [387, 260] width 36 height 9
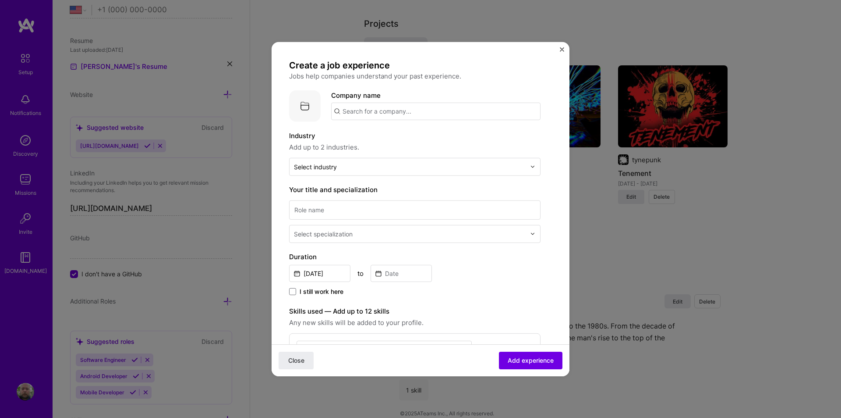
click at [420, 113] on input "text" at bounding box center [435, 111] width 209 height 18
click at [385, 135] on span "tynepunk" at bounding box center [371, 132] width 29 height 9
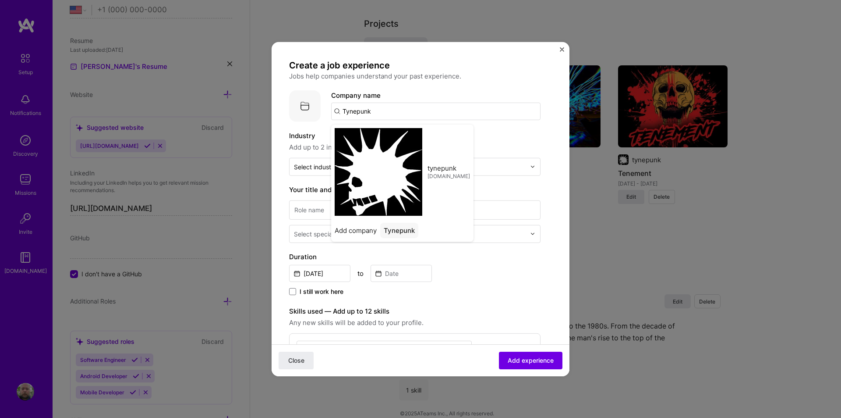
type input "tynepunk"
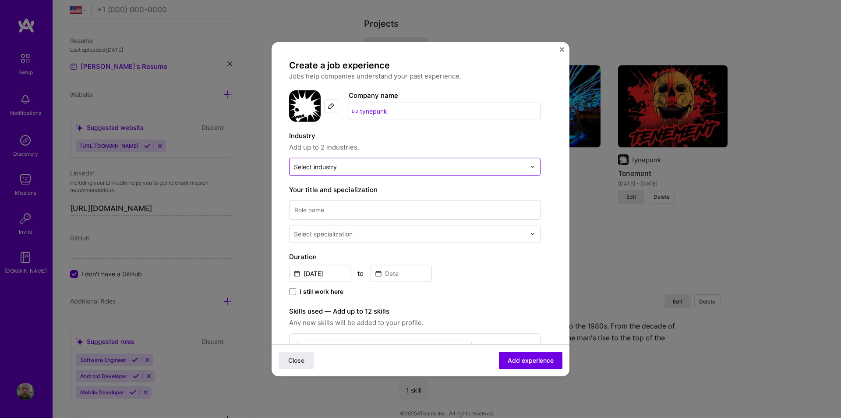
click at [337, 166] on div "Select industry 0" at bounding box center [315, 166] width 43 height 9
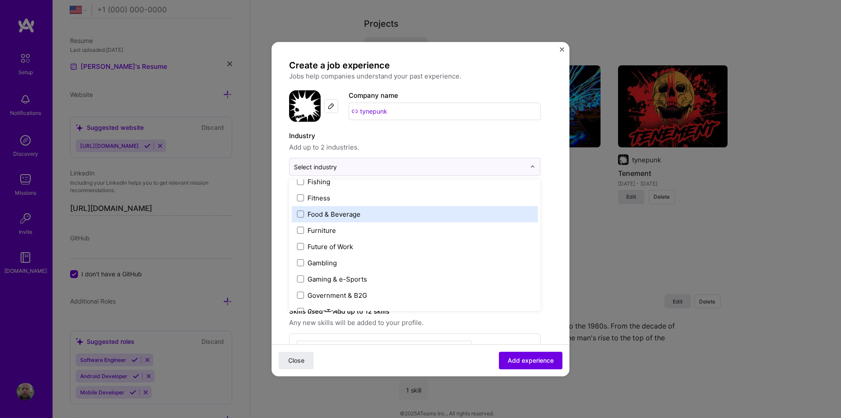
scroll to position [1008, 0]
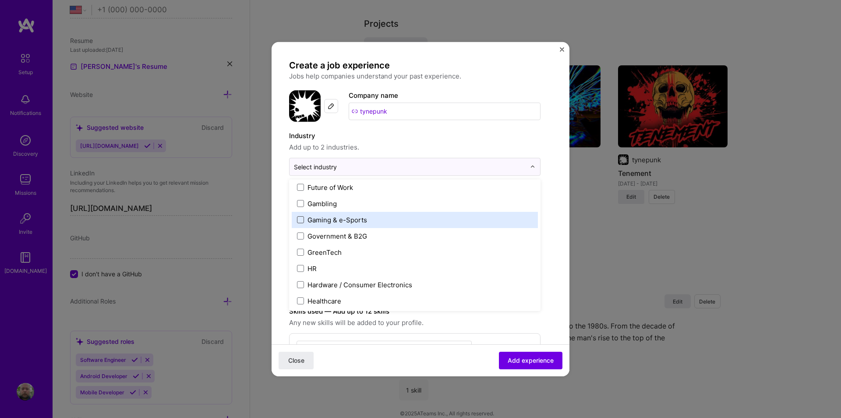
click at [302, 220] on span at bounding box center [300, 219] width 7 height 7
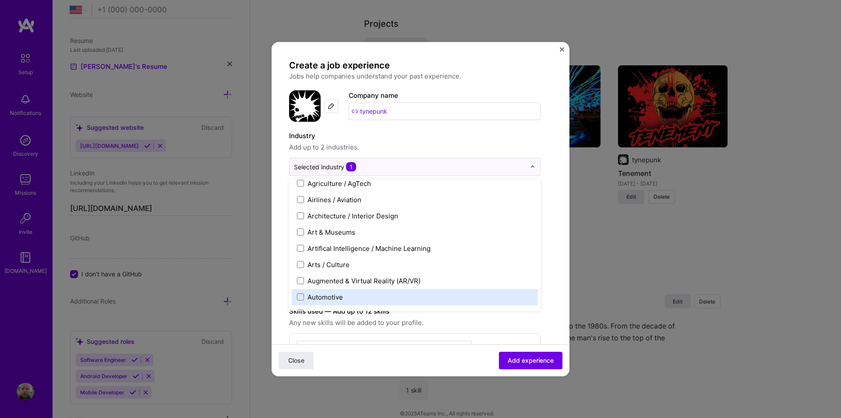
scroll to position [0, 0]
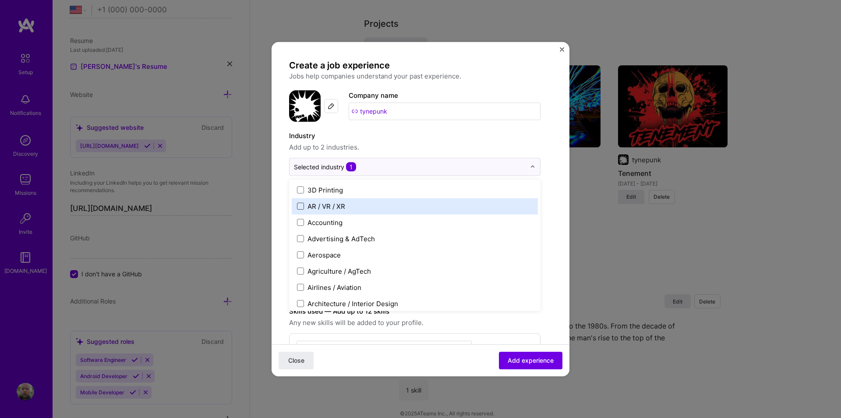
click at [302, 209] on span at bounding box center [300, 205] width 7 height 7
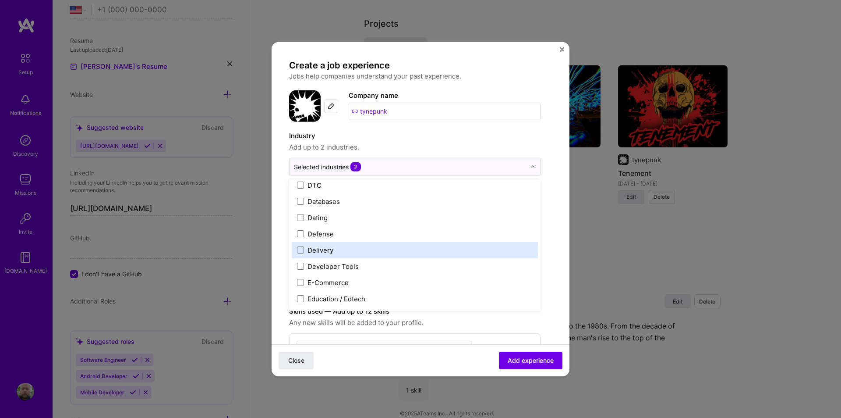
scroll to position [701, 0]
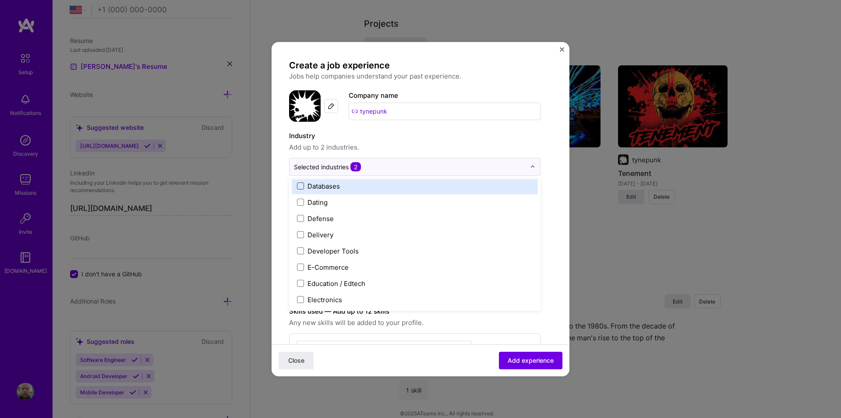
click at [301, 188] on span at bounding box center [300, 185] width 7 height 7
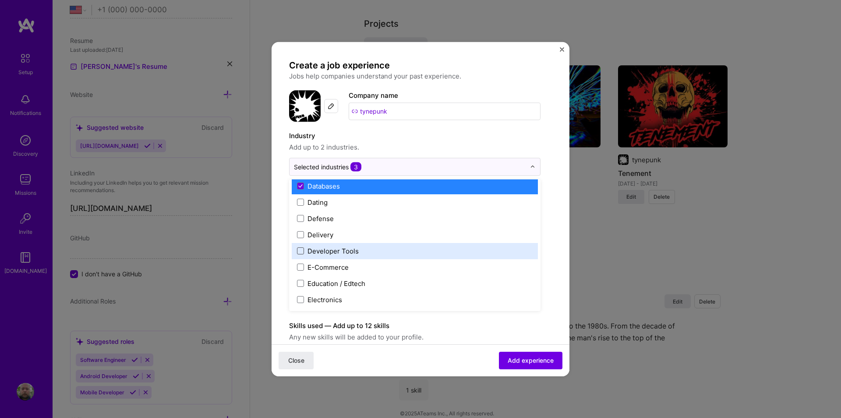
click at [303, 252] on span at bounding box center [300, 250] width 7 height 7
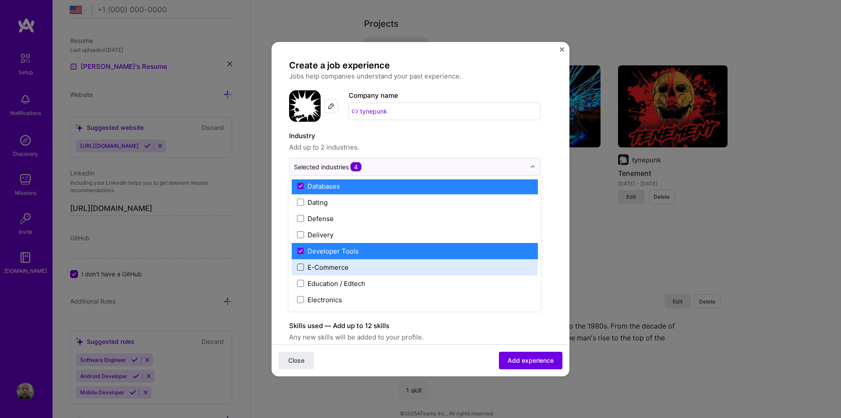
click at [300, 269] on span at bounding box center [300, 266] width 7 height 7
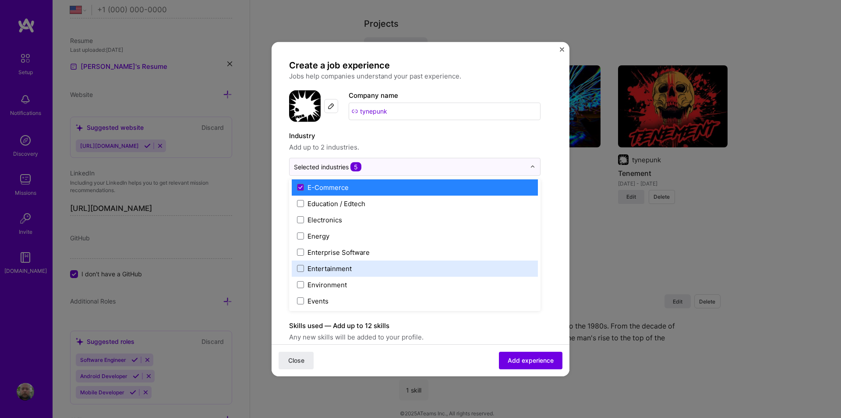
scroll to position [789, 0]
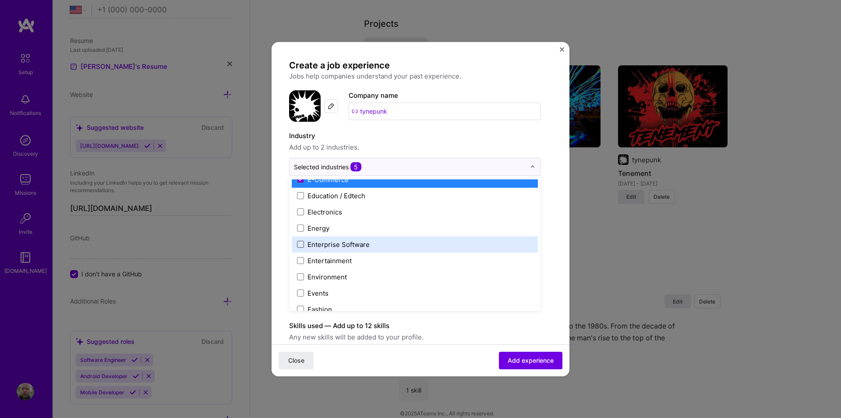
click at [300, 244] on span at bounding box center [300, 244] width 7 height 7
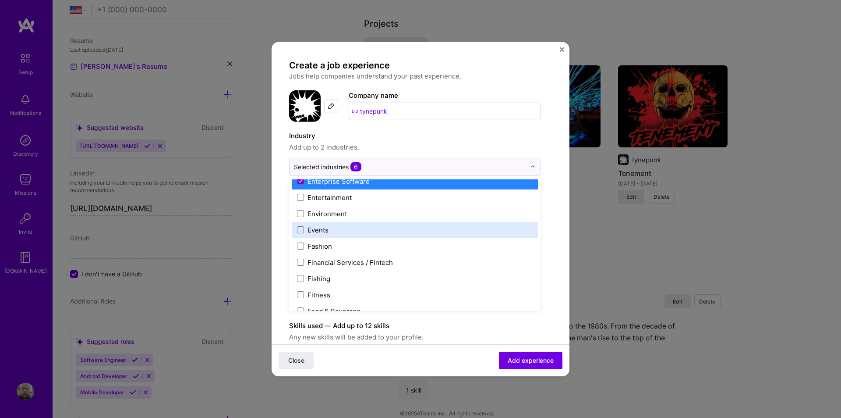
scroll to position [832, 0]
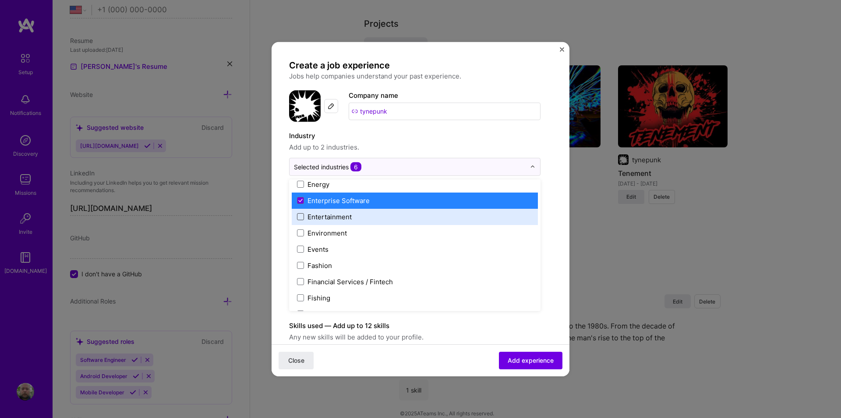
click at [300, 218] on span at bounding box center [300, 216] width 7 height 7
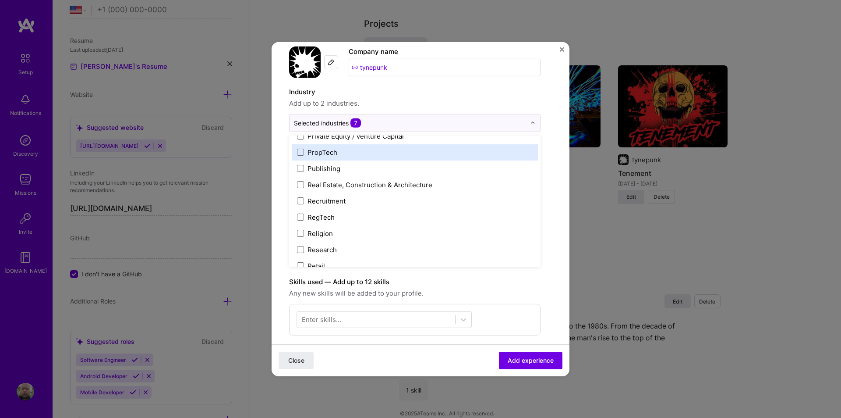
scroll to position [1577, 0]
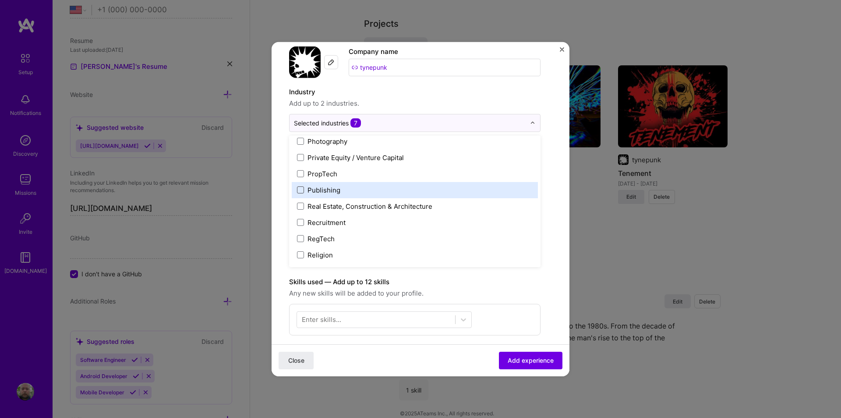
click at [303, 188] on span at bounding box center [300, 189] width 7 height 7
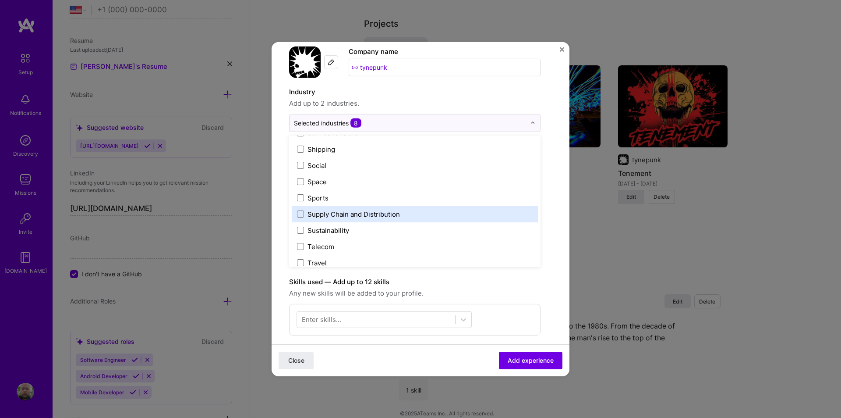
scroll to position [1819, 0]
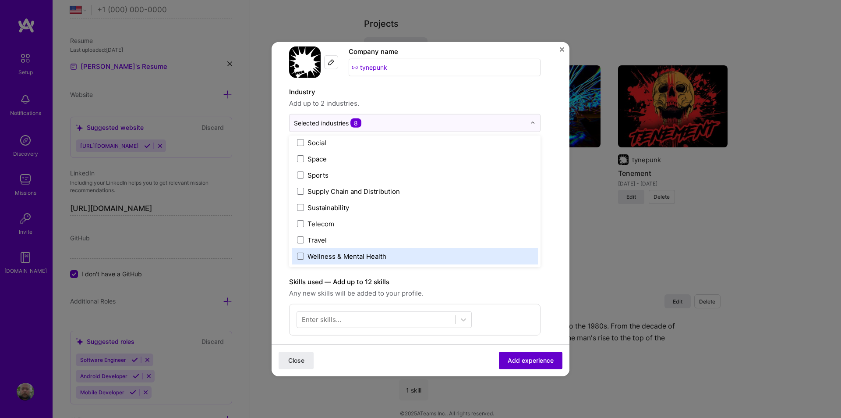
click at [519, 361] on span "Add experience" at bounding box center [531, 360] width 46 height 9
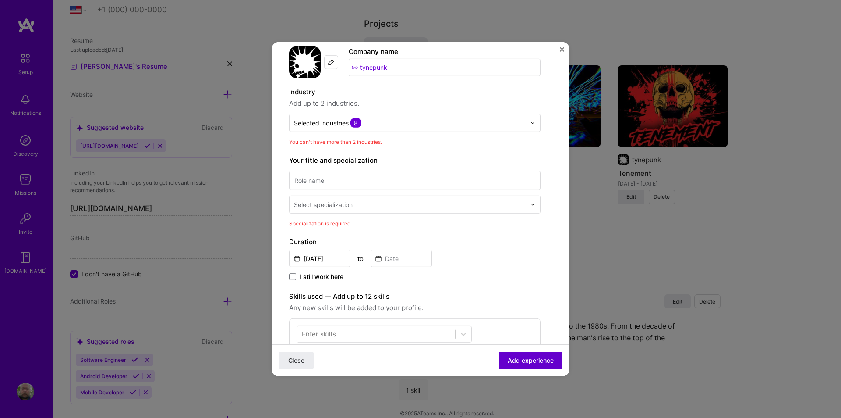
scroll to position [88, 0]
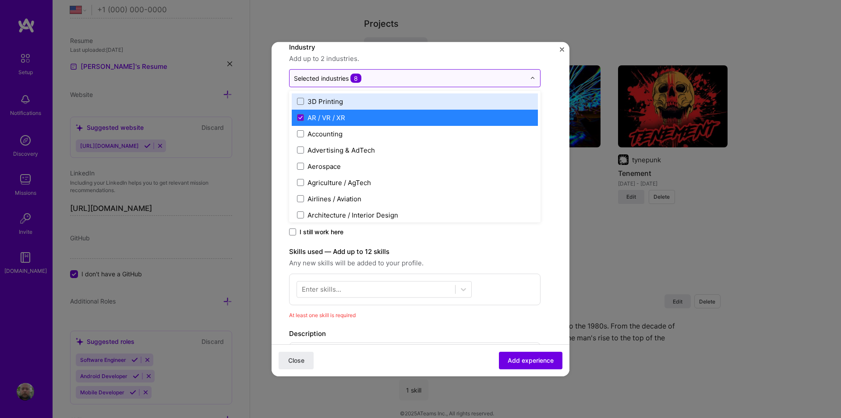
click at [531, 79] on img at bounding box center [532, 77] width 5 height 5
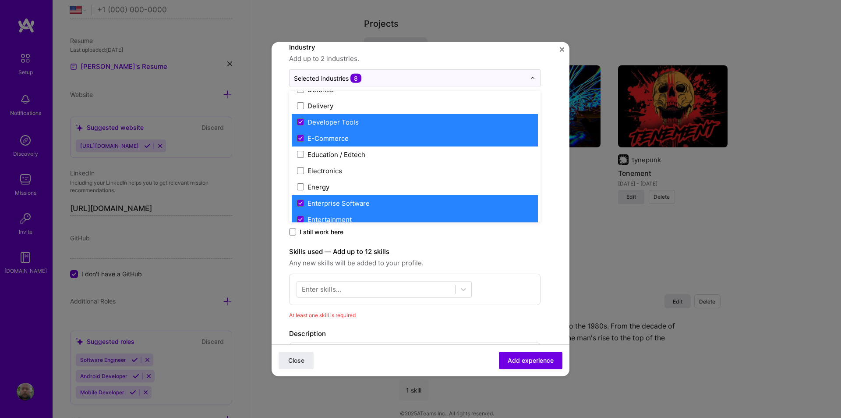
scroll to position [745, 0]
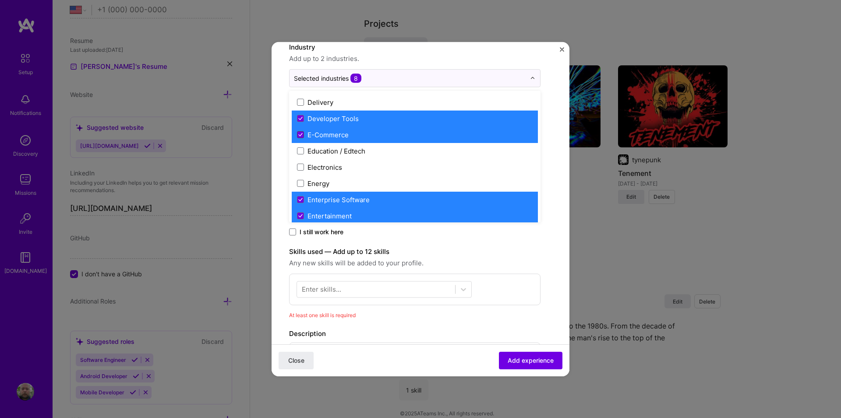
click at [302, 133] on icon at bounding box center [300, 135] width 4 height 4
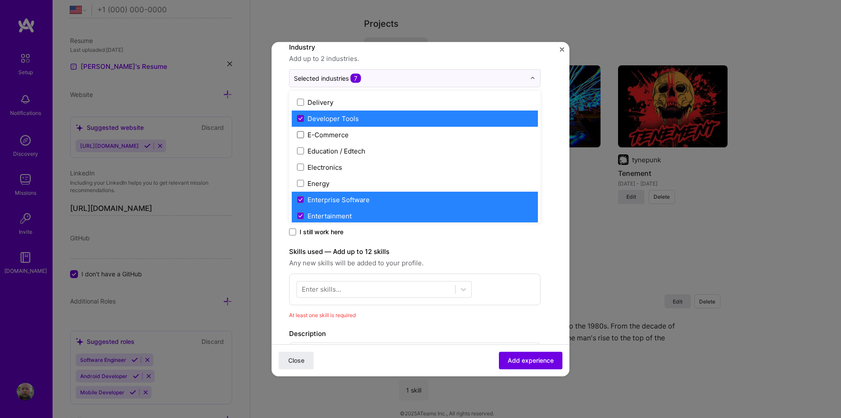
click at [300, 119] on icon at bounding box center [301, 118] width 4 height 3
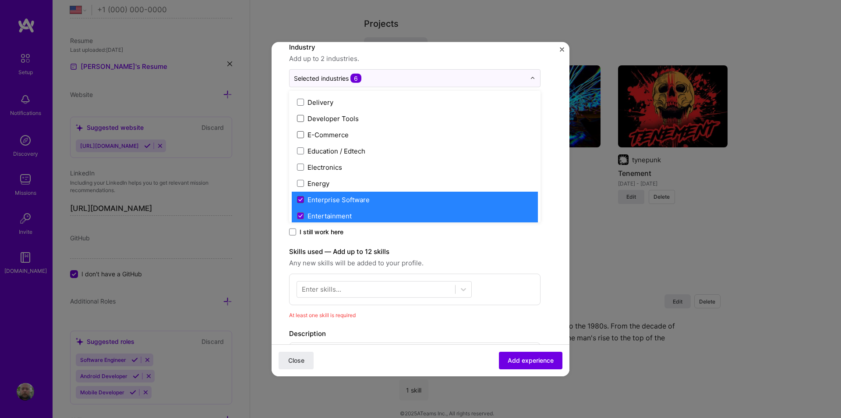
click at [300, 198] on icon at bounding box center [300, 200] width 4 height 4
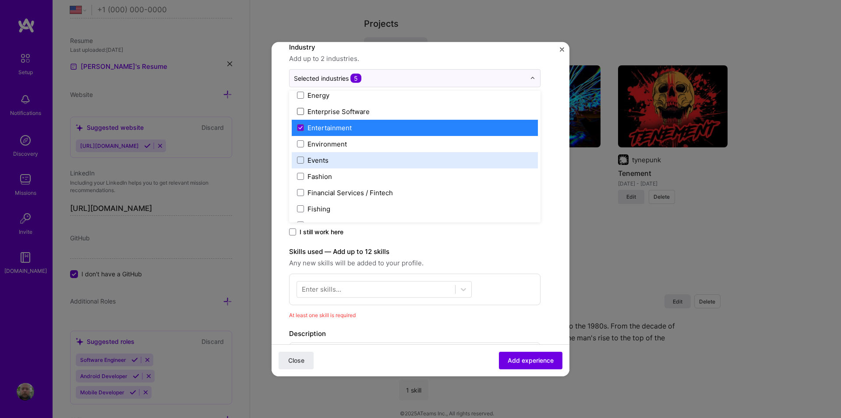
scroll to position [832, 0]
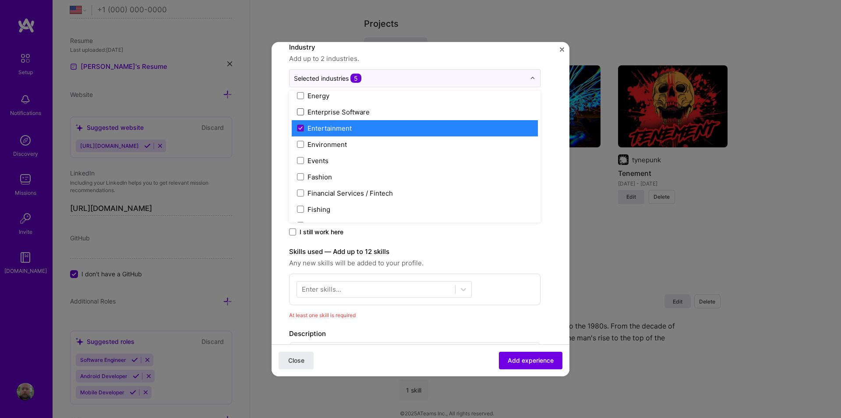
click at [302, 127] on icon at bounding box center [300, 128] width 4 height 4
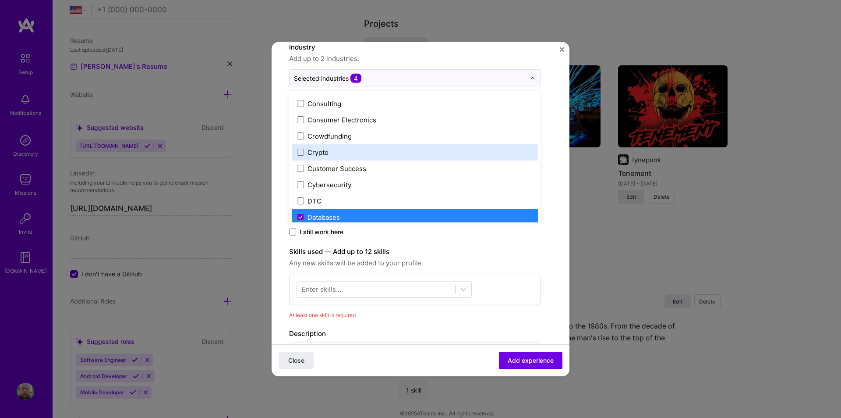
scroll to position [613, 0]
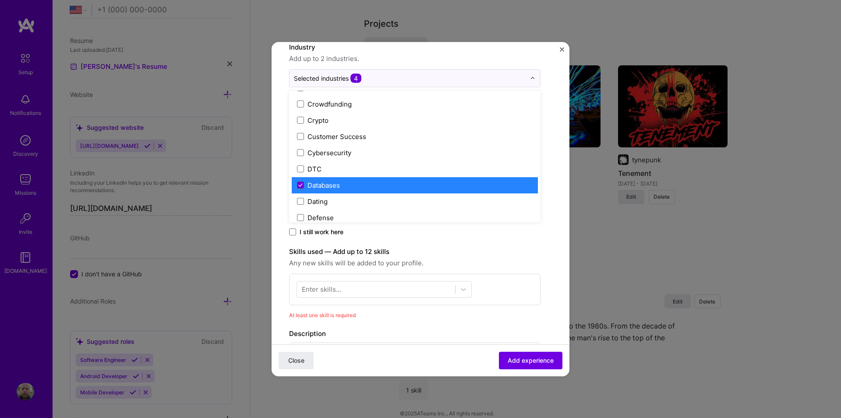
click at [300, 184] on icon at bounding box center [300, 185] width 4 height 4
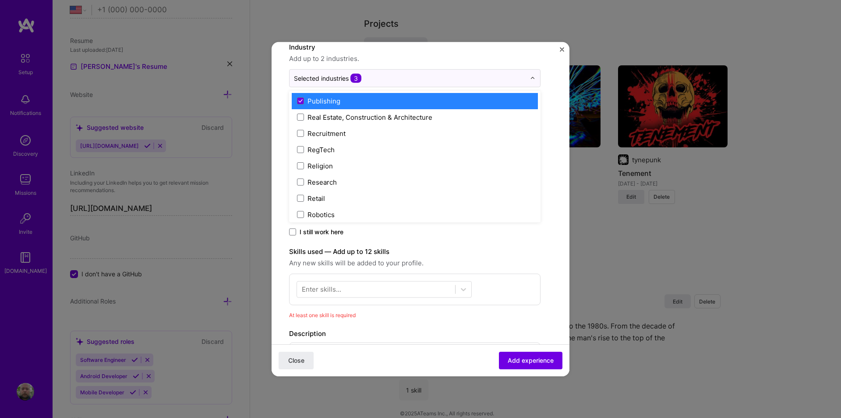
scroll to position [1621, 0]
click at [299, 100] on icon at bounding box center [300, 101] width 4 height 4
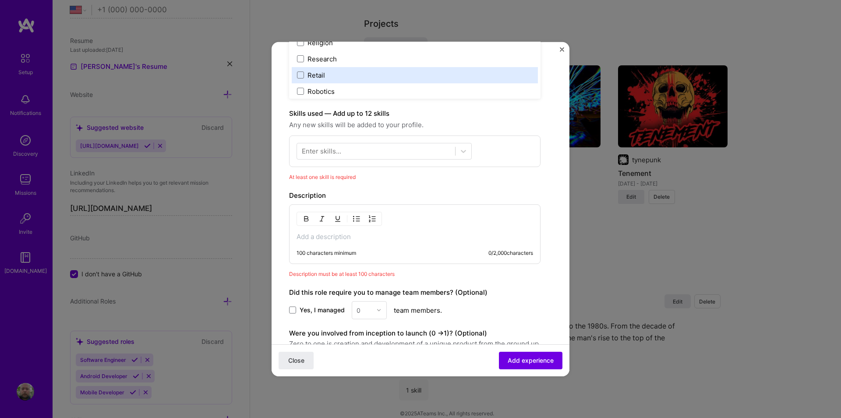
scroll to position [220, 0]
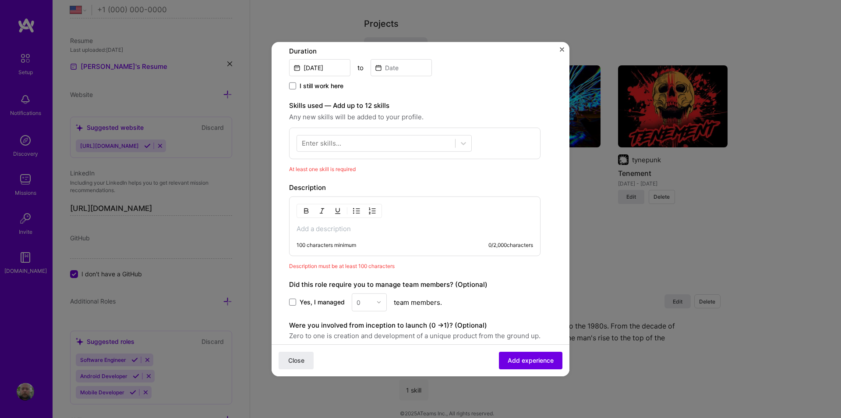
click at [320, 231] on p at bounding box center [415, 228] width 237 height 9
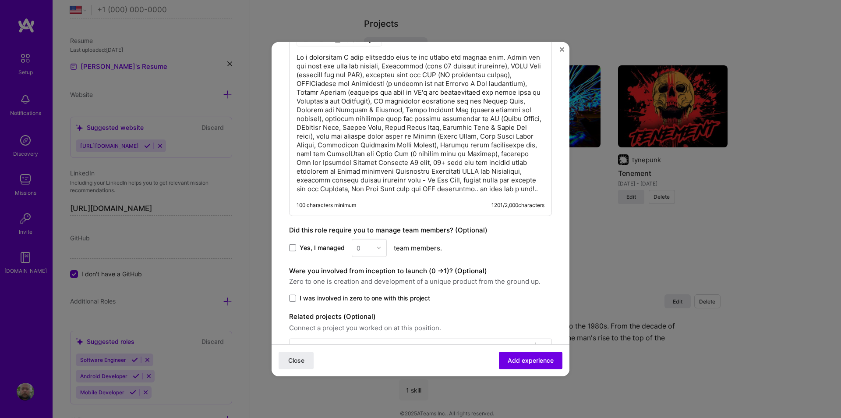
scroll to position [430, 0]
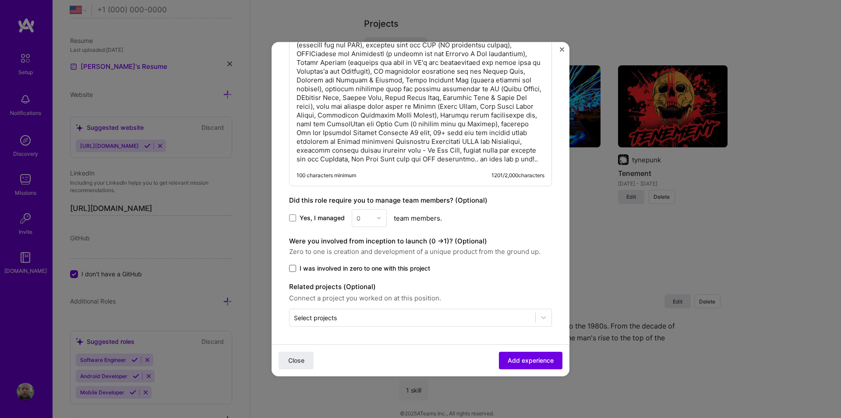
click at [294, 267] on span at bounding box center [292, 267] width 7 height 7
click at [0, 0] on input "I was involved in zero to one with this project" at bounding box center [0, 0] width 0 height 0
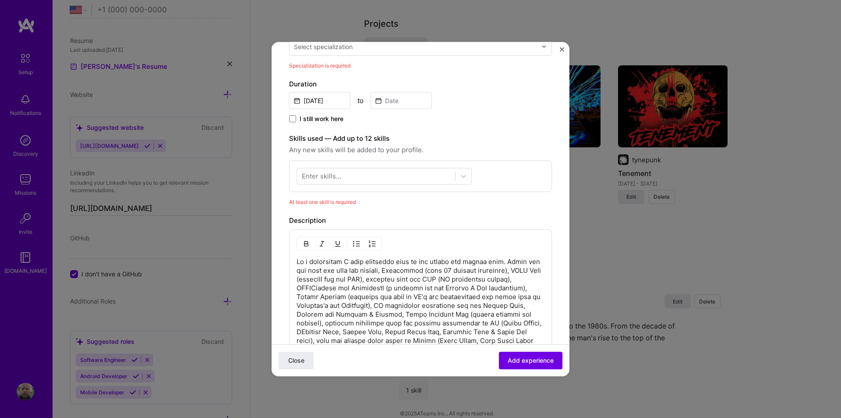
scroll to position [123, 0]
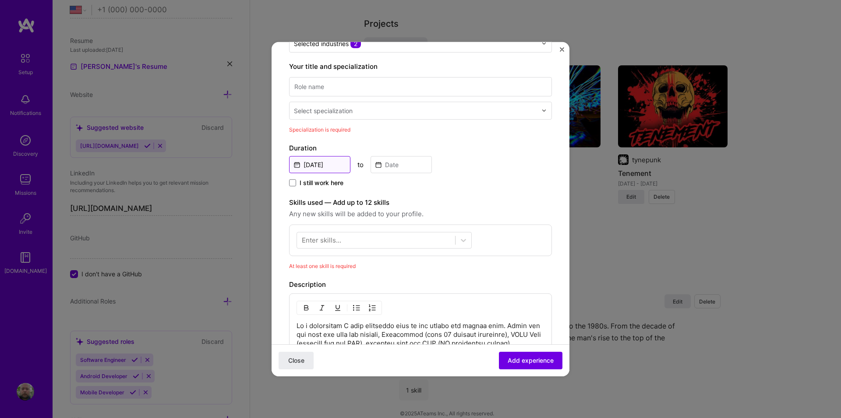
click at [299, 165] on input "Aug, 2025" at bounding box center [319, 164] width 61 height 17
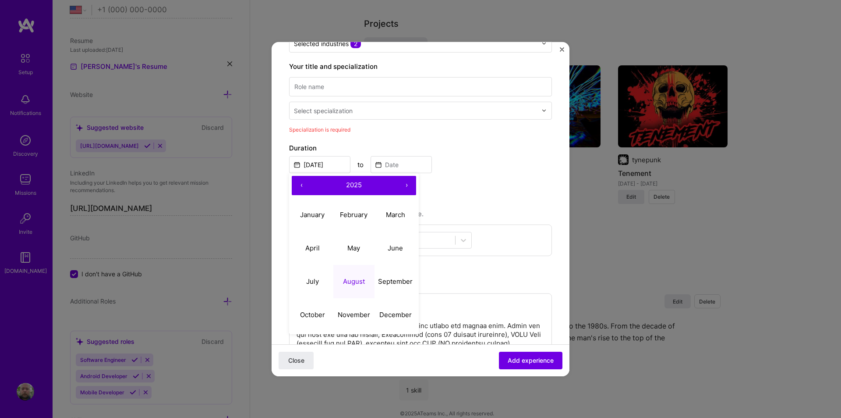
click at [303, 183] on button "‹" at bounding box center [301, 184] width 19 height 19
click at [302, 183] on button "‹" at bounding box center [301, 184] width 19 height 19
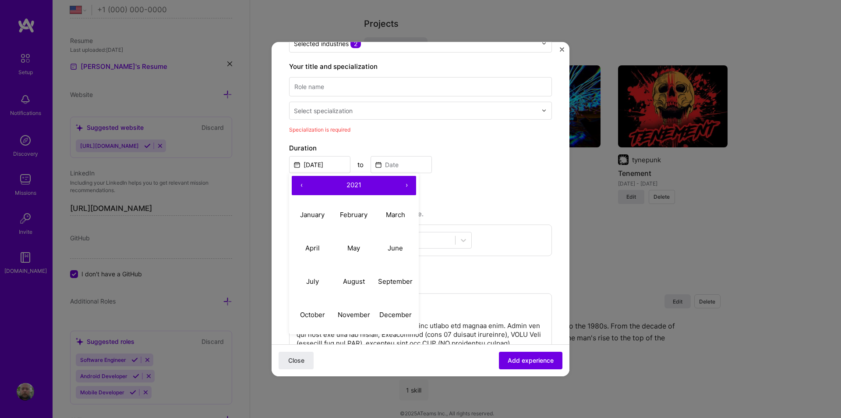
click at [302, 183] on button "‹" at bounding box center [301, 184] width 19 height 19
click at [301, 183] on button "‹" at bounding box center [301, 184] width 19 height 19
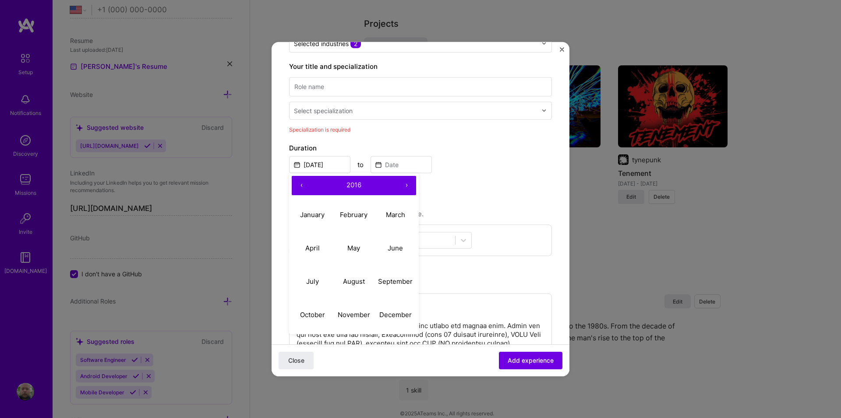
click at [301, 183] on button "‹" at bounding box center [301, 184] width 19 height 19
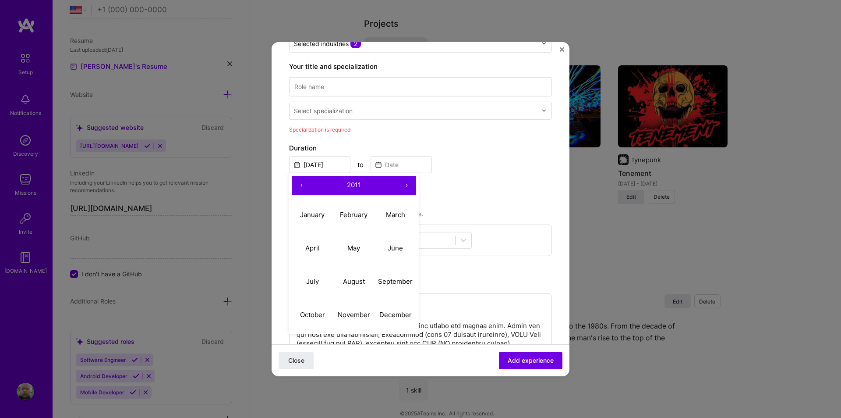
click at [301, 183] on button "‹" at bounding box center [301, 184] width 19 height 19
click at [301, 184] on button "‹" at bounding box center [301, 184] width 19 height 19
click at [300, 184] on button "‹" at bounding box center [301, 184] width 19 height 19
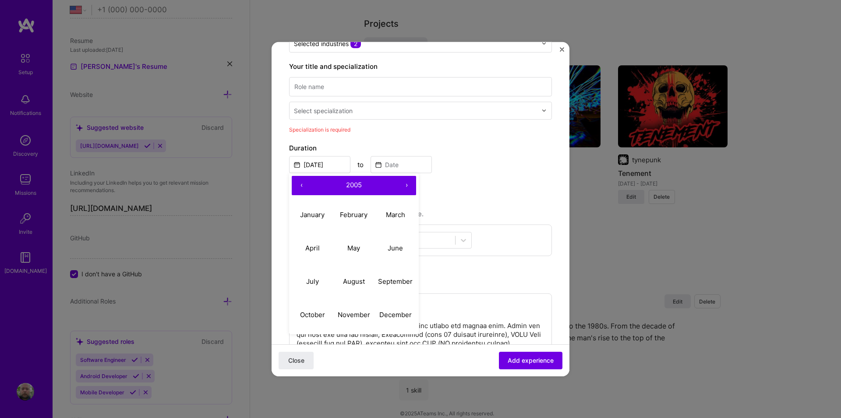
click at [300, 184] on button "‹" at bounding box center [301, 184] width 19 height 19
click at [298, 184] on button "‹" at bounding box center [301, 184] width 19 height 19
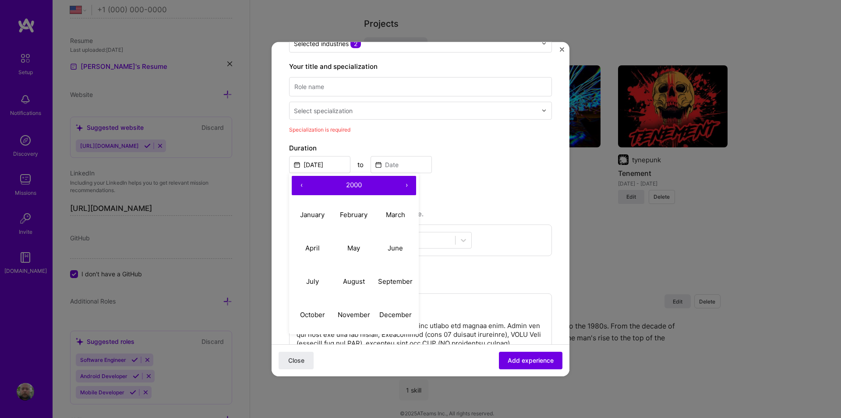
click at [298, 184] on button "‹" at bounding box center [301, 184] width 19 height 19
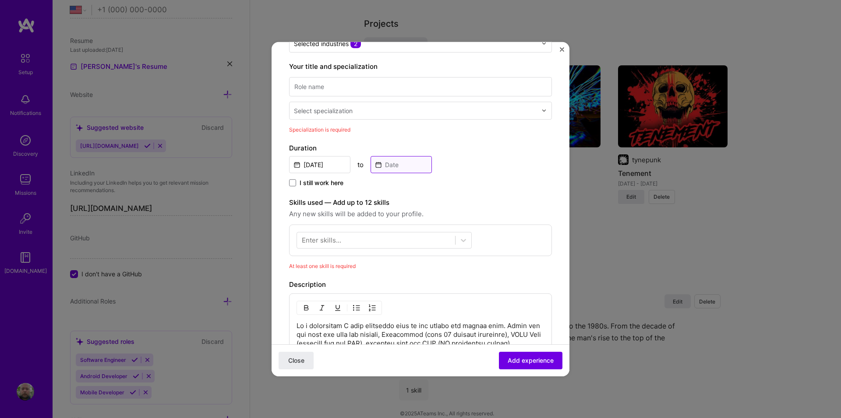
click at [394, 161] on input at bounding box center [401, 164] width 61 height 17
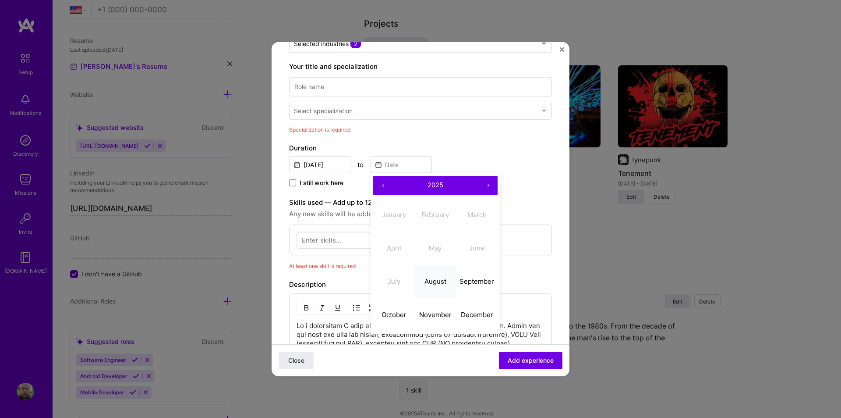
click at [439, 281] on abbr "August" at bounding box center [436, 281] width 22 height 8
type input "Aug, 2025"
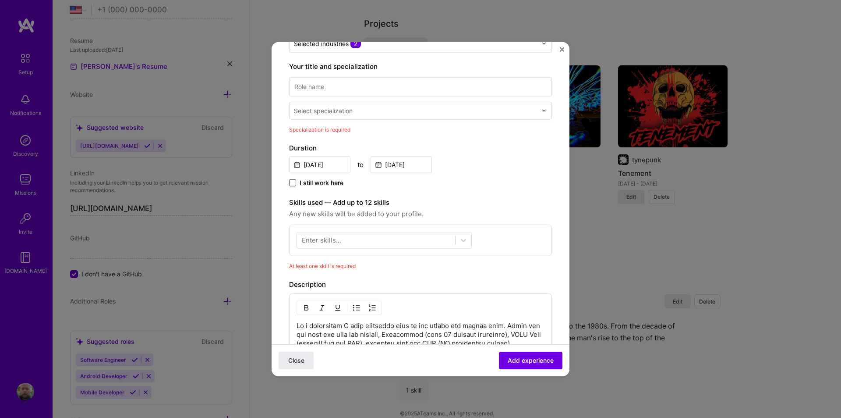
click at [293, 182] on span at bounding box center [292, 182] width 7 height 7
click at [0, 0] on input "I still work here" at bounding box center [0, 0] width 0 height 0
click at [293, 182] on icon at bounding box center [292, 182] width 4 height 4
click at [0, 0] on input "I still work here" at bounding box center [0, 0] width 0 height 0
click at [403, 165] on input at bounding box center [401, 164] width 61 height 17
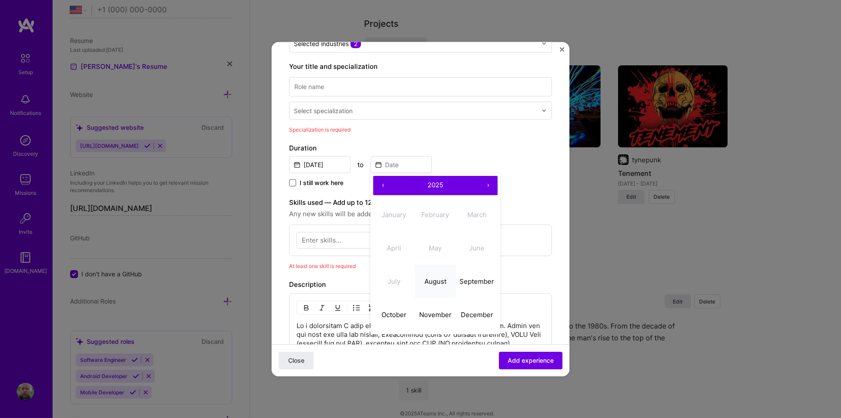
click at [437, 278] on abbr "August" at bounding box center [436, 281] width 22 height 8
type input "Aug, 2025"
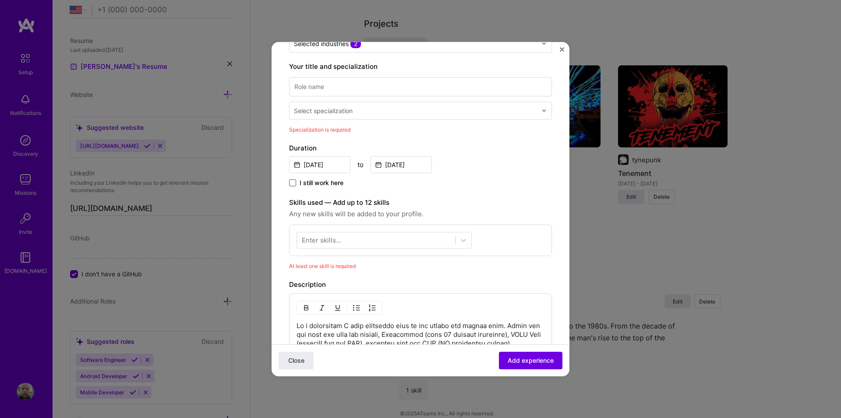
scroll to position [167, 0]
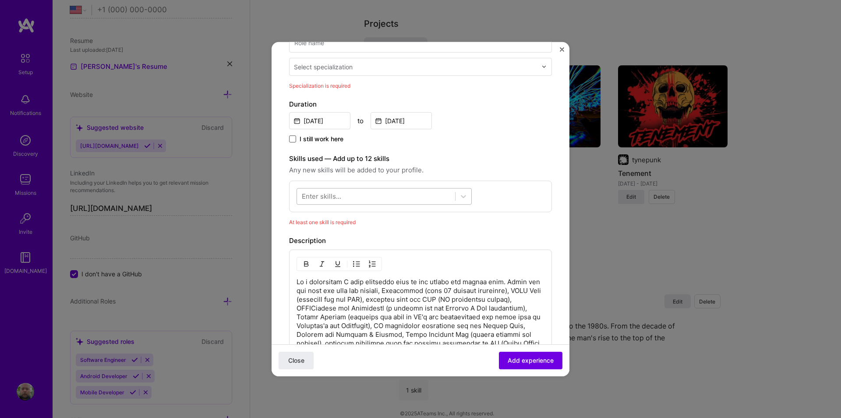
click at [350, 198] on div at bounding box center [376, 196] width 158 height 14
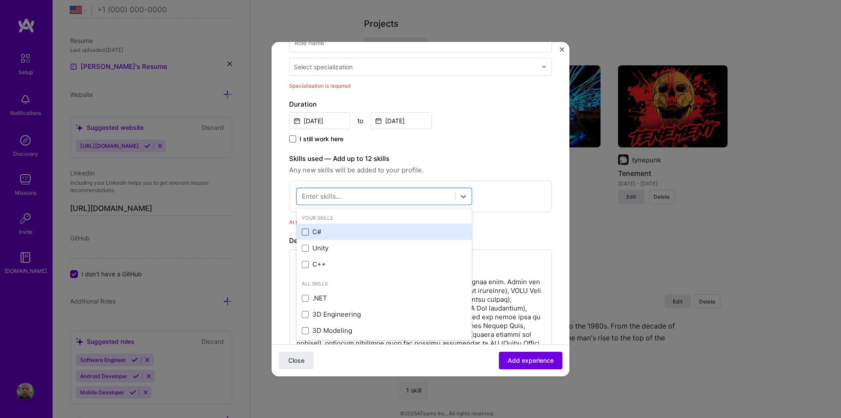
click at [307, 230] on span at bounding box center [305, 231] width 7 height 7
click at [0, 0] on input "checkbox" at bounding box center [0, 0] width 0 height 0
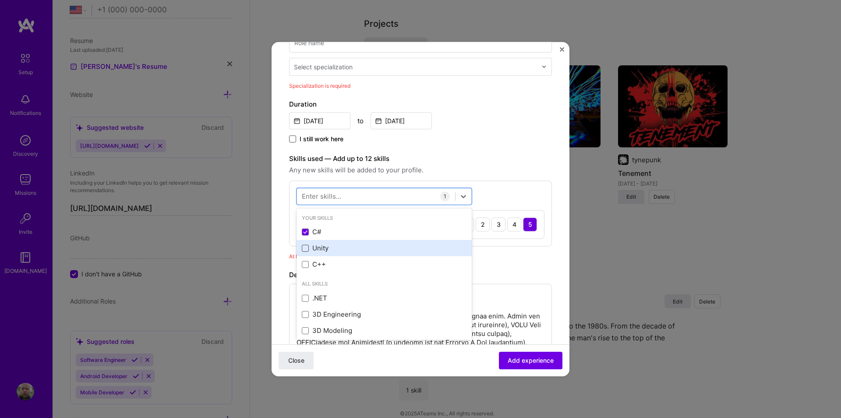
click at [305, 249] on span at bounding box center [305, 247] width 7 height 7
click at [0, 0] on input "checkbox" at bounding box center [0, 0] width 0 height 0
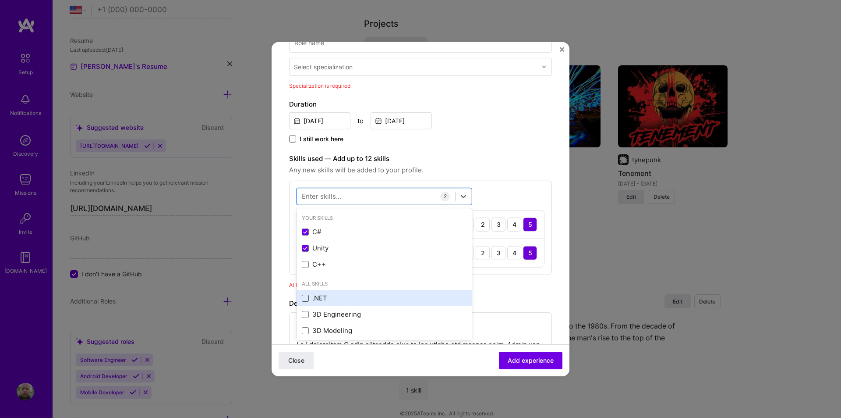
click at [305, 298] on span at bounding box center [305, 297] width 7 height 7
click at [0, 0] on input "checkbox" at bounding box center [0, 0] width 0 height 0
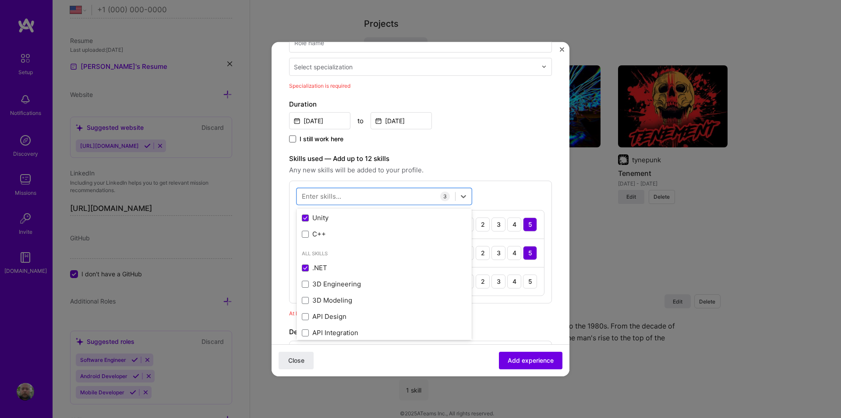
scroll to position [44, 0]
click at [492, 191] on div "option .NET, selected. option APNS focused, 0 of 2. 378 results available. Use …" at bounding box center [420, 241] width 263 height 123
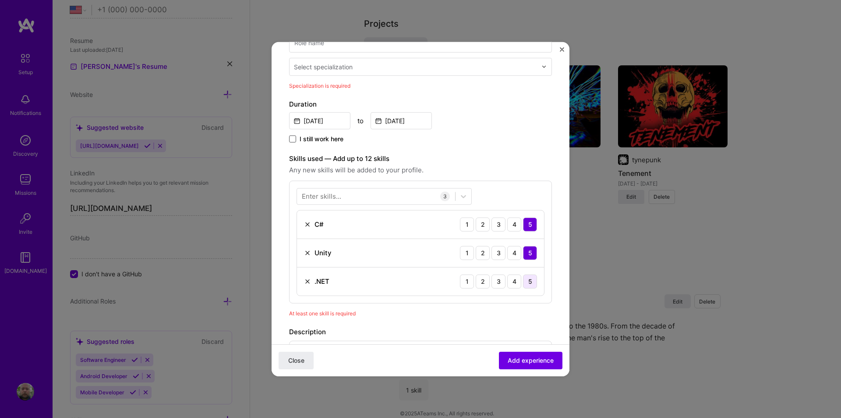
click at [523, 283] on div "5" at bounding box center [530, 281] width 14 height 14
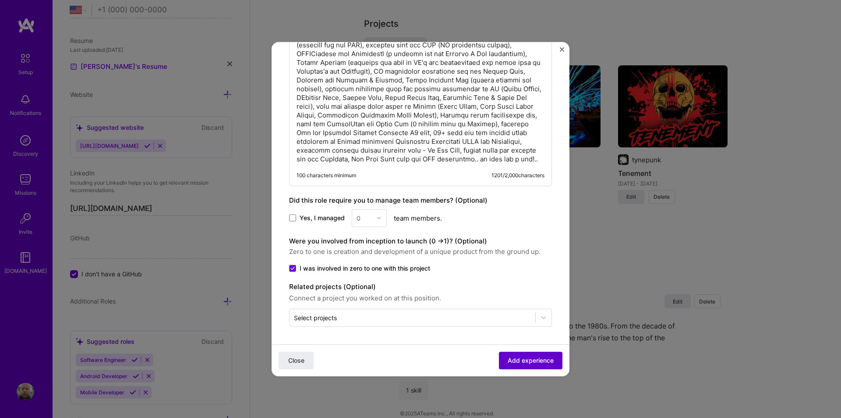
scroll to position [521, 0]
click at [532, 359] on span "Add experience" at bounding box center [531, 359] width 46 height 9
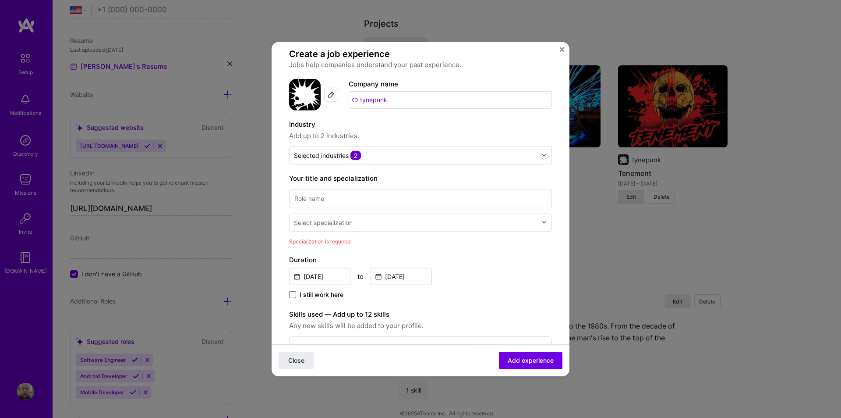
scroll to position [11, 0]
click at [332, 198] on input at bounding box center [420, 198] width 263 height 19
click at [317, 197] on input at bounding box center [420, 198] width 263 height 19
click at [323, 201] on input "Freelance Android, Java, Unity, Blazor" at bounding box center [420, 198] width 263 height 19
type input "Freelance Developer (Android, Java, Unity, Blazor, C#)"
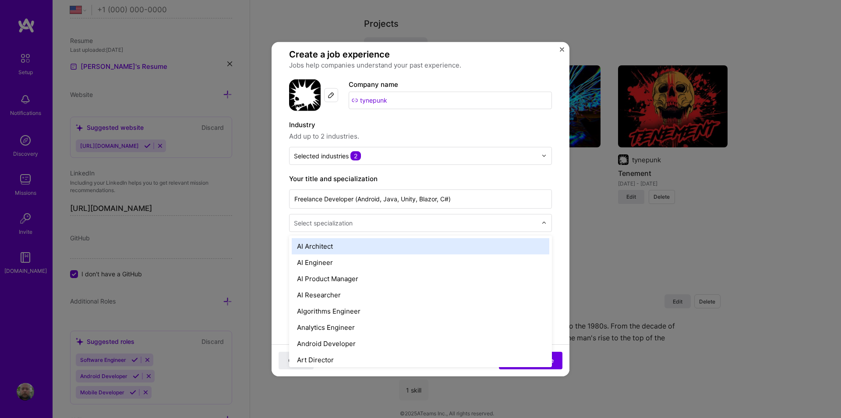
click at [353, 224] on div "Select specialization" at bounding box center [416, 222] width 252 height 17
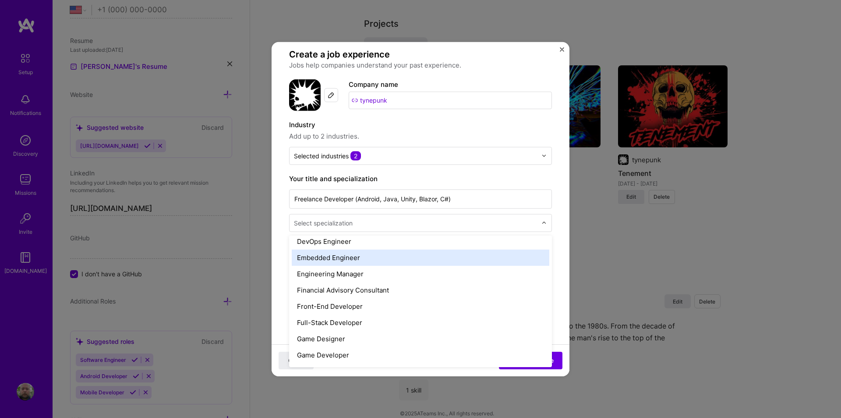
scroll to position [482, 0]
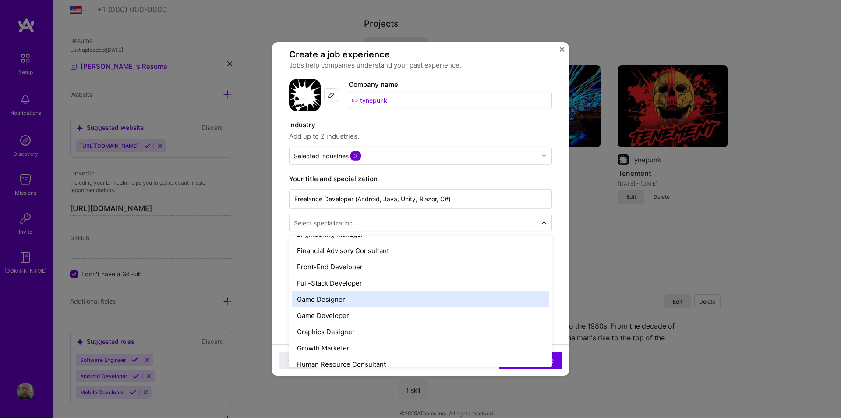
click at [318, 303] on div "Game Designer" at bounding box center [421, 298] width 258 height 16
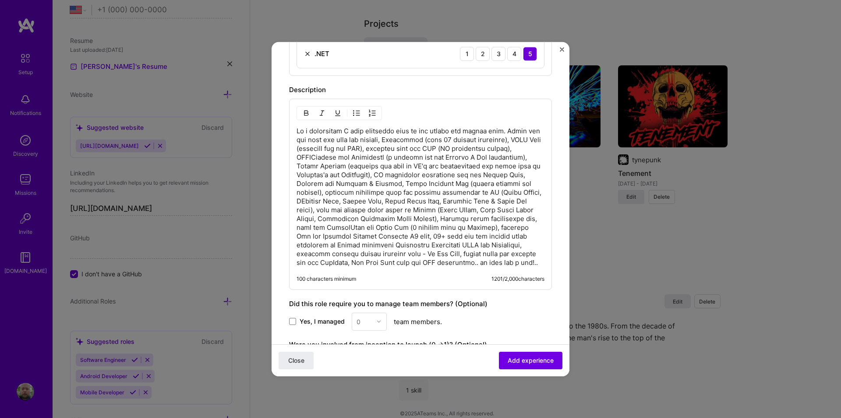
scroll to position [405, 0]
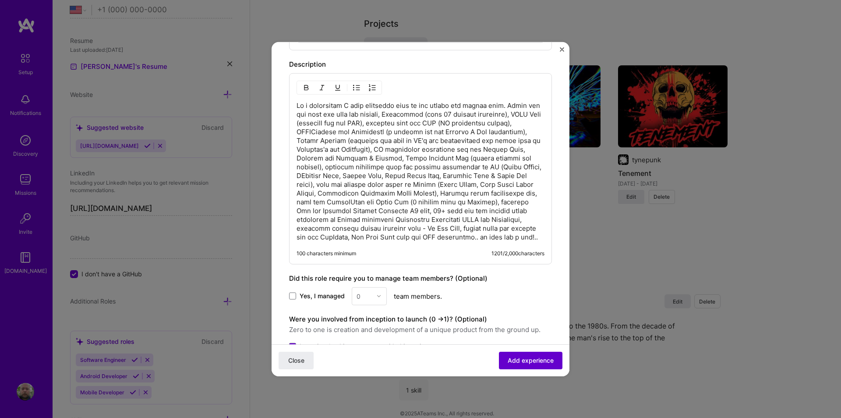
click at [529, 364] on span "Add experience" at bounding box center [531, 360] width 46 height 9
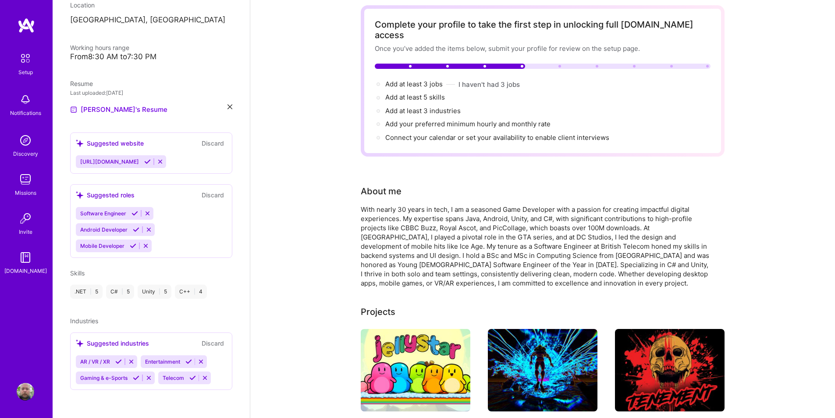
scroll to position [0, 0]
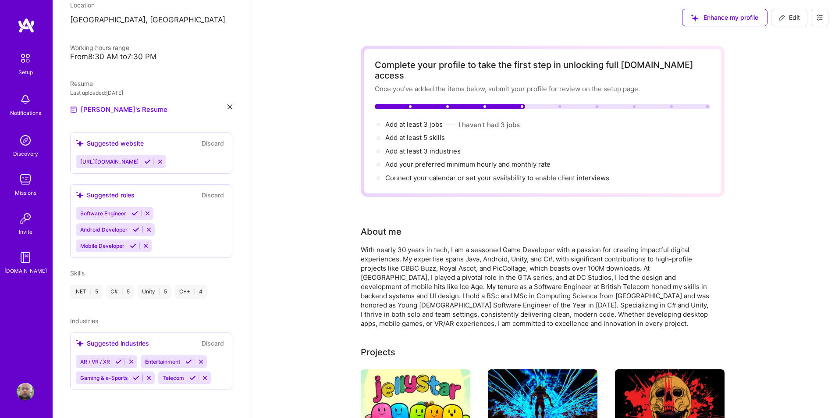
click at [790, 16] on span "Edit" at bounding box center [788, 17] width 21 height 9
select select "US"
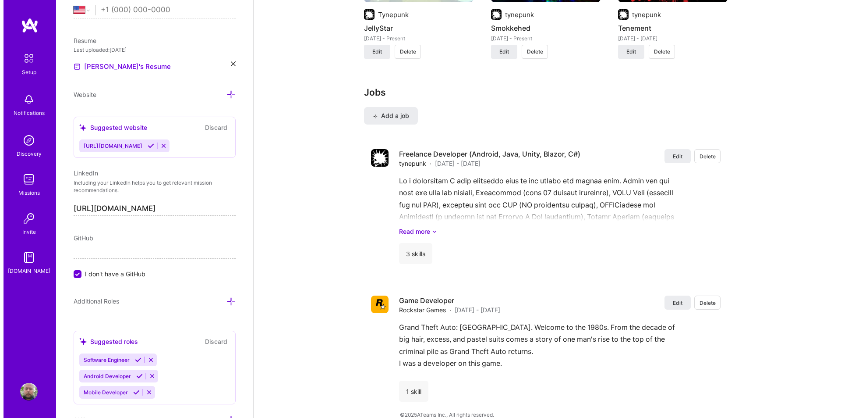
scroll to position [882, 0]
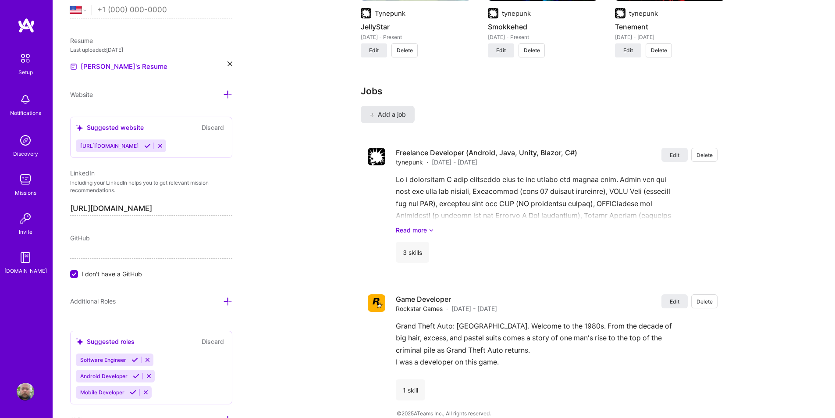
click at [394, 110] on span "Add a job" at bounding box center [387, 114] width 36 height 9
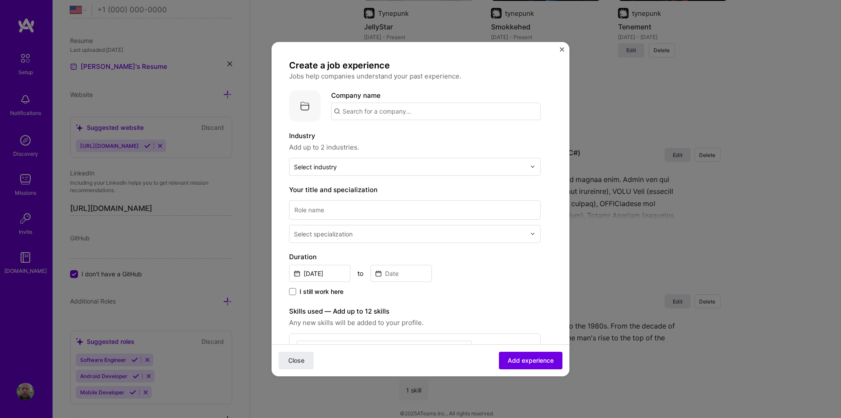
click at [368, 110] on input "text" at bounding box center [435, 111] width 209 height 18
type input "DC Studios"
click at [403, 137] on div "DC Studios" at bounding box center [401, 134] width 42 height 15
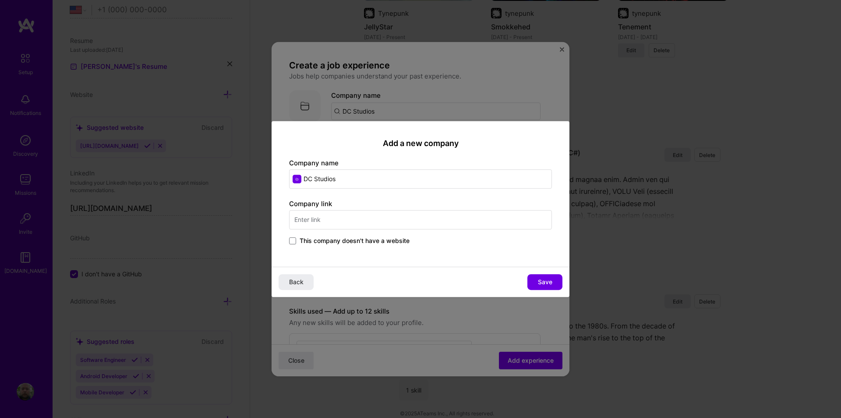
click at [327, 220] on input "text" at bounding box center [420, 219] width 263 height 19
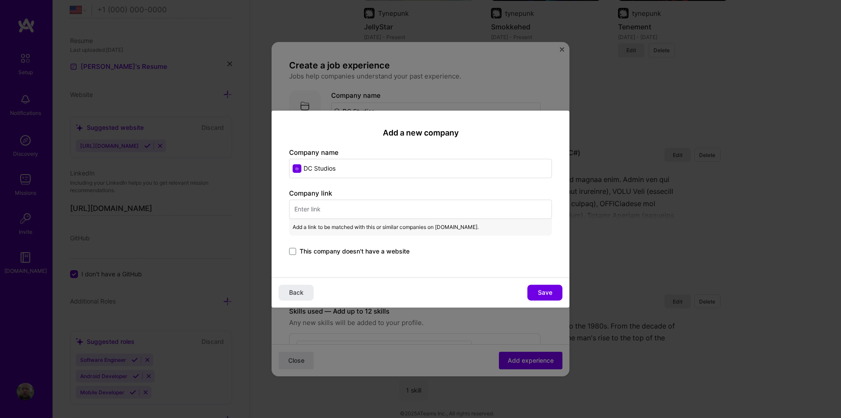
click at [350, 210] on input "text" at bounding box center [420, 208] width 263 height 19
paste input "https://www.mobygames.com/company/3425/dc-studios-inc/"
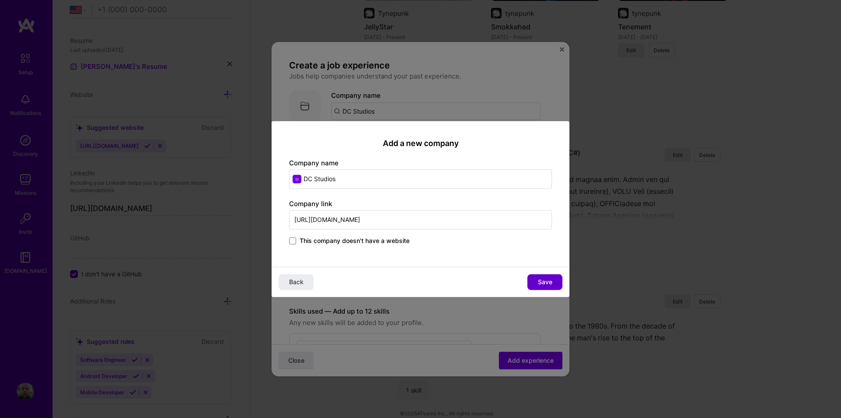
type input "https://www.mobygames.com/company/3425/dc-studios-inc/"
click at [538, 280] on span "Save" at bounding box center [545, 281] width 14 height 9
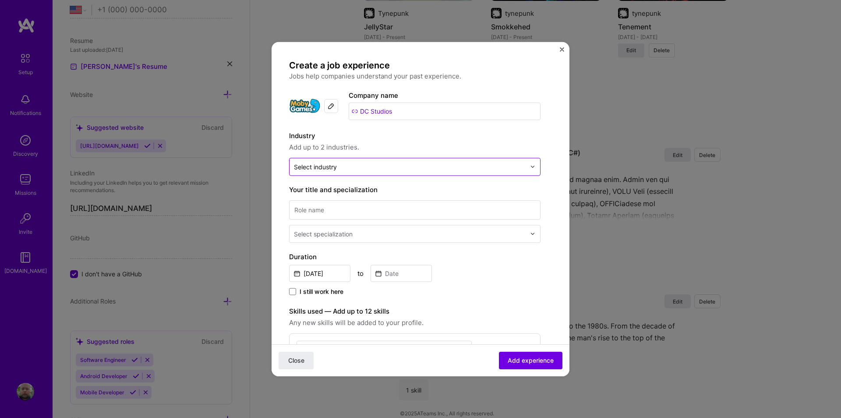
click at [350, 165] on input "text" at bounding box center [410, 166] width 232 height 9
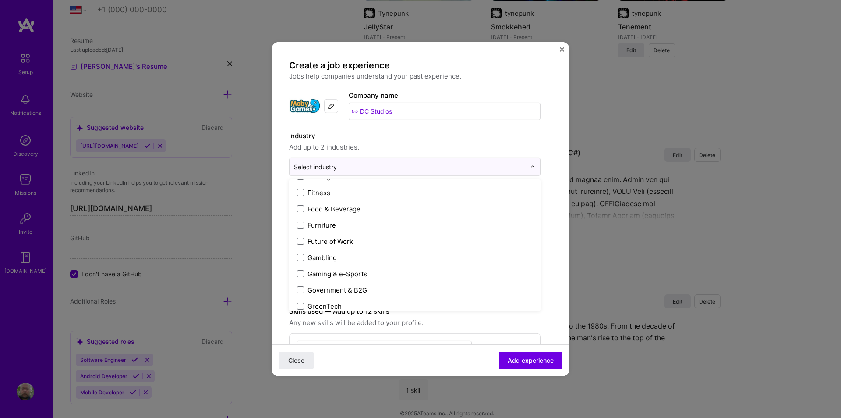
scroll to position [964, 0]
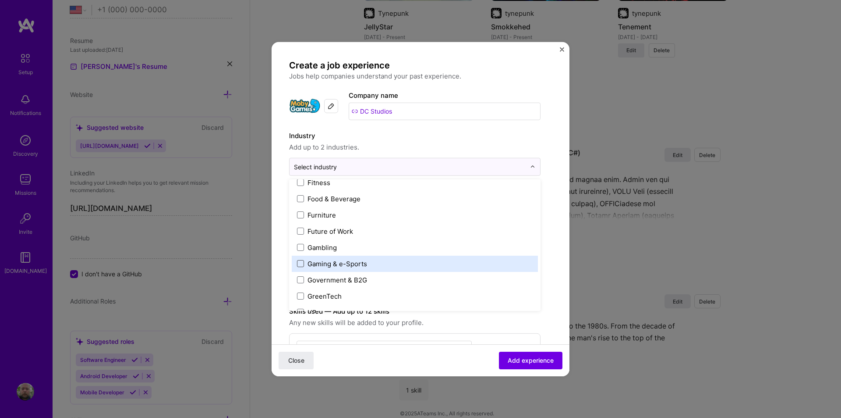
click at [301, 262] on span at bounding box center [300, 263] width 7 height 7
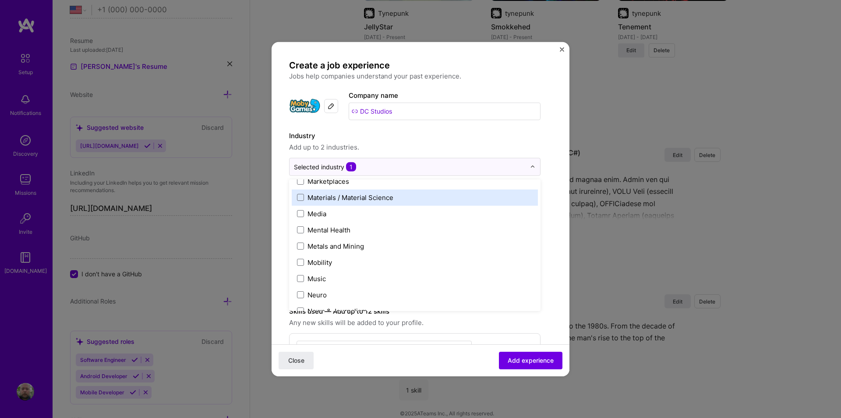
scroll to position [1358, 0]
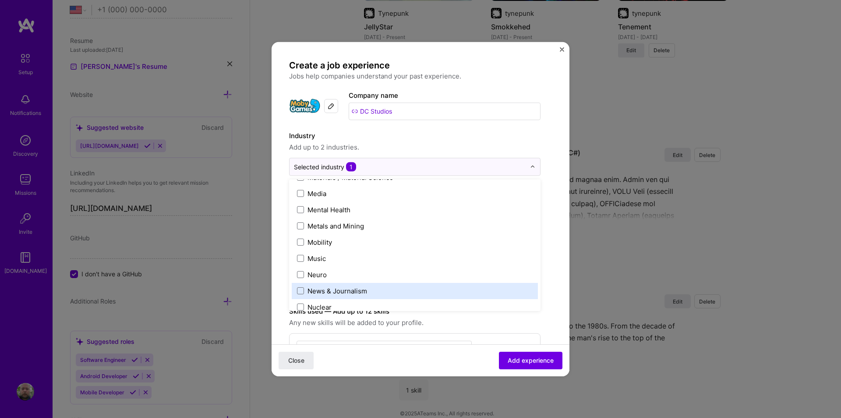
click at [559, 280] on form "Create a job experience Jobs help companies understand your past experience. Co…" at bounding box center [421, 347] width 298 height 577
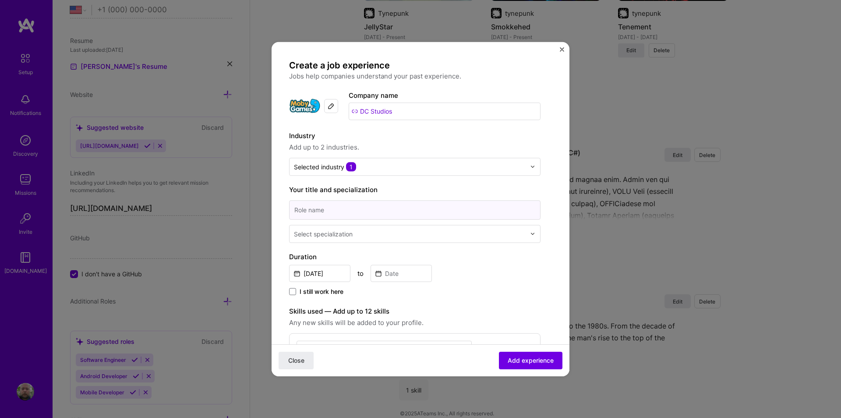
click at [364, 208] on input at bounding box center [414, 209] width 251 height 19
type input "Lead Game Programmer & Designer"
click at [360, 234] on input "text" at bounding box center [411, 233] width 234 height 9
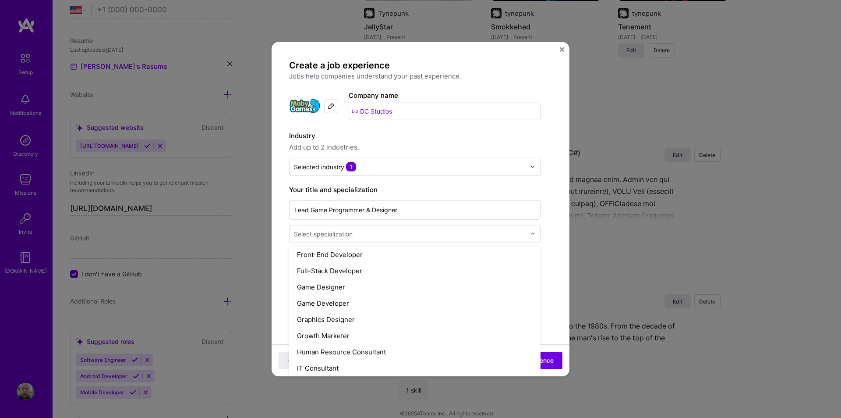
scroll to position [526, 0]
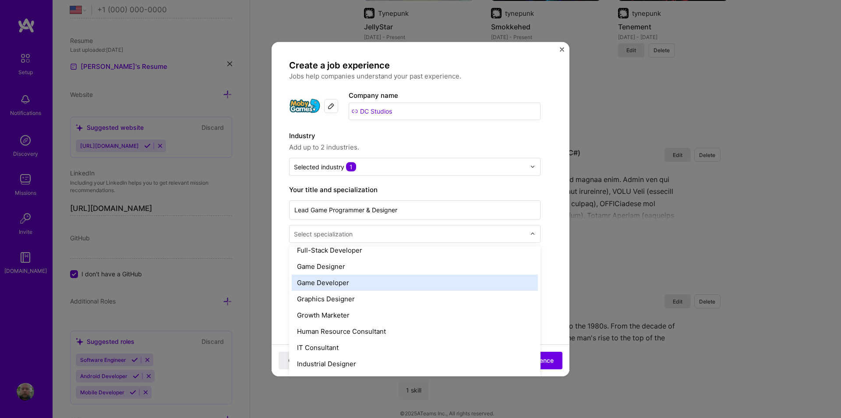
click at [326, 281] on div "Game Developer" at bounding box center [415, 282] width 246 height 16
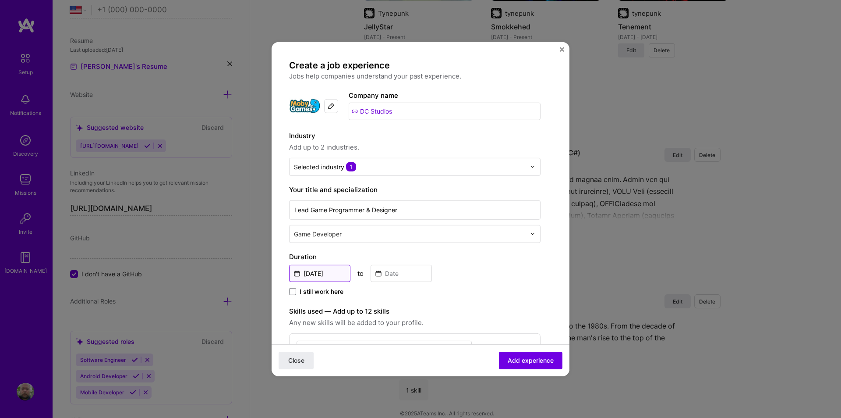
click at [297, 273] on input "Aug, 2025" at bounding box center [319, 272] width 61 height 17
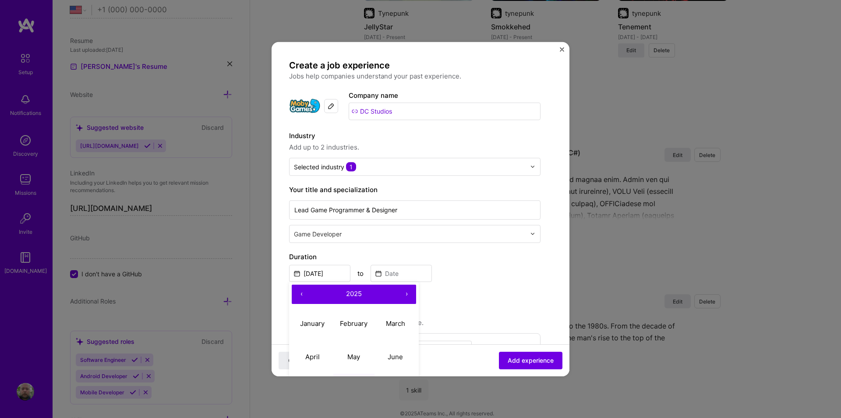
click at [304, 297] on button "‹" at bounding box center [301, 293] width 19 height 19
click at [304, 296] on button "‹" at bounding box center [301, 293] width 19 height 19
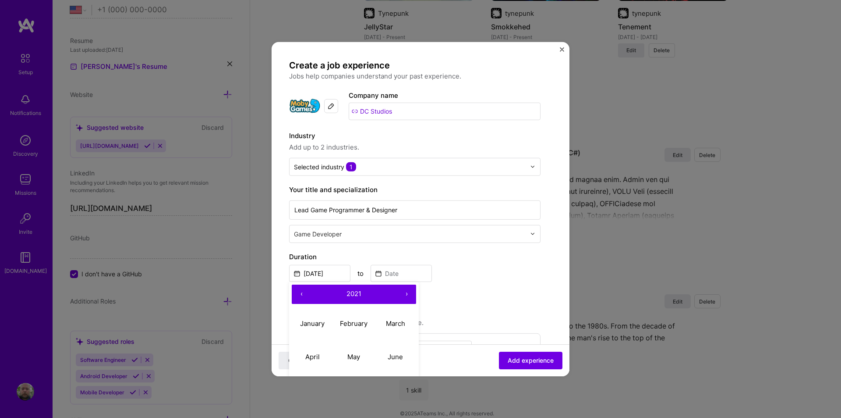
click at [304, 296] on button "‹" at bounding box center [301, 293] width 19 height 19
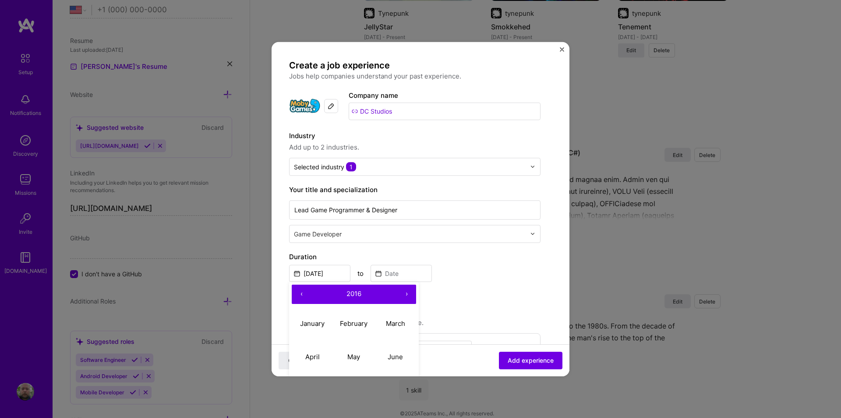
click at [304, 296] on button "‹" at bounding box center [301, 293] width 19 height 19
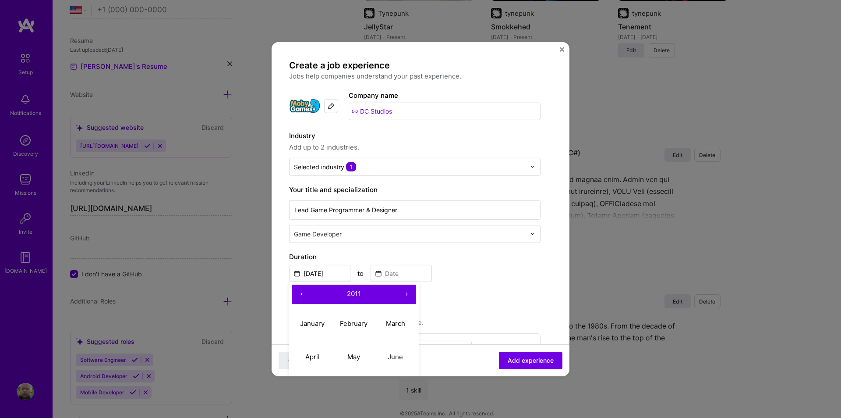
click at [304, 296] on button "‹" at bounding box center [301, 293] width 19 height 19
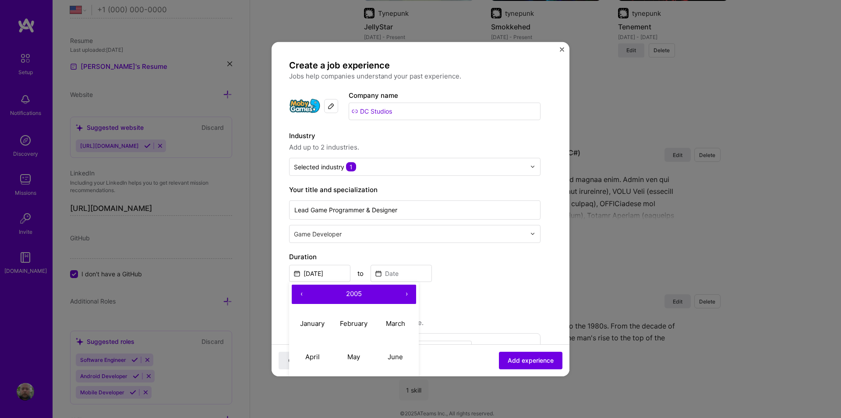
click at [304, 296] on button "‹" at bounding box center [301, 293] width 19 height 19
click at [322, 322] on abbr "January" at bounding box center [312, 323] width 25 height 8
type input "Jan, 2003"
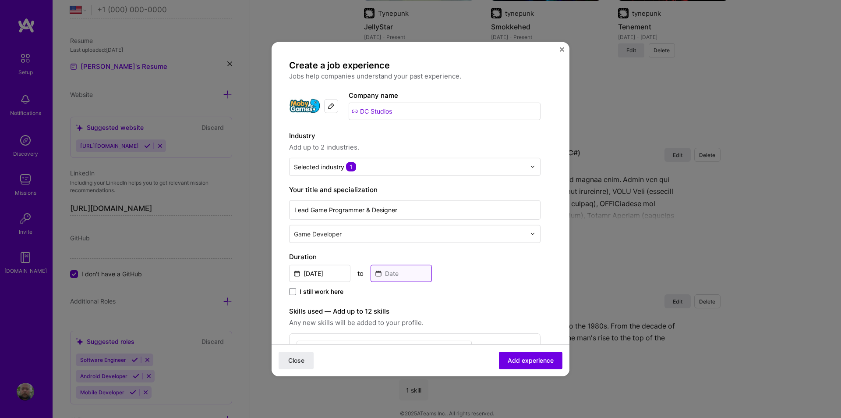
click at [377, 272] on input at bounding box center [401, 272] width 61 height 17
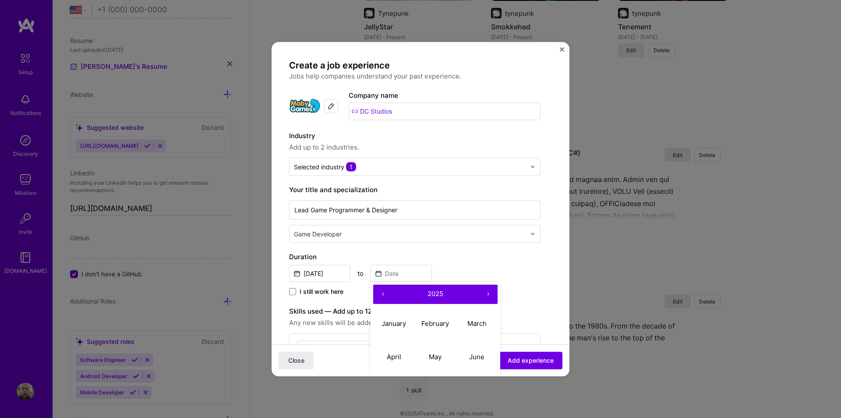
click at [386, 295] on button "‹" at bounding box center [382, 293] width 19 height 19
click at [385, 295] on button "‹" at bounding box center [382, 293] width 19 height 19
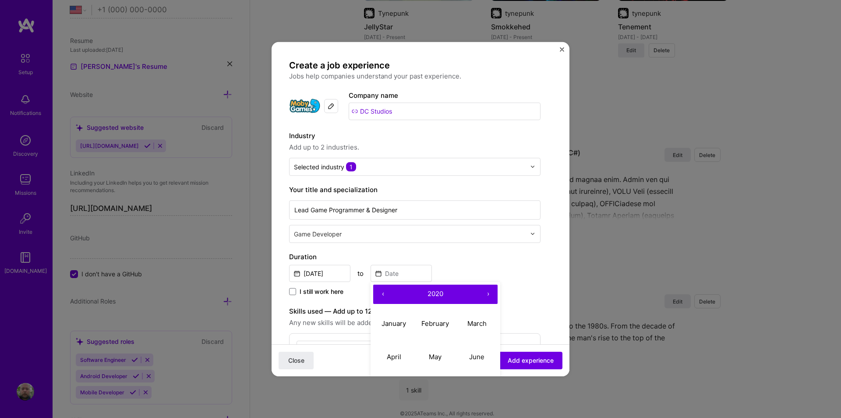
click at [385, 295] on button "‹" at bounding box center [382, 293] width 19 height 19
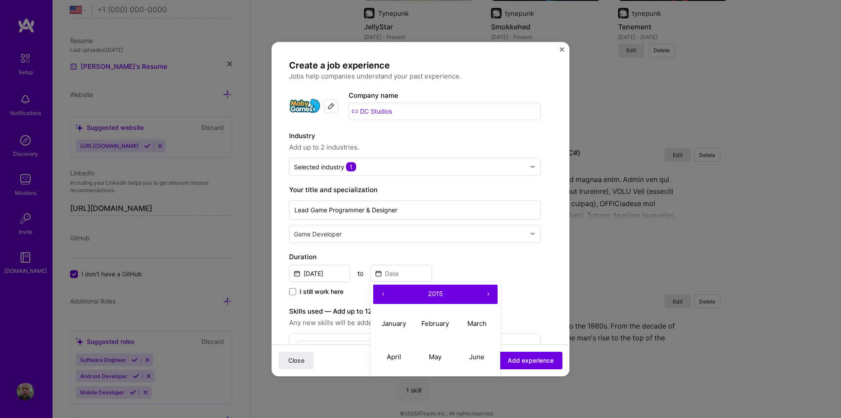
click at [385, 295] on button "‹" at bounding box center [382, 293] width 19 height 19
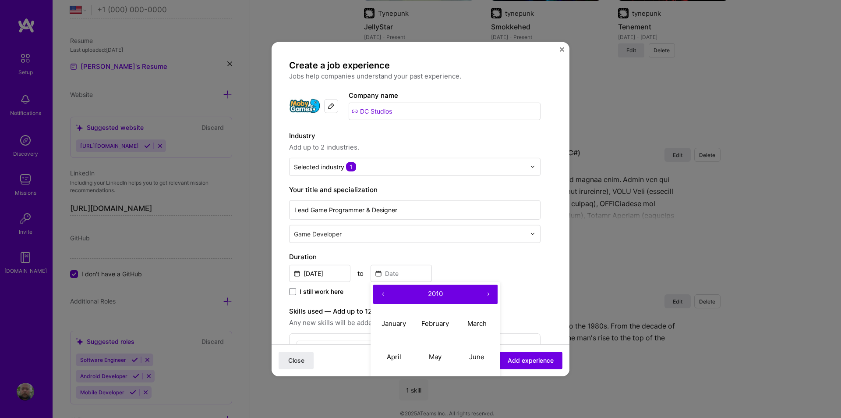
click at [385, 295] on button "‹" at bounding box center [382, 293] width 19 height 19
click at [384, 295] on button "‹" at bounding box center [382, 293] width 19 height 19
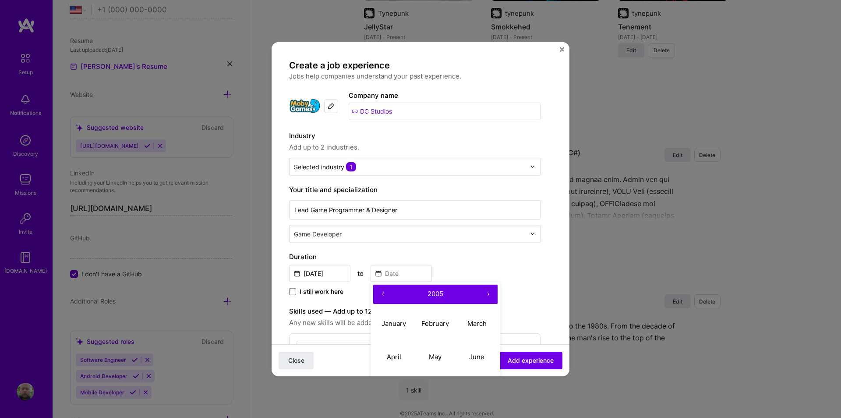
click at [489, 294] on button "›" at bounding box center [487, 293] width 19 height 19
click at [393, 320] on abbr "January" at bounding box center [394, 323] width 25 height 8
type input "Jan, 2006"
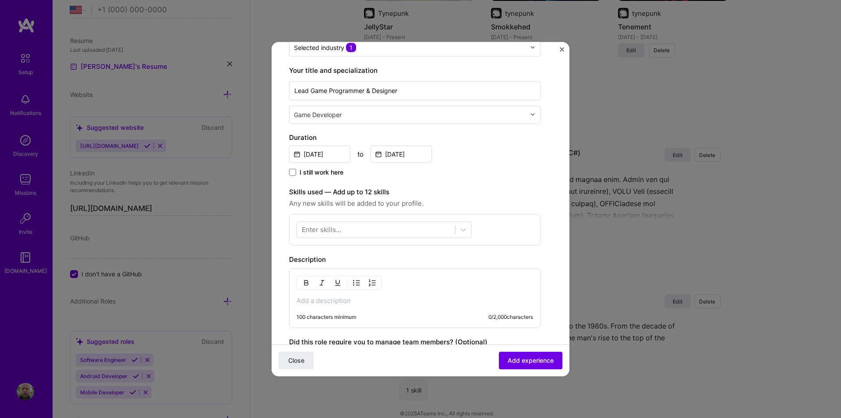
scroll to position [131, 0]
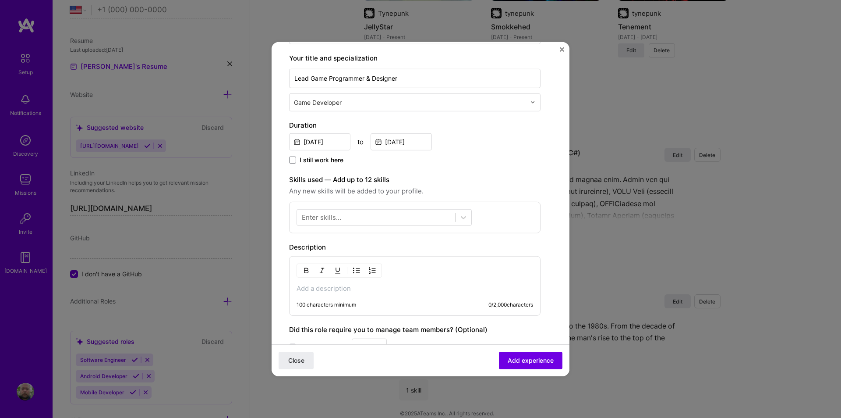
click at [330, 212] on div "Enter skills..." at bounding box center [321, 216] width 39 height 9
click at [332, 218] on div "Enter skills..." at bounding box center [321, 216] width 39 height 9
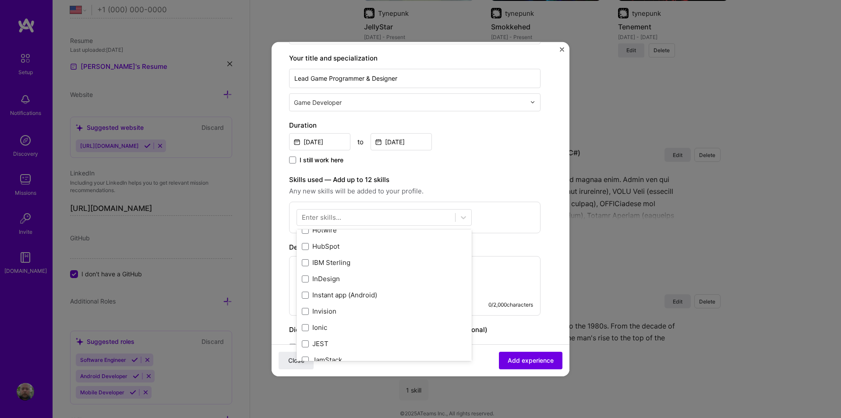
scroll to position [2760, 0]
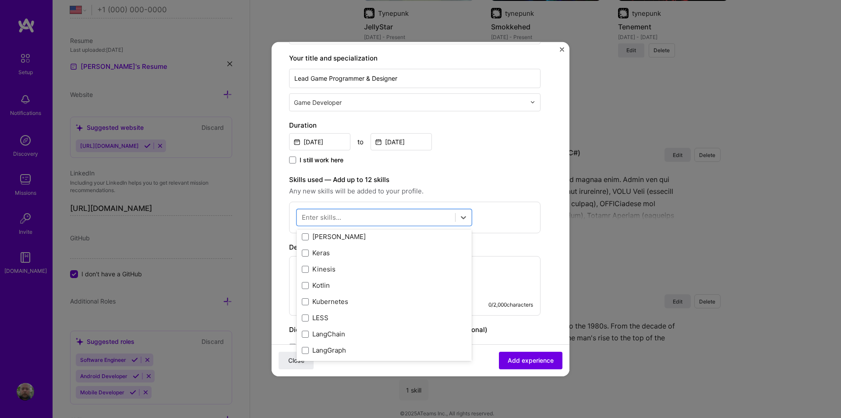
scroll to position [2848, 0]
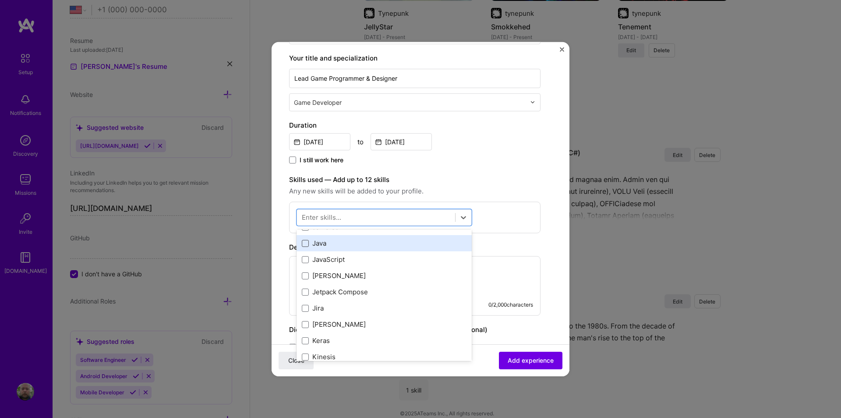
click at [305, 244] on span at bounding box center [305, 242] width 7 height 7
click at [0, 0] on input "checkbox" at bounding box center [0, 0] width 0 height 0
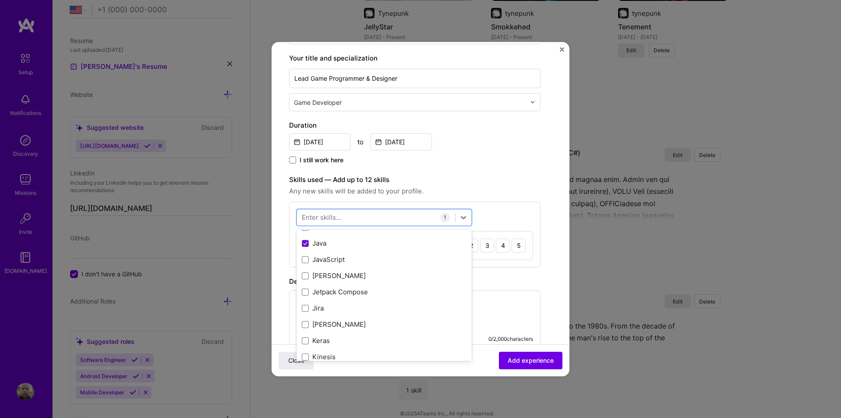
click at [340, 219] on div "Enter skills..." at bounding box center [321, 216] width 39 height 9
click at [344, 218] on div at bounding box center [376, 217] width 158 height 14
click at [537, 213] on div "option Java, selected. option C# focused, 0 of 2. 378 results available. Use Up…" at bounding box center [414, 234] width 251 height 66
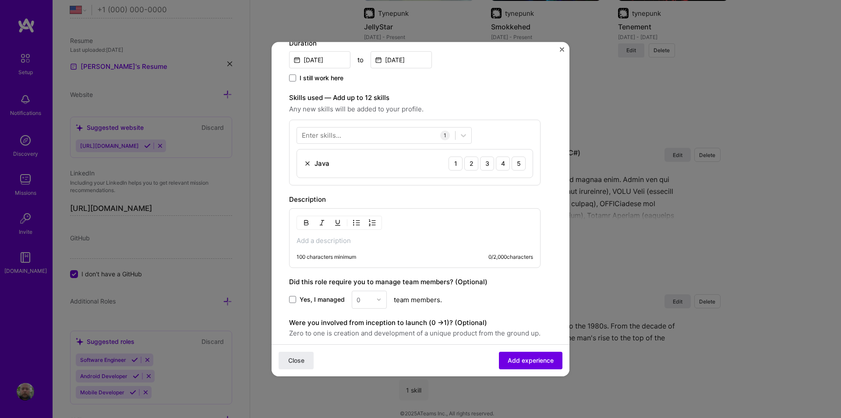
scroll to position [219, 0]
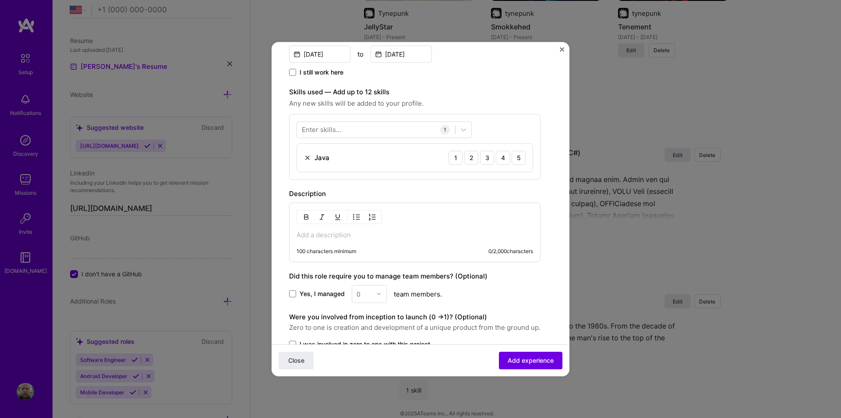
click at [324, 236] on p at bounding box center [415, 234] width 237 height 9
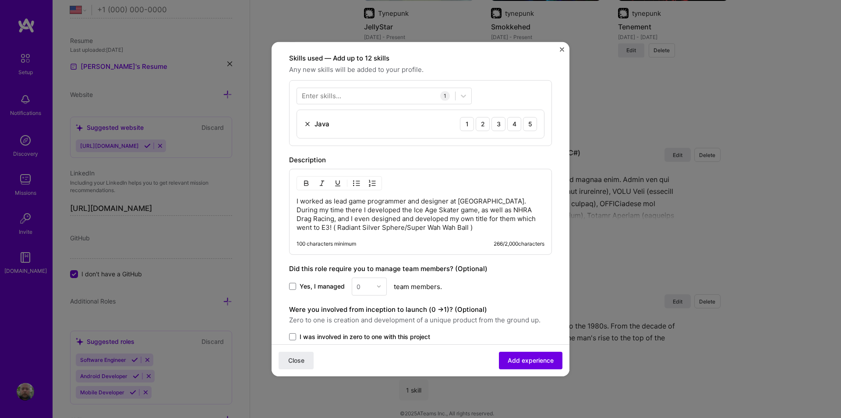
scroll to position [321, 0]
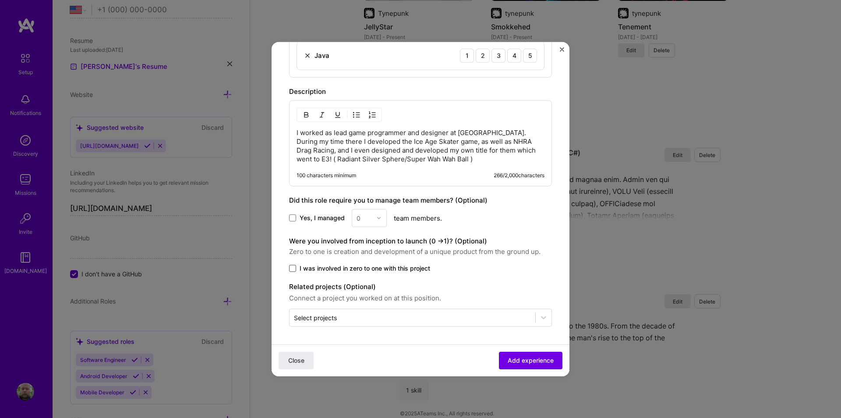
click at [295, 270] on span at bounding box center [292, 267] width 7 height 7
click at [0, 0] on input "I was involved in zero to one with this project" at bounding box center [0, 0] width 0 height 0
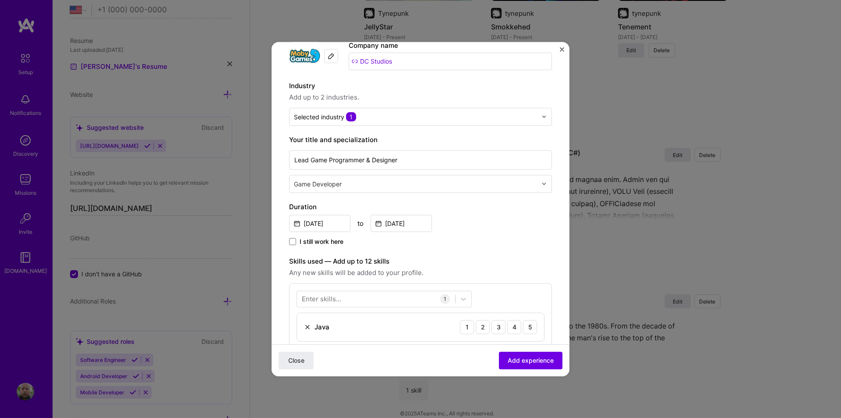
scroll to position [0, 0]
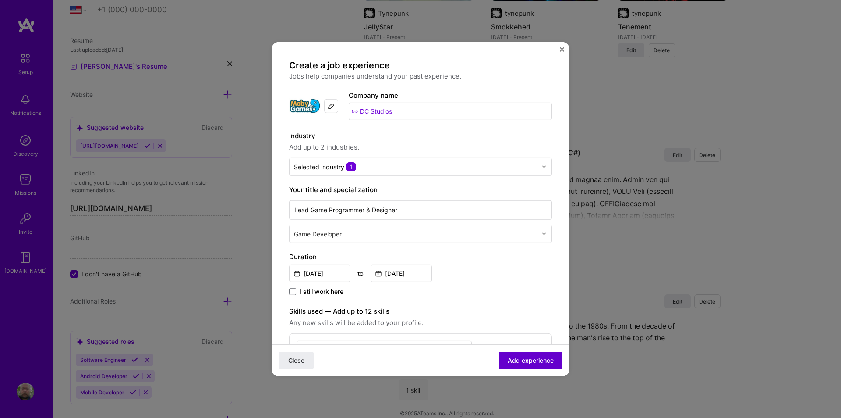
click at [538, 356] on span "Add experience" at bounding box center [531, 360] width 46 height 9
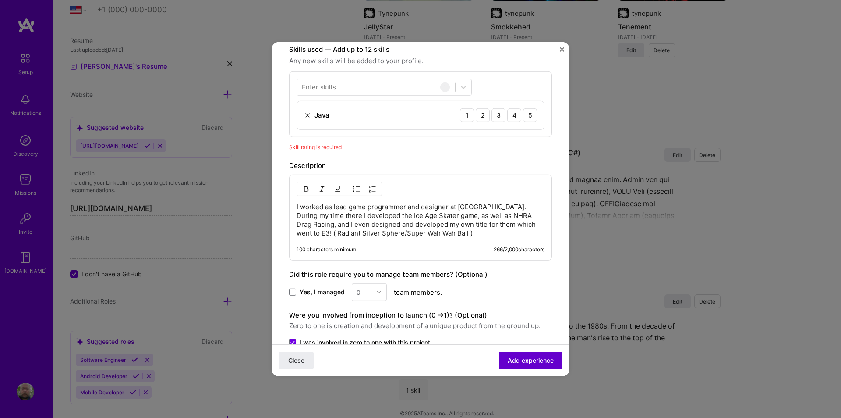
scroll to position [264, 0]
click at [523, 117] on div "5" at bounding box center [530, 113] width 14 height 14
click at [527, 361] on span "Add experience" at bounding box center [531, 360] width 46 height 9
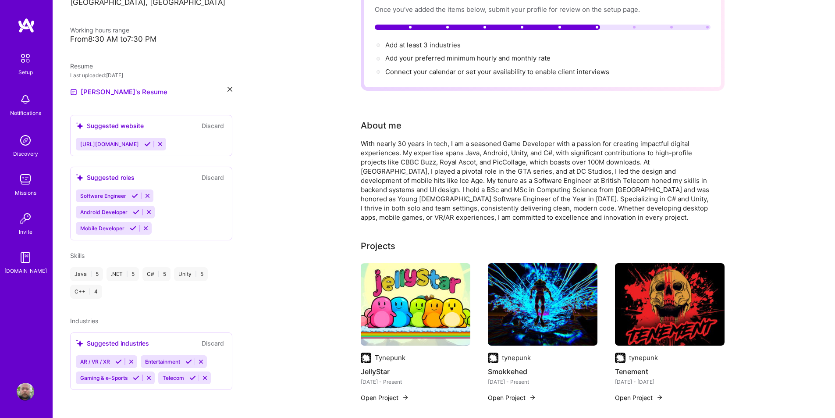
scroll to position [0, 0]
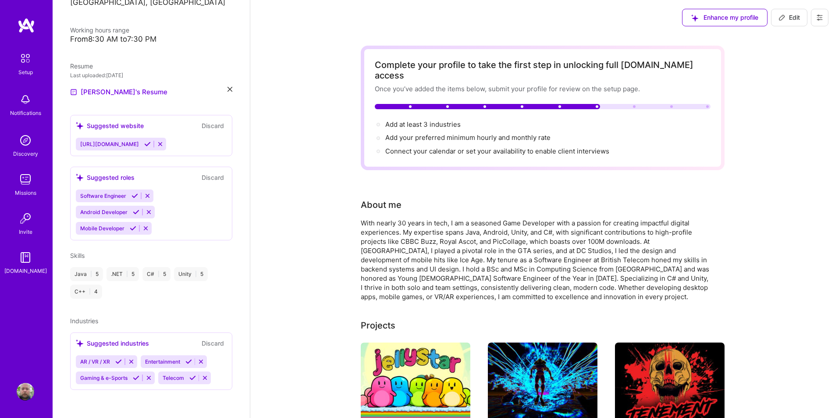
click at [786, 14] on span "Edit" at bounding box center [788, 17] width 21 height 9
select select "US"
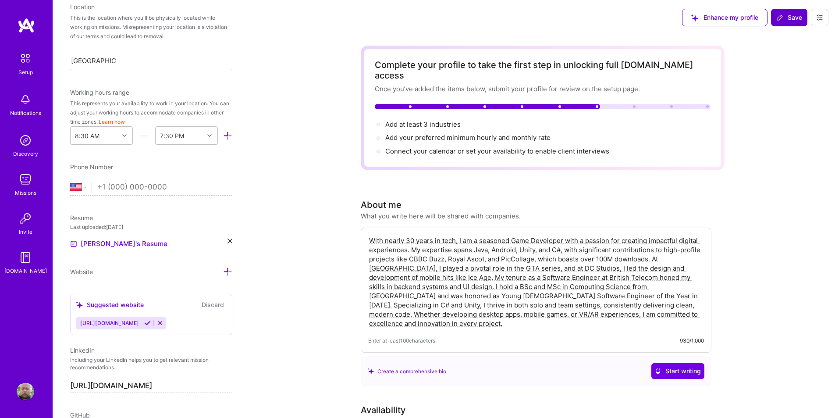
scroll to position [356, 0]
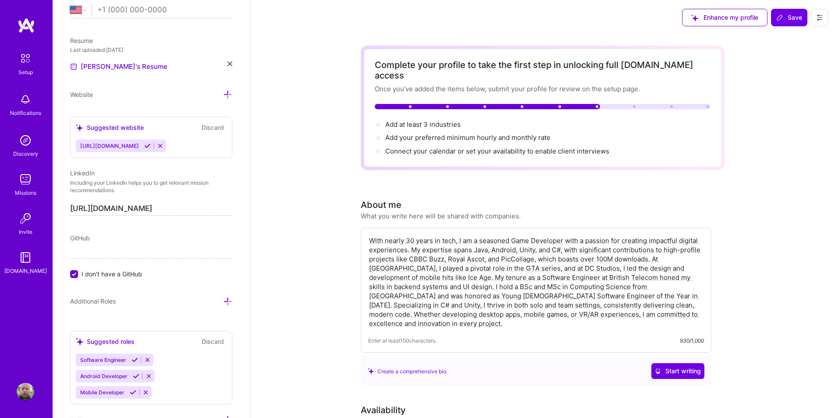
click at [91, 238] on div "GitHub" at bounding box center [151, 237] width 162 height 9
click at [75, 276] on input "I don't have a GitHub" at bounding box center [75, 274] width 8 height 8
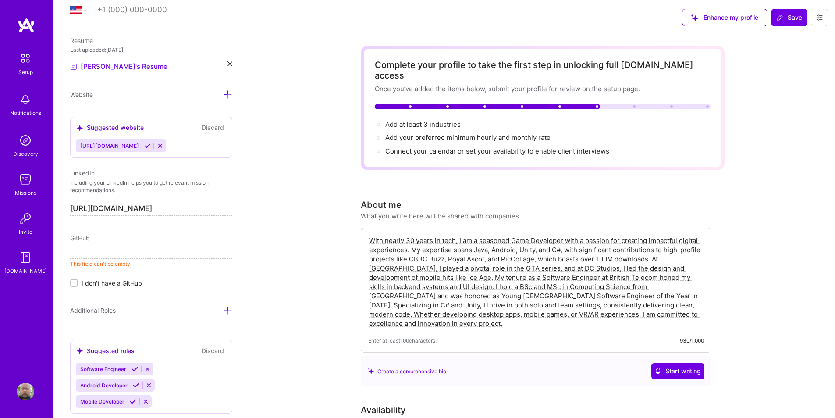
click at [88, 248] on input at bounding box center [151, 251] width 162 height 14
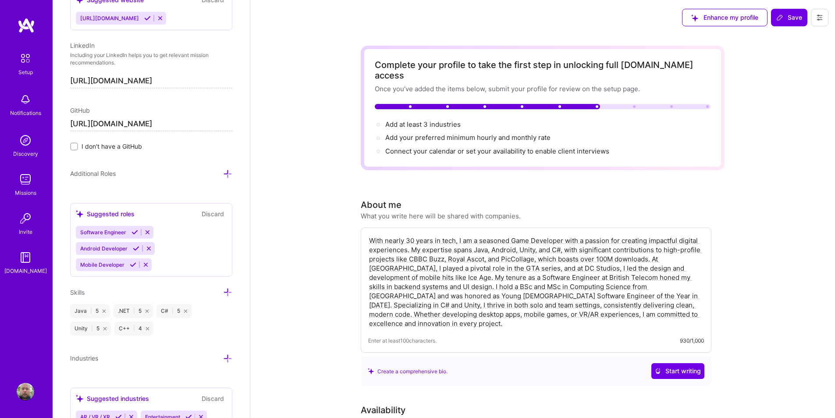
scroll to position [488, 0]
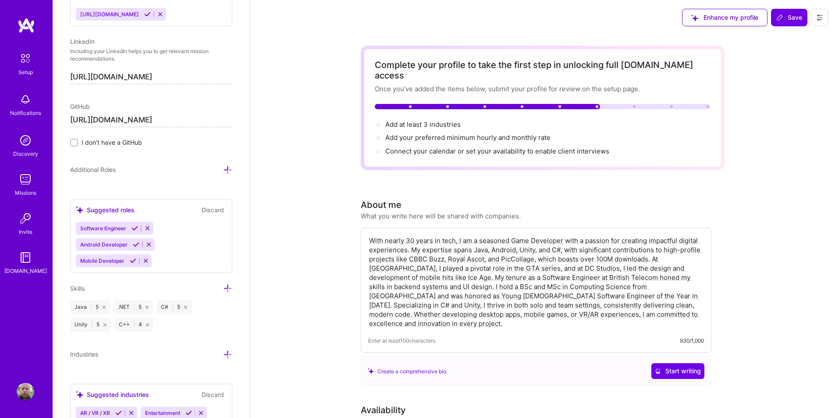
type input "https://github.com/amigax"
click at [134, 229] on icon at bounding box center [134, 228] width 7 height 7
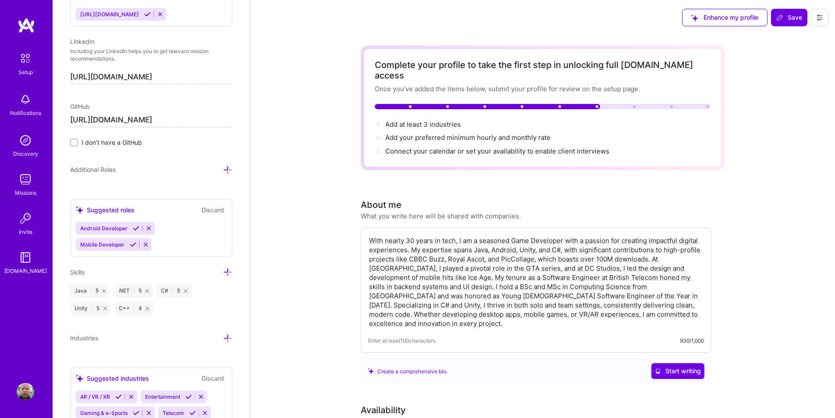
click at [134, 244] on icon at bounding box center [133, 244] width 7 height 7
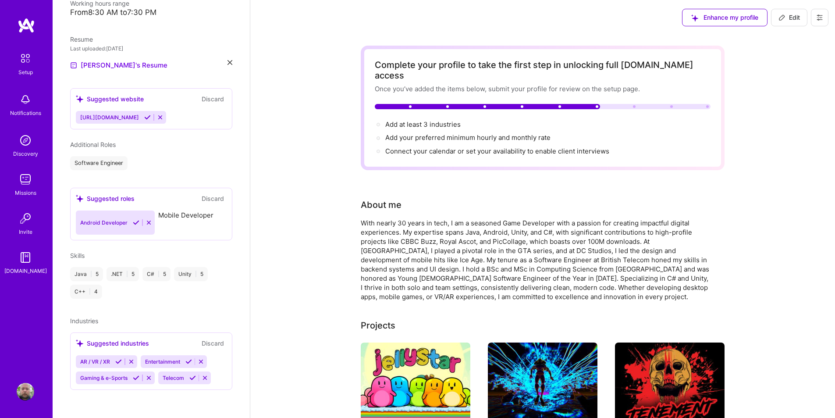
scroll to position [195, 0]
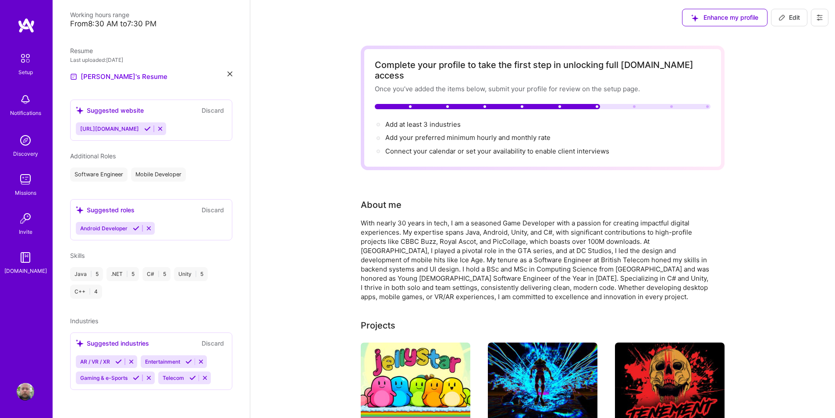
click at [133, 229] on icon at bounding box center [136, 228] width 7 height 7
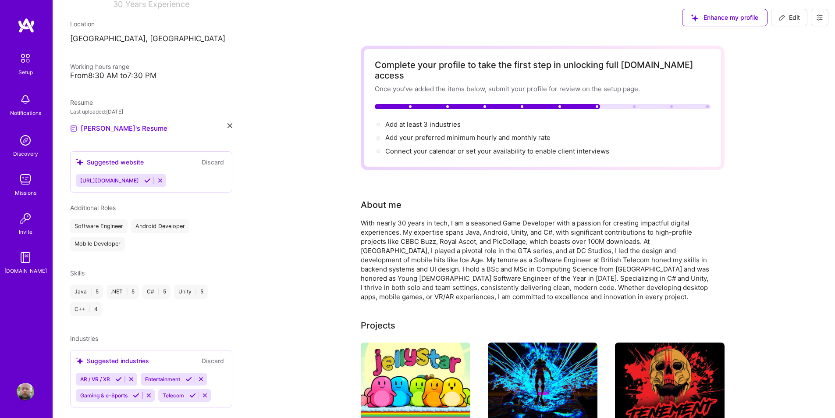
scroll to position [160, 0]
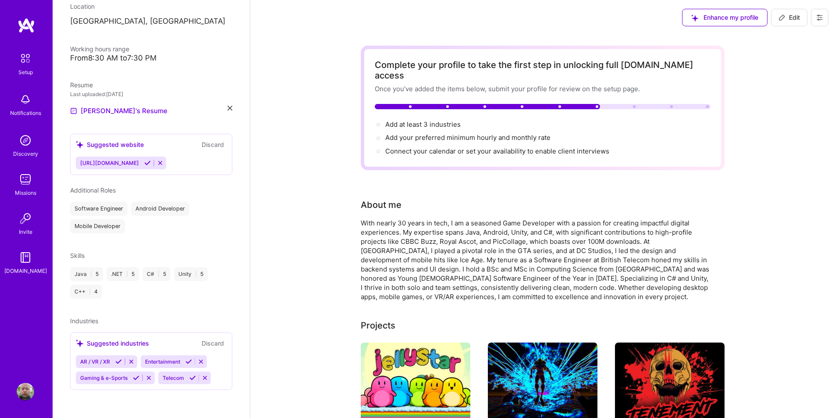
click at [112, 191] on span "Additional Roles" at bounding box center [93, 189] width 46 height 7
click at [99, 189] on span "Additional Roles" at bounding box center [93, 189] width 46 height 7
click at [101, 191] on span "Additional Roles" at bounding box center [93, 189] width 46 height 7
click at [116, 227] on div "Mobile Developer" at bounding box center [97, 226] width 55 height 14
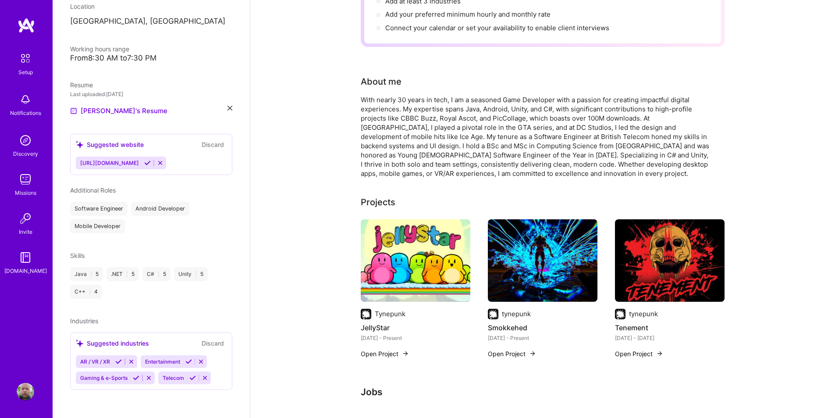
scroll to position [131, 0]
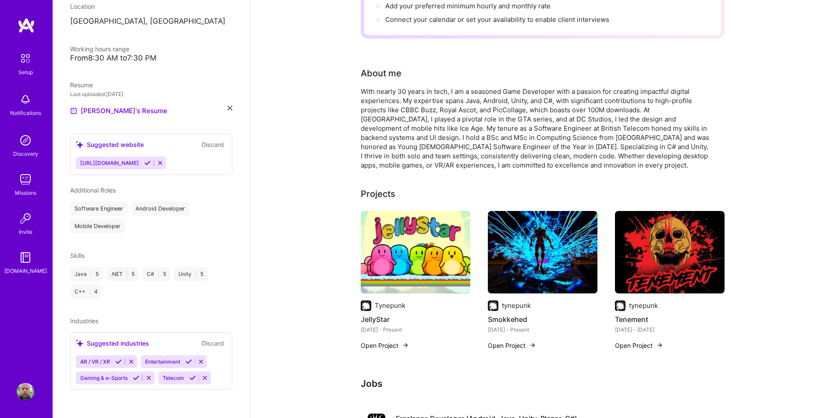
click at [137, 378] on icon at bounding box center [136, 377] width 7 height 7
click at [121, 360] on icon at bounding box center [118, 361] width 7 height 7
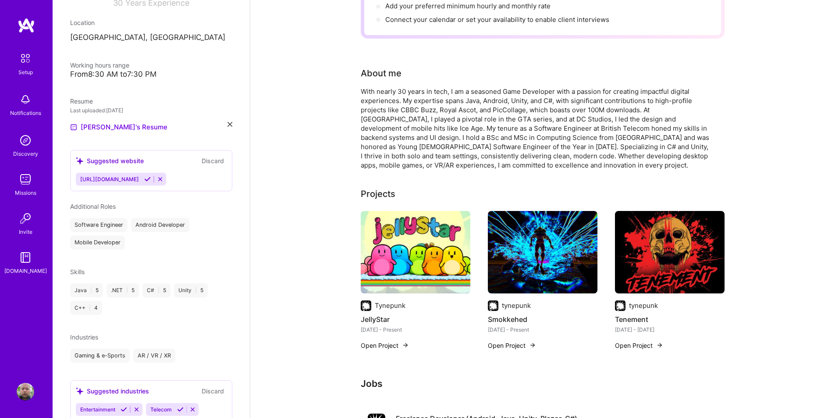
scroll to position [160, 0]
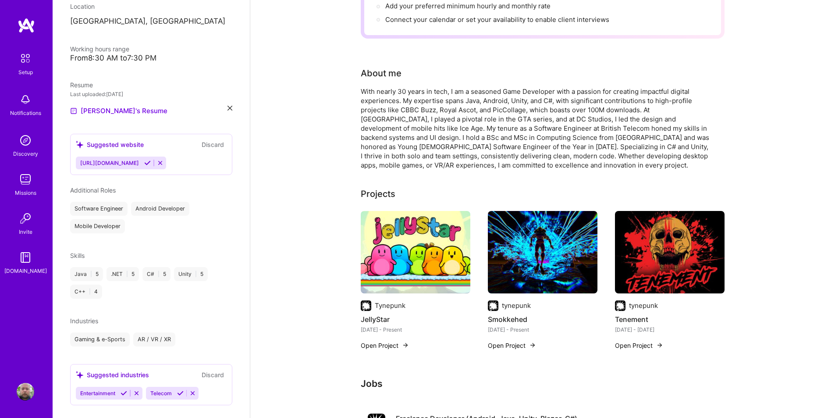
click at [126, 393] on icon at bounding box center [123, 392] width 7 height 7
click at [104, 226] on div "Mobile Developer" at bounding box center [97, 226] width 55 height 14
click at [141, 225] on div "Software Engineer Android Developer Mobile Developer" at bounding box center [151, 218] width 162 height 32
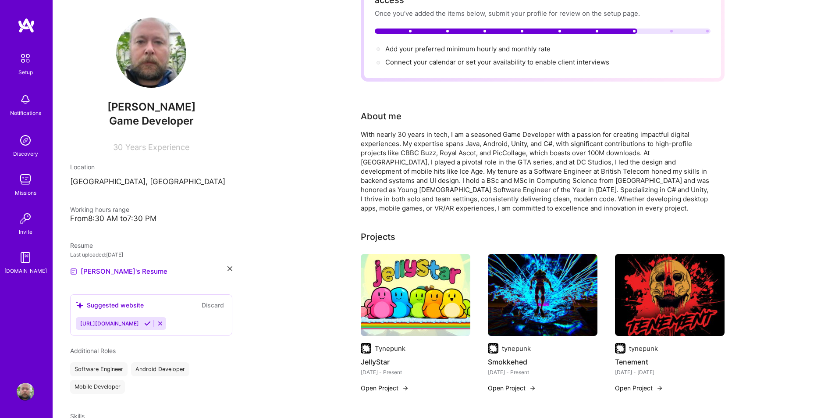
scroll to position [0, 0]
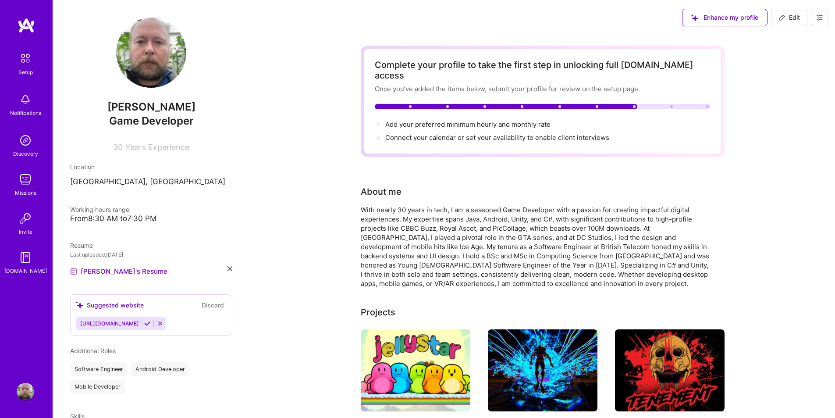
click at [787, 17] on span "Edit" at bounding box center [788, 17] width 21 height 9
select select "US"
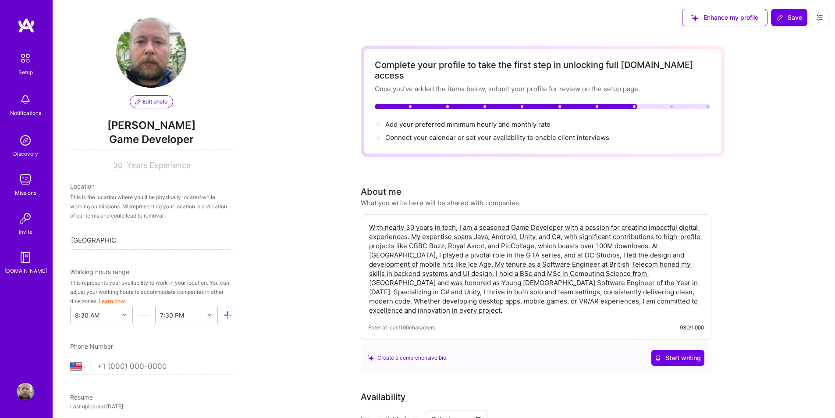
scroll to position [356, 0]
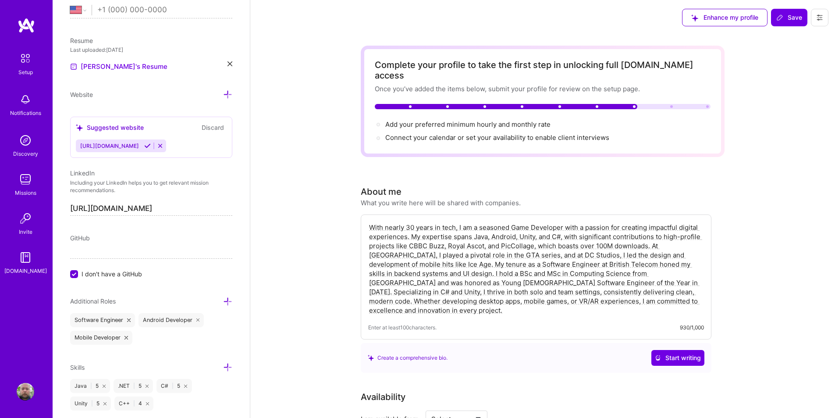
click at [87, 237] on span "GitHub" at bounding box center [80, 237] width 20 height 7
click at [78, 237] on span "GitHub" at bounding box center [80, 237] width 20 height 7
click at [78, 274] on label "I don't have a GitHub" at bounding box center [151, 273] width 162 height 9
click at [78, 274] on input "I don't have a GitHub" at bounding box center [75, 274] width 8 height 8
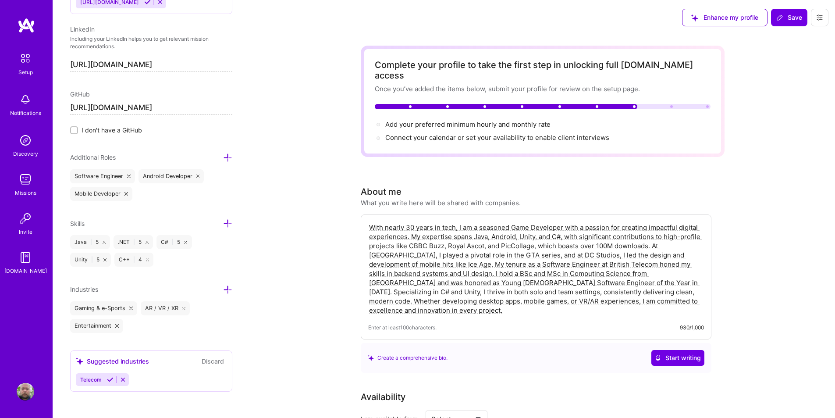
scroll to position [502, 0]
type input "https://github.com/amigax"
click at [223, 155] on icon at bounding box center [227, 155] width 9 height 9
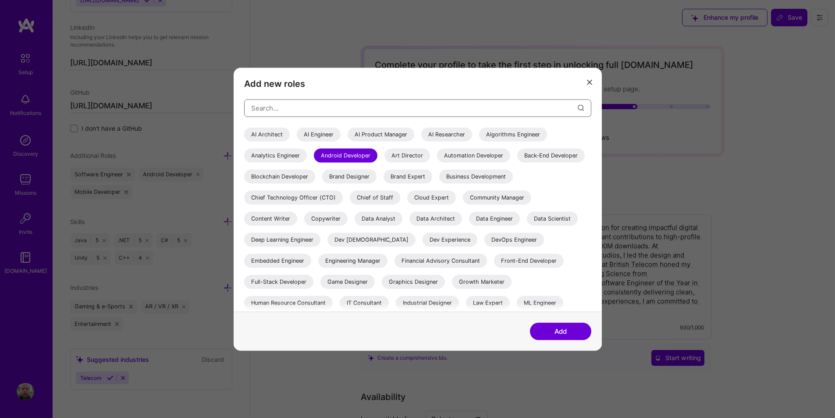
click at [287, 106] on input "modal" at bounding box center [414, 108] width 326 height 22
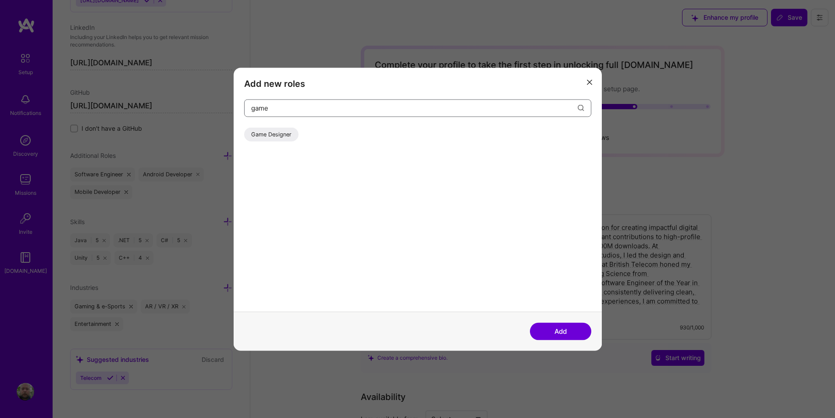
type input "game"
click at [281, 131] on div "Game Designer" at bounding box center [271, 134] width 54 height 14
click at [552, 332] on button "Add" at bounding box center [560, 331] width 61 height 18
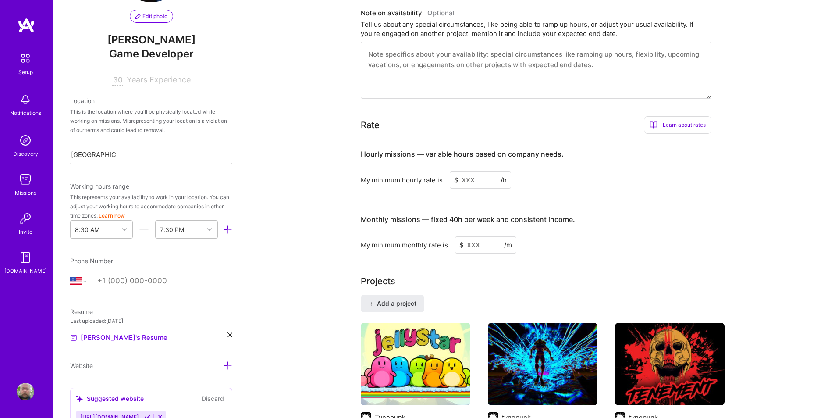
scroll to position [88, 0]
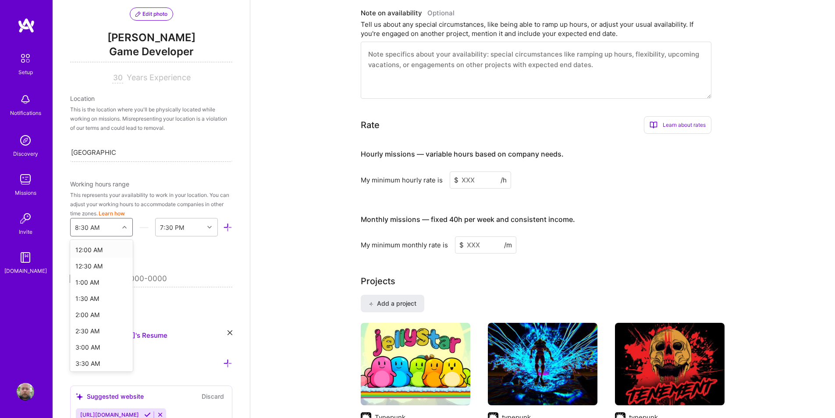
click at [123, 230] on div at bounding box center [126, 226] width 14 height 11
click at [92, 365] on div "9:00 AM" at bounding box center [101, 366] width 63 height 16
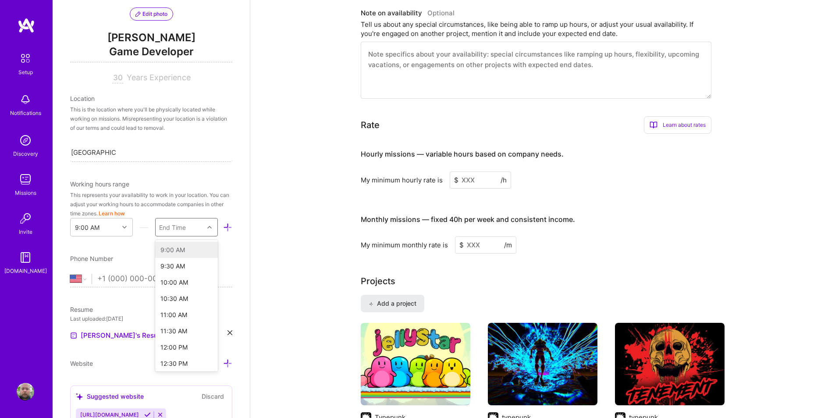
click at [204, 227] on div at bounding box center [211, 226] width 14 height 11
click at [168, 364] on div "2:00 AM" at bounding box center [186, 362] width 63 height 16
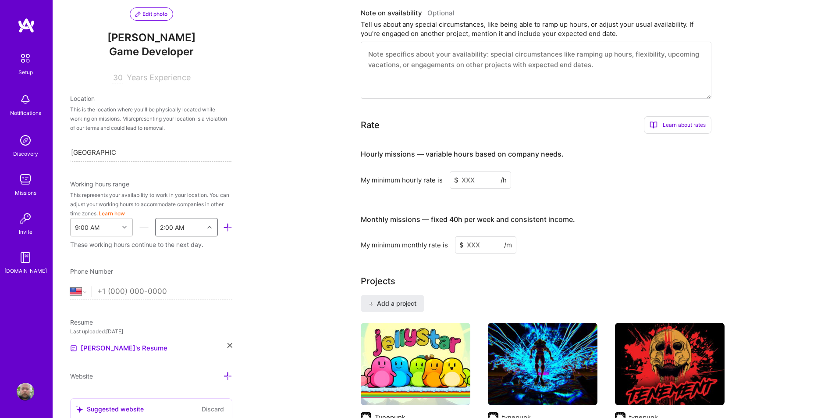
click at [138, 290] on input "tel" at bounding box center [164, 291] width 135 height 25
type input "+886 976 351 260"
select select "TW"
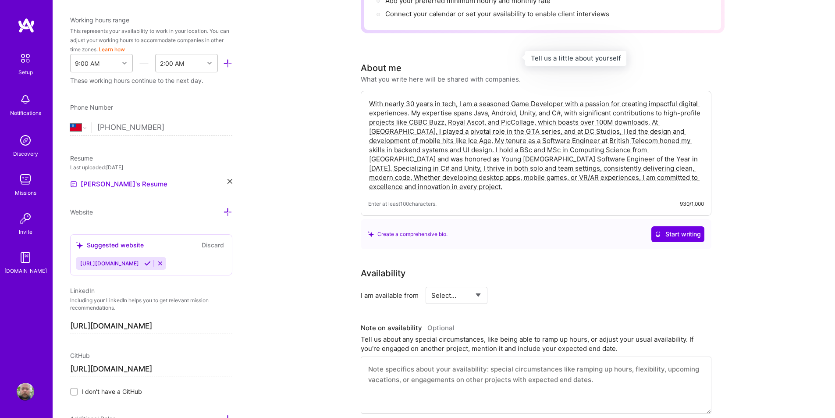
scroll to position [0, 0]
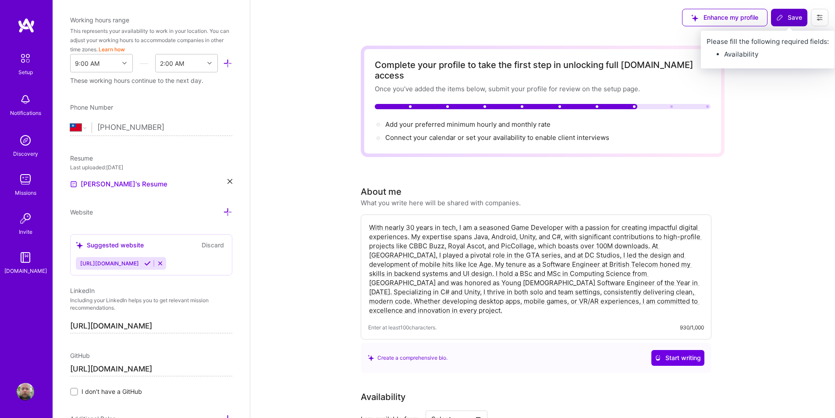
click at [788, 19] on span "Save" at bounding box center [789, 17] width 26 height 9
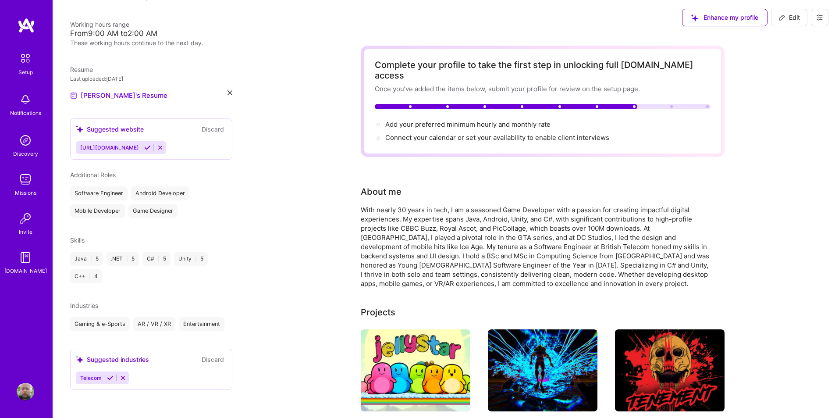
scroll to position [185, 0]
click at [496, 120] on span "Add your preferred minimum hourly and monthly rate →" at bounding box center [471, 124] width 173 height 8
select select "US"
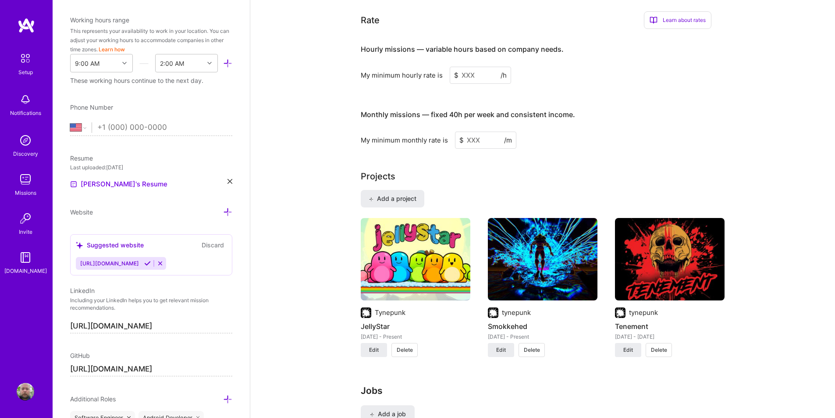
scroll to position [544, 0]
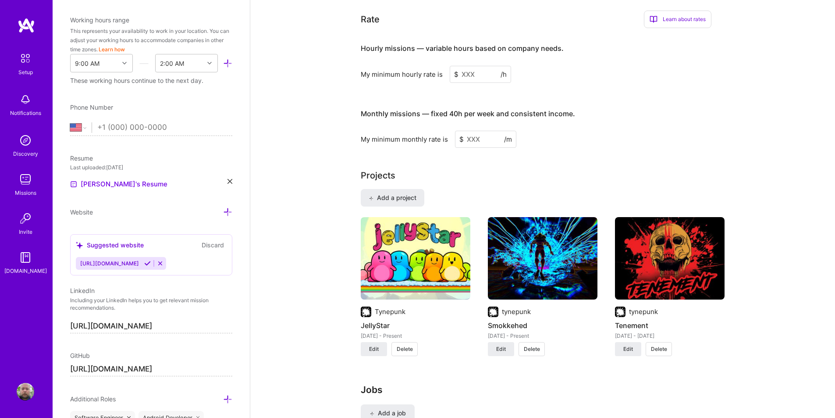
click at [479, 66] on input at bounding box center [479, 74] width 61 height 17
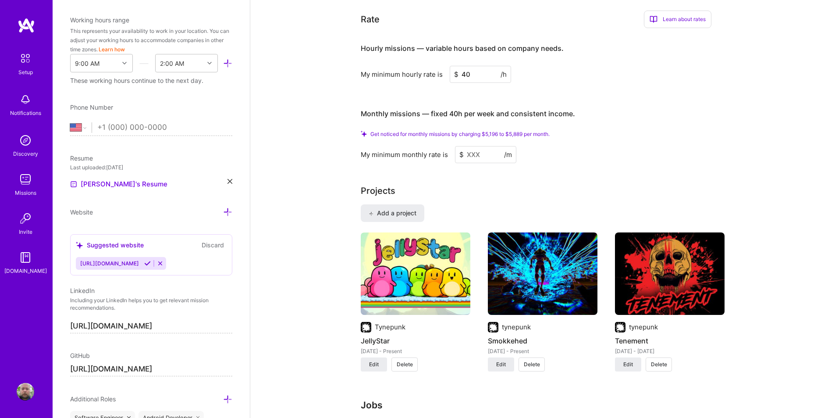
drag, startPoint x: 476, startPoint y: 63, endPoint x: 443, endPoint y: 67, distance: 33.1
click at [443, 67] on div "My minimum hourly rate is $ 40 /h" at bounding box center [536, 74] width 350 height 17
type input "50"
click at [475, 146] on input at bounding box center [485, 154] width 61 height 17
type input "6"
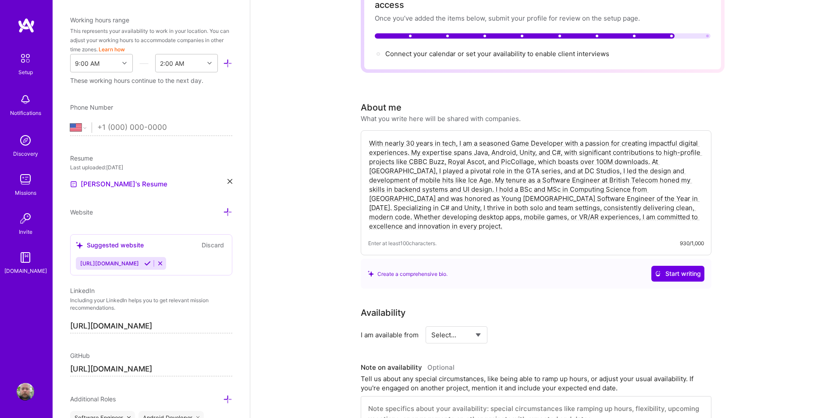
scroll to position [0, 0]
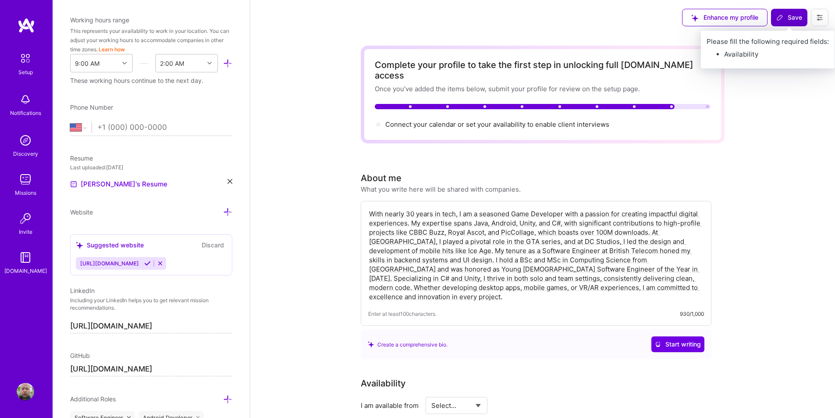
type input "6500"
click at [786, 20] on span "Save" at bounding box center [789, 17] width 26 height 9
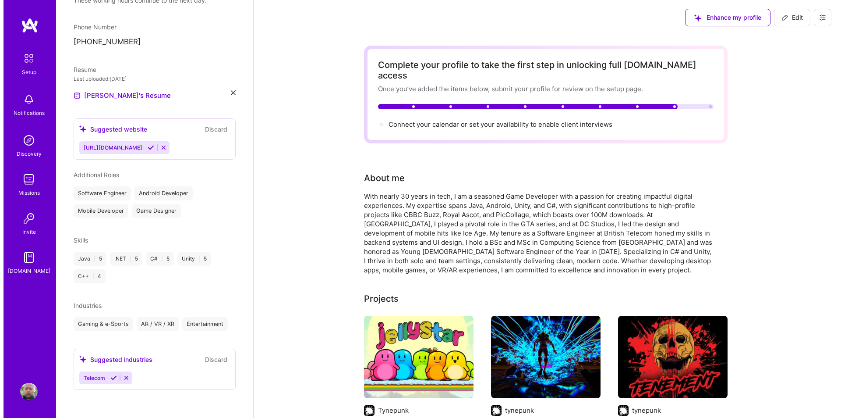
scroll to position [189, 0]
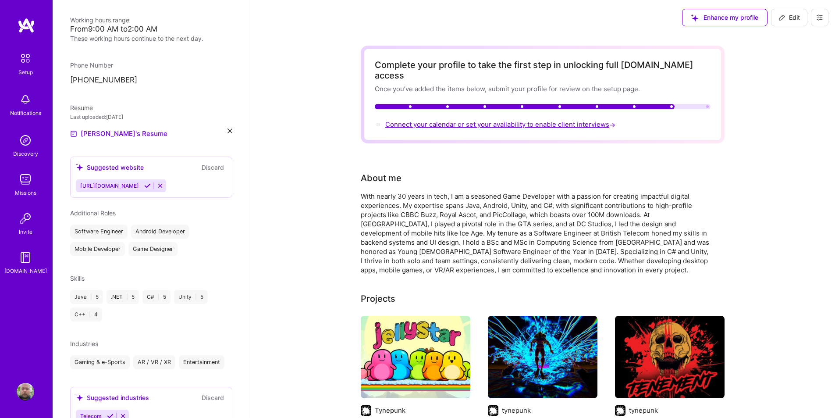
click at [461, 120] on span "Connect your calendar or set your availability to enable client interviews →" at bounding box center [501, 124] width 232 height 8
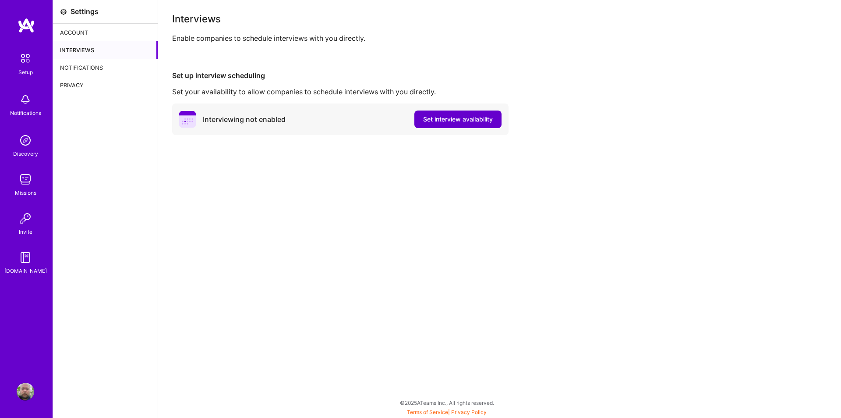
click at [466, 117] on span "Set interview availability" at bounding box center [458, 119] width 70 height 9
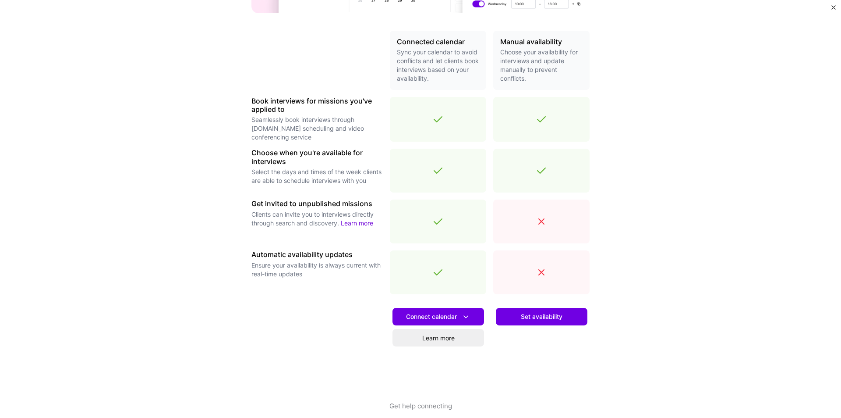
scroll to position [196, 0]
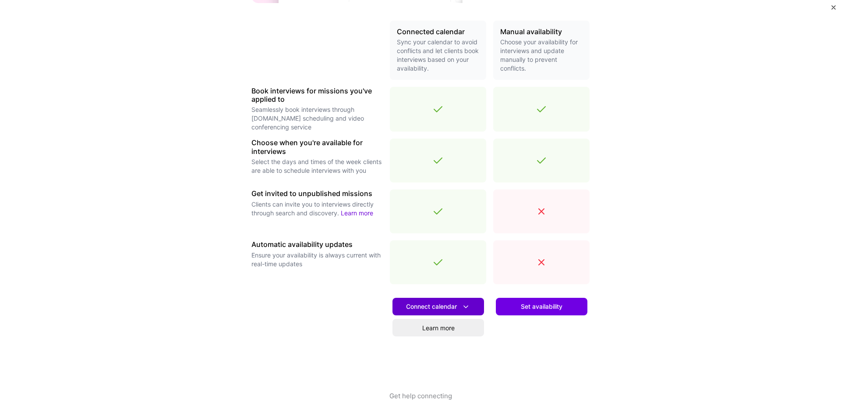
click at [428, 308] on span "Connect calendar" at bounding box center [438, 306] width 64 height 9
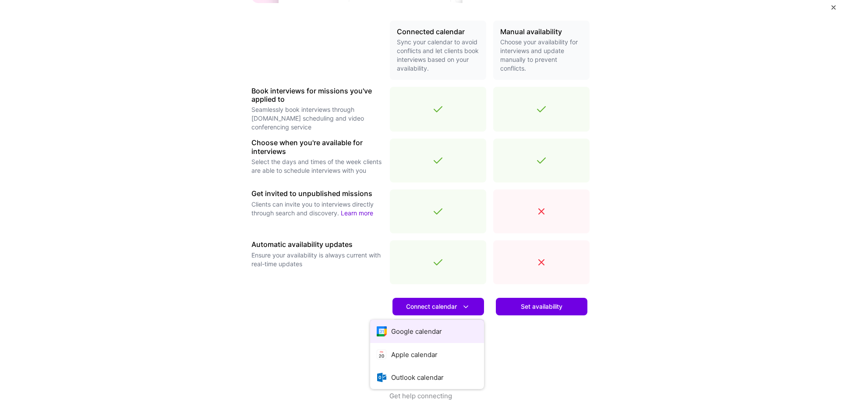
click at [423, 331] on button "Google calendar" at bounding box center [427, 330] width 114 height 23
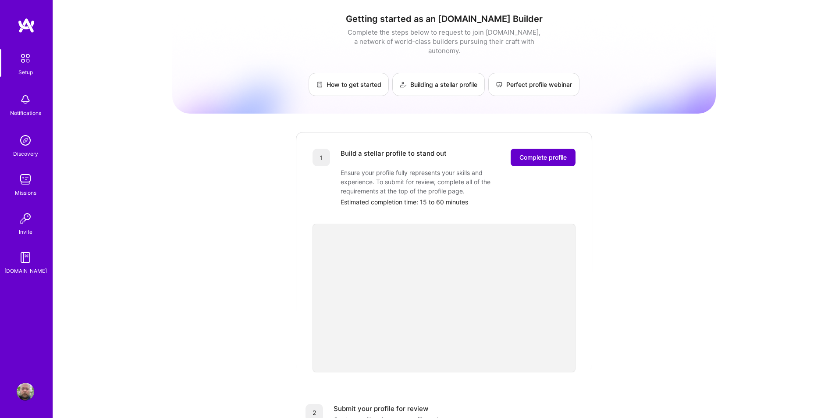
click at [553, 153] on span "Complete profile" at bounding box center [542, 157] width 47 height 9
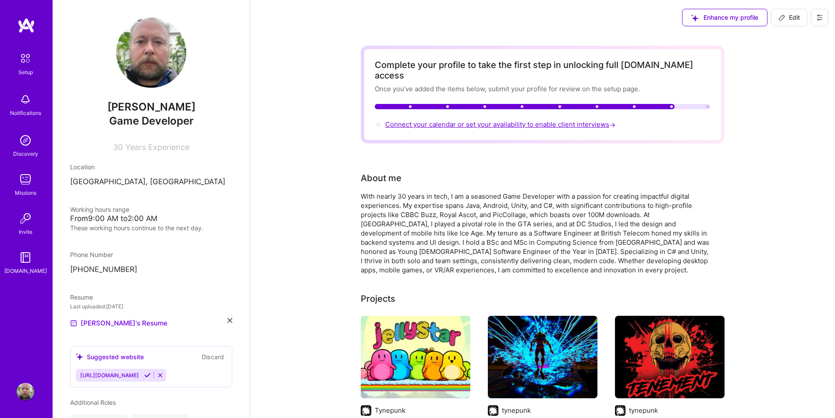
click at [551, 120] on span "Connect your calendar or set your availability to enable client interviews →" at bounding box center [501, 124] width 232 height 8
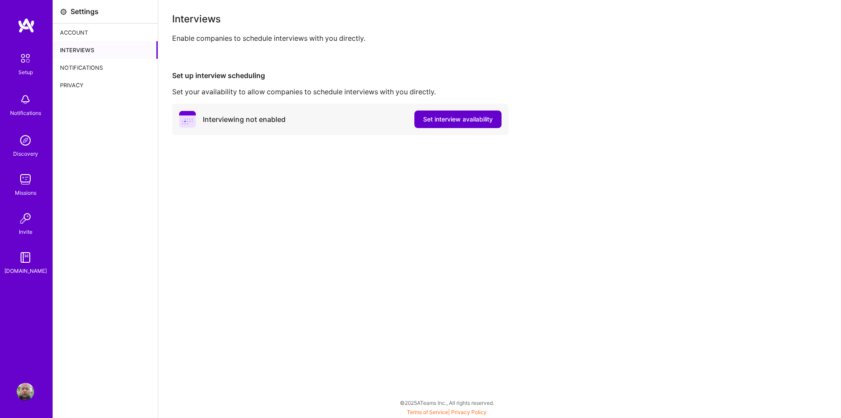
click at [445, 117] on span "Set interview availability" at bounding box center [458, 119] width 70 height 9
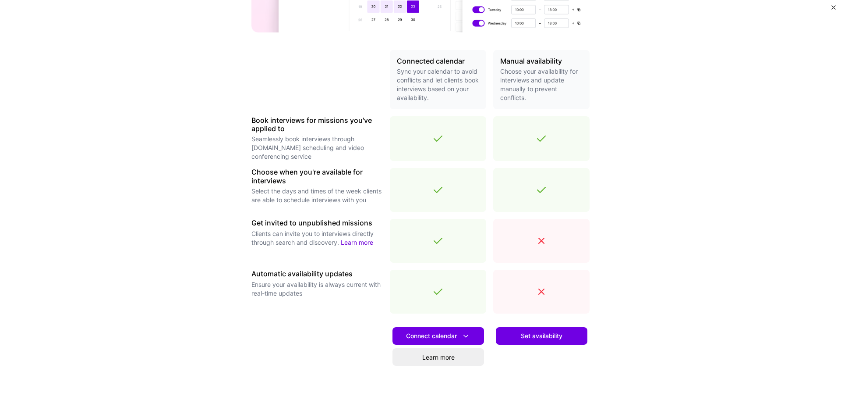
scroll to position [196, 0]
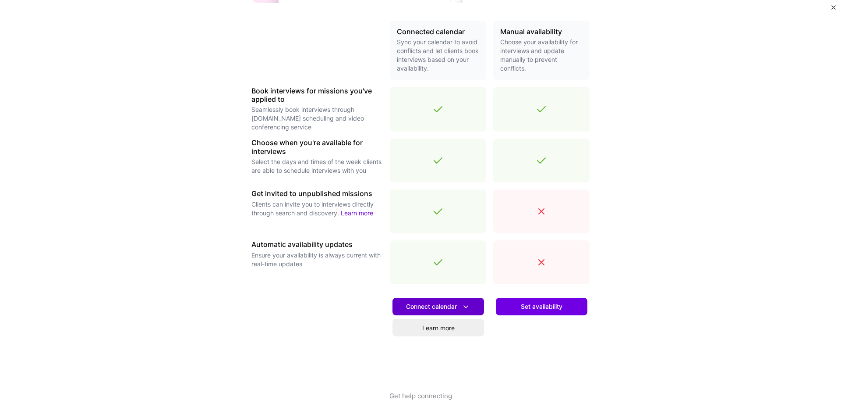
click at [462, 306] on icon at bounding box center [465, 306] width 9 height 9
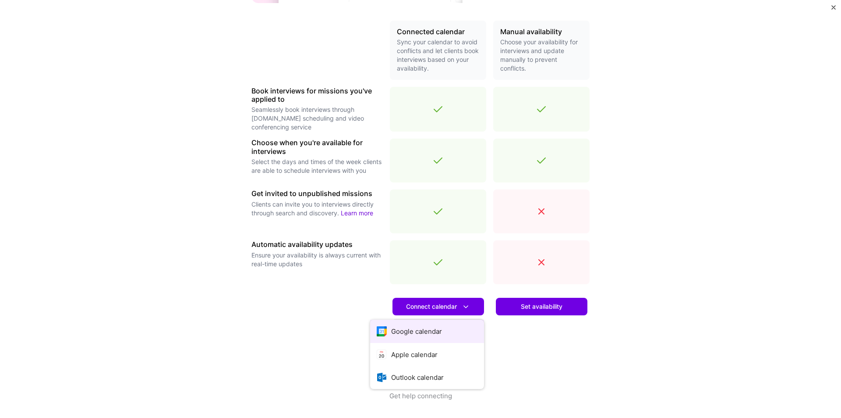
click at [422, 336] on button "Google calendar" at bounding box center [427, 330] width 114 height 23
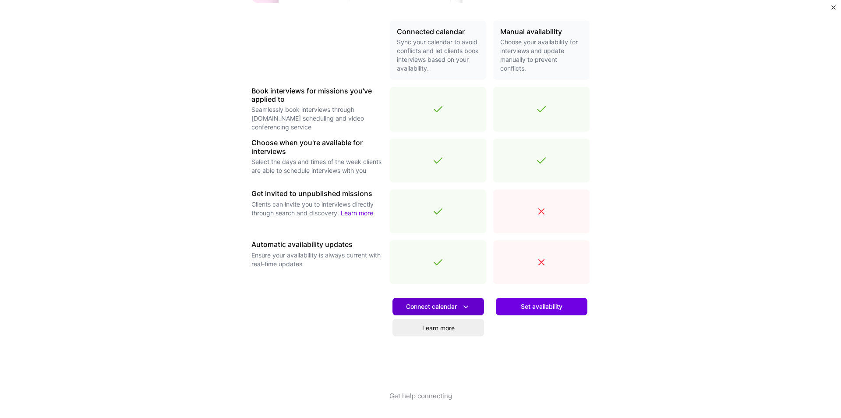
click at [442, 304] on span "Connect calendar" at bounding box center [438, 306] width 64 height 9
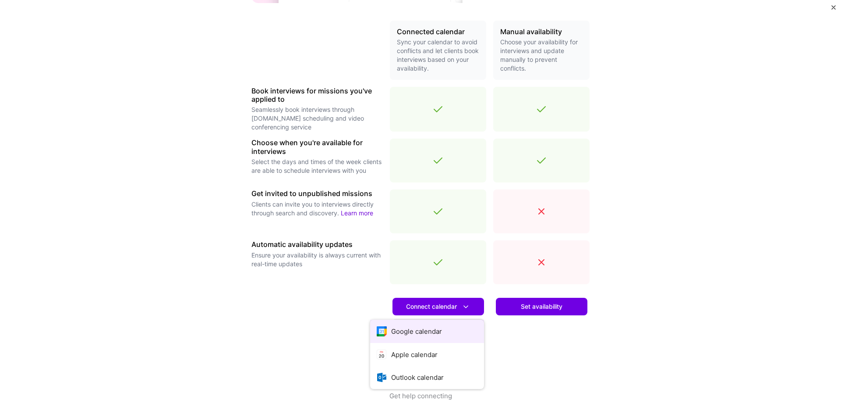
click at [427, 338] on button "Google calendar" at bounding box center [427, 330] width 114 height 23
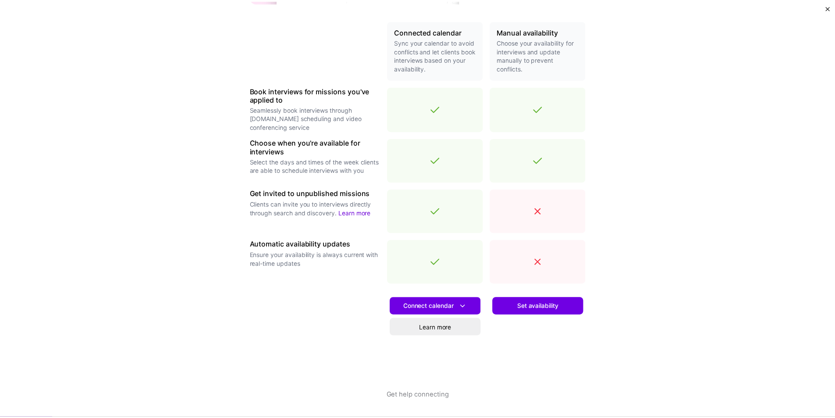
scroll to position [0, 0]
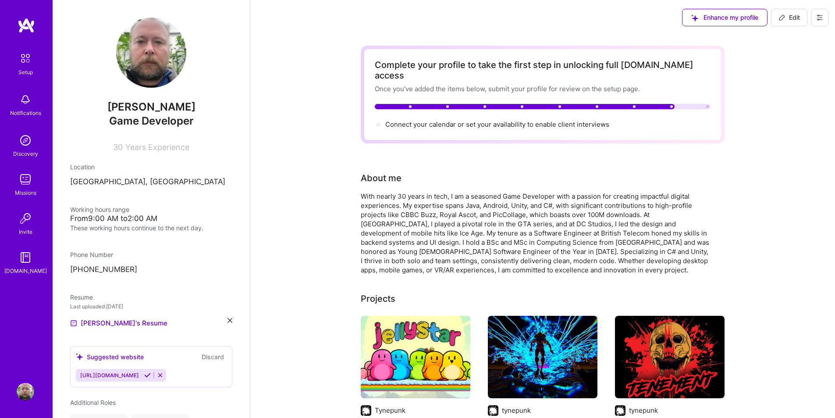
drag, startPoint x: 681, startPoint y: 96, endPoint x: 697, endPoint y: 95, distance: 15.9
click at [704, 104] on div at bounding box center [543, 106] width 336 height 5
click at [546, 120] on span "Connect your calendar or set your availability to enable client interviews →" at bounding box center [501, 124] width 232 height 8
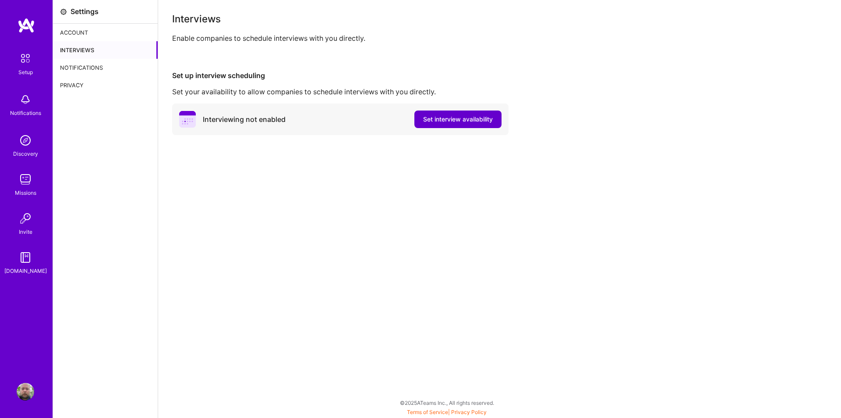
click at [469, 122] on span "Set interview availability" at bounding box center [458, 119] width 70 height 9
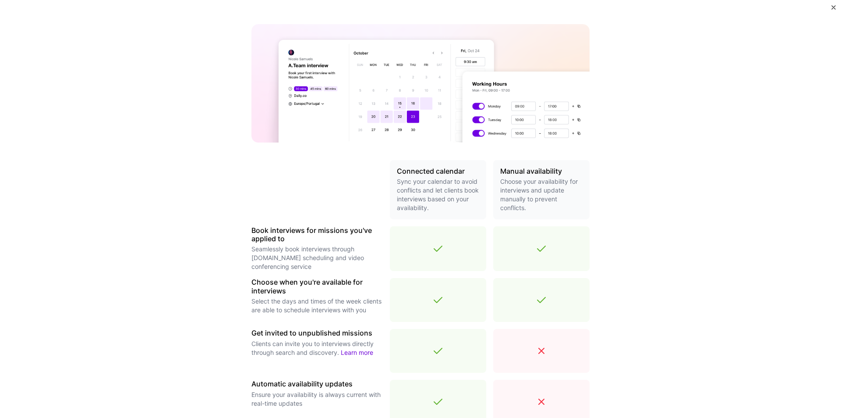
scroll to position [196, 0]
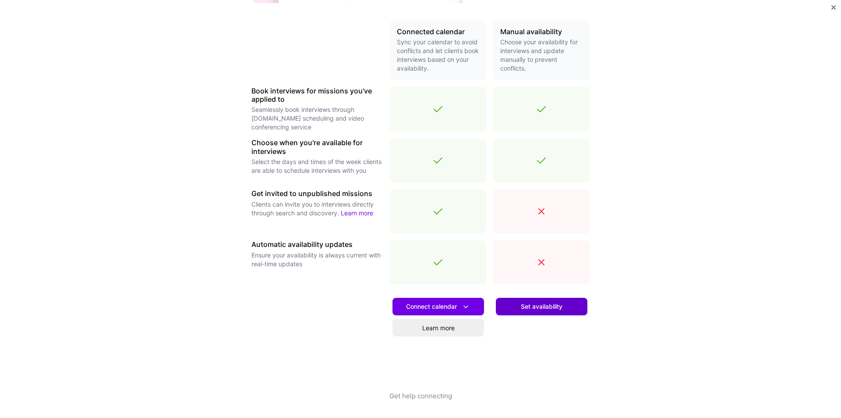
click at [532, 307] on span "Set availability" at bounding box center [542, 306] width 42 height 9
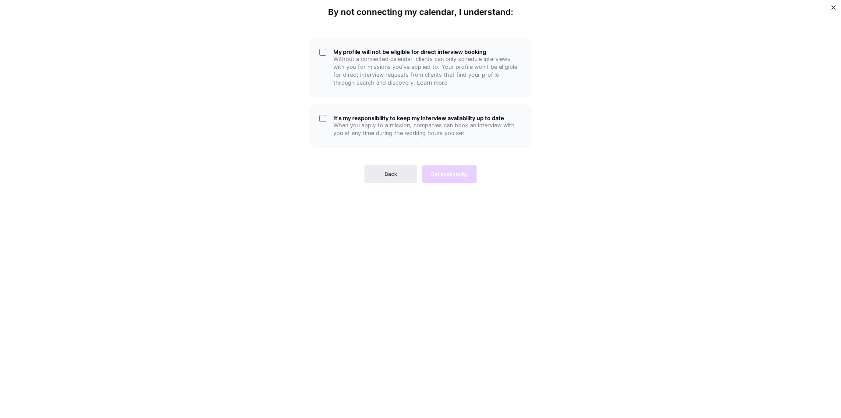
scroll to position [0, 0]
click at [391, 170] on span "Back" at bounding box center [391, 174] width 13 height 8
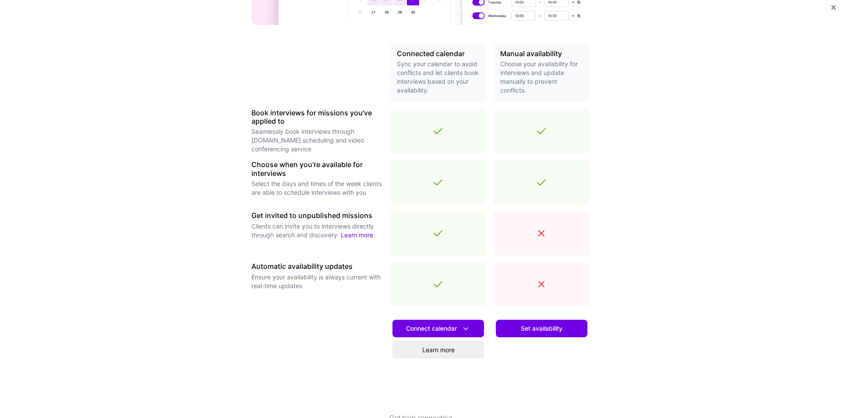
scroll to position [196, 0]
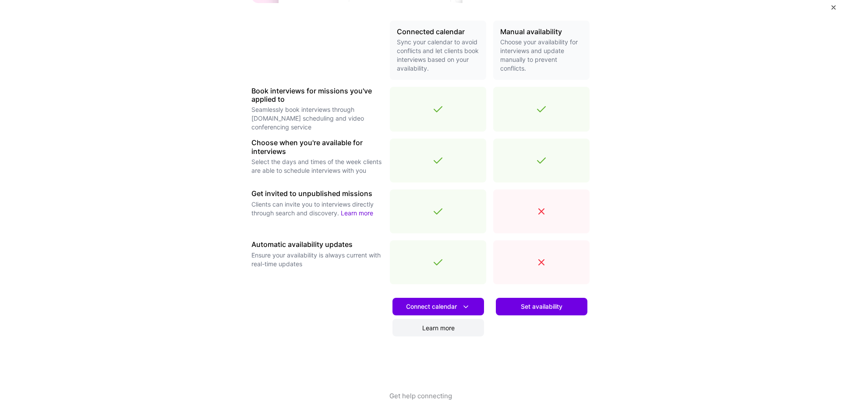
click at [446, 332] on link "Learn more" at bounding box center [439, 328] width 92 height 18
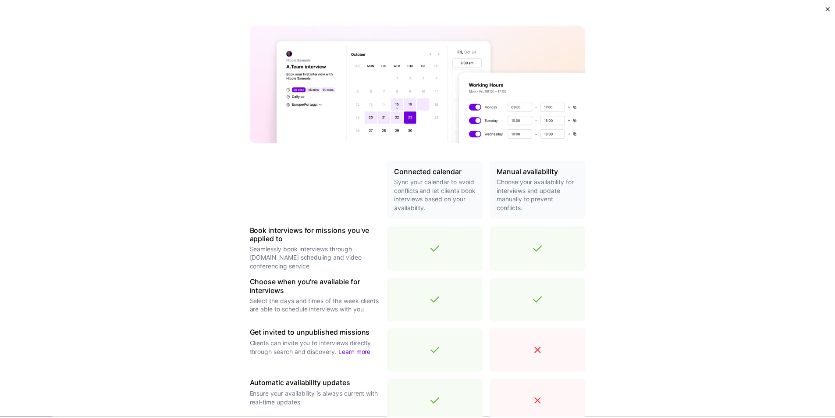
scroll to position [0, 0]
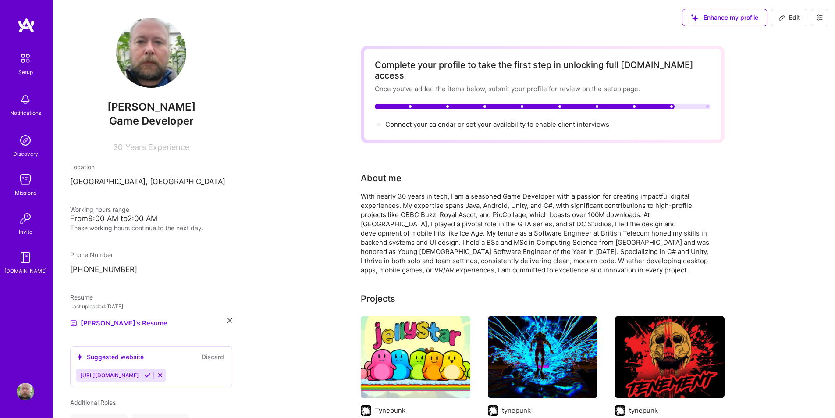
click at [156, 54] on img at bounding box center [151, 53] width 70 height 70
click at [825, 14] on button at bounding box center [819, 18] width 18 height 18
click at [786, 38] on button "Settings" at bounding box center [795, 37] width 66 height 22
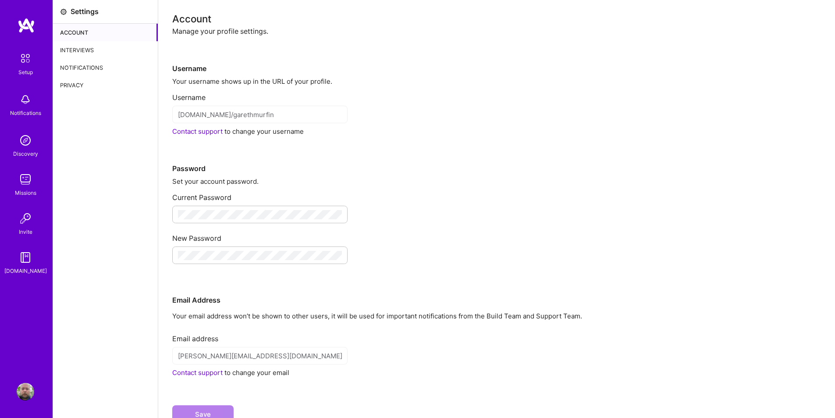
click at [76, 47] on div "Interviews" at bounding box center [105, 50] width 105 height 18
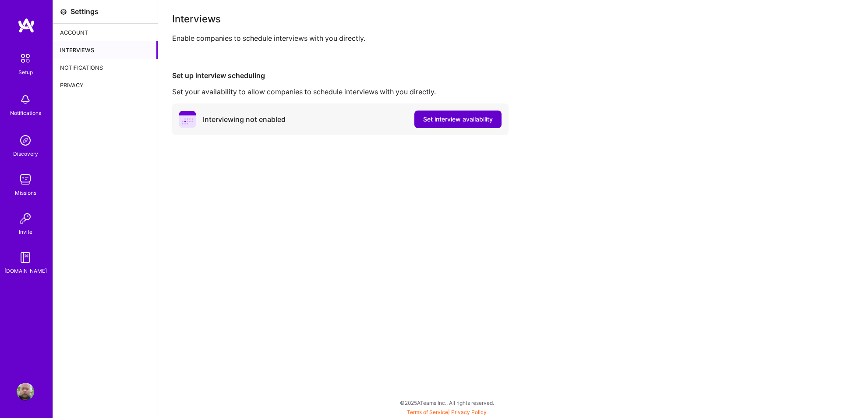
click at [442, 118] on span "Set interview availability" at bounding box center [458, 119] width 70 height 9
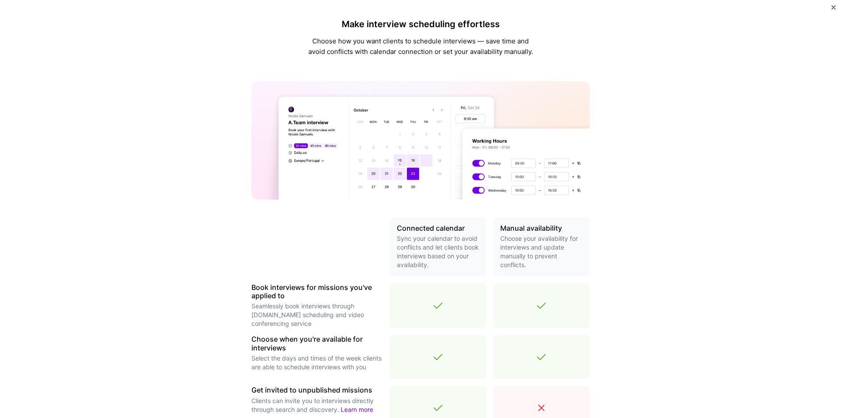
scroll to position [196, 0]
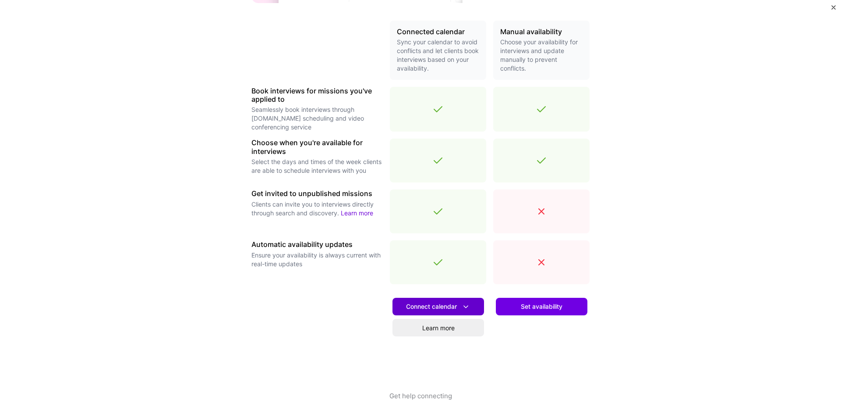
click at [428, 308] on span "Connect calendar" at bounding box center [438, 306] width 64 height 9
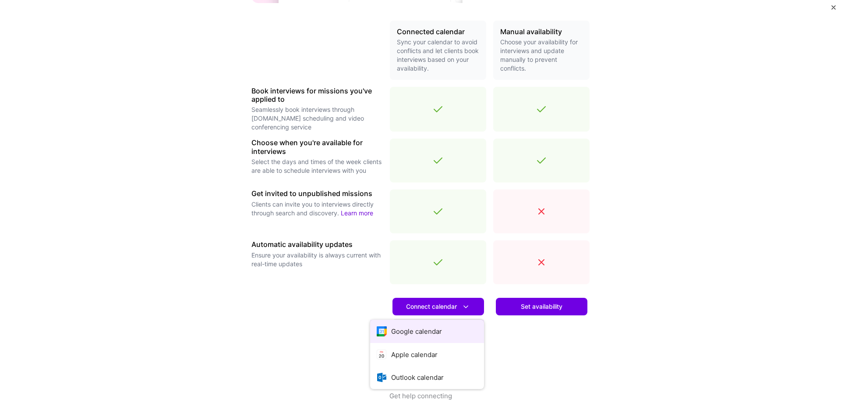
click at [421, 334] on button "Google calendar" at bounding box center [427, 330] width 114 height 23
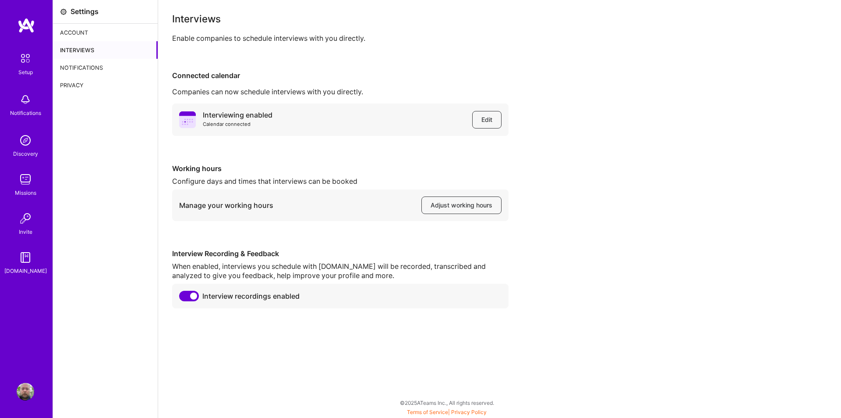
click at [21, 28] on img at bounding box center [27, 26] width 18 height 16
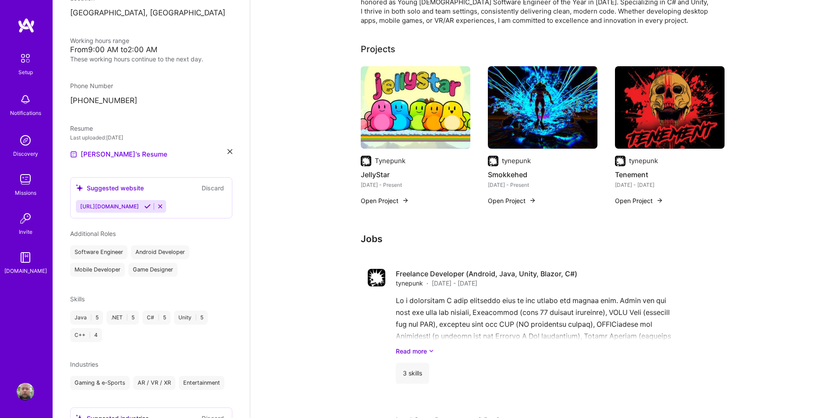
scroll to position [175, 0]
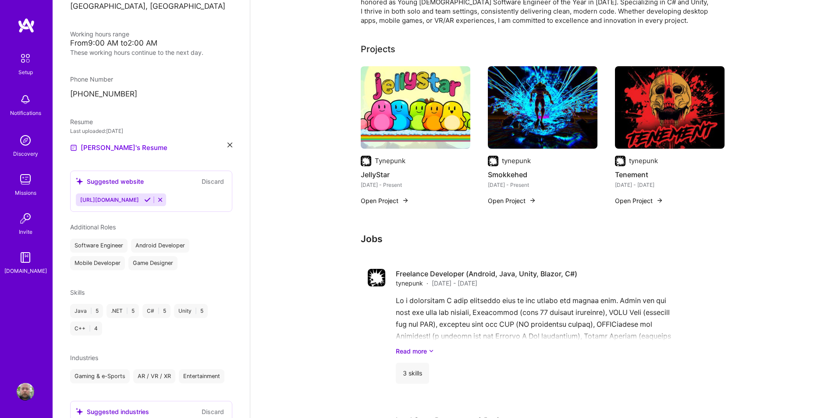
click at [151, 199] on icon at bounding box center [147, 199] width 7 height 7
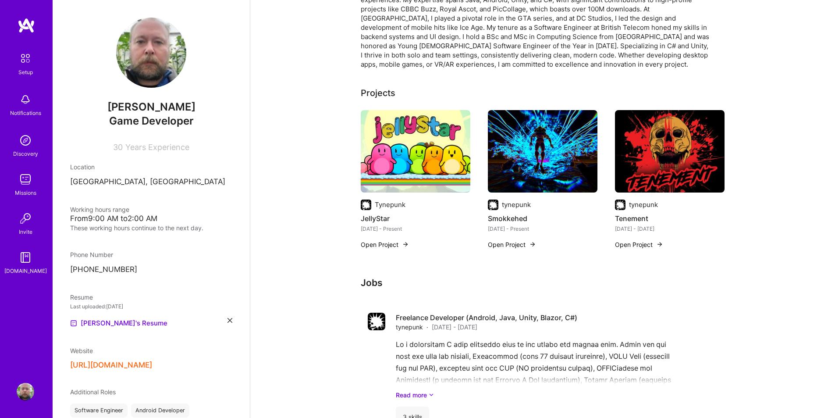
click at [167, 63] on img at bounding box center [151, 53] width 70 height 70
click at [167, 151] on span "Years Experience" at bounding box center [157, 146] width 64 height 9
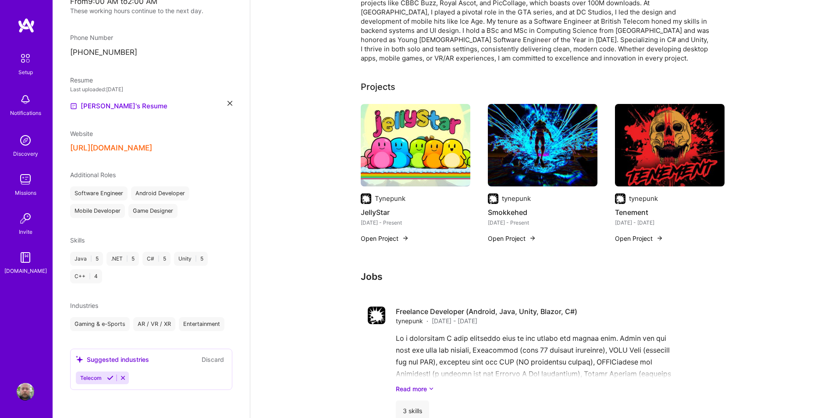
scroll to position [0, 0]
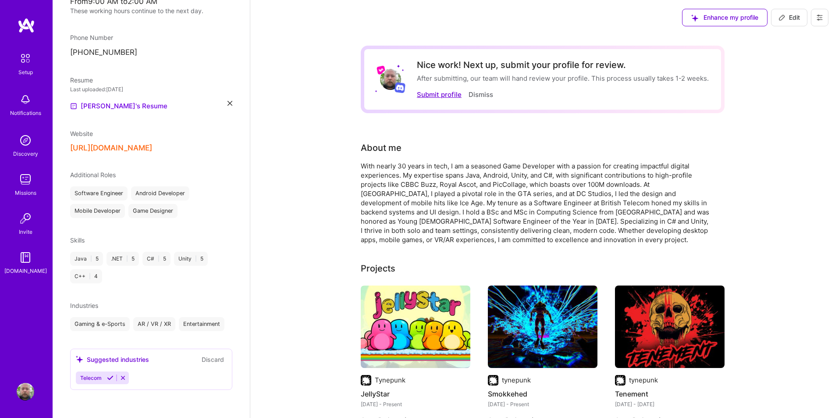
click at [453, 97] on button "Submit profile" at bounding box center [439, 94] width 45 height 9
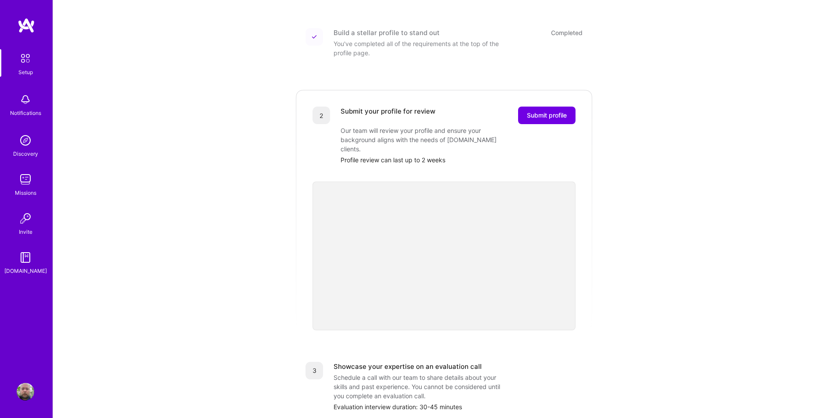
scroll to position [131, 0]
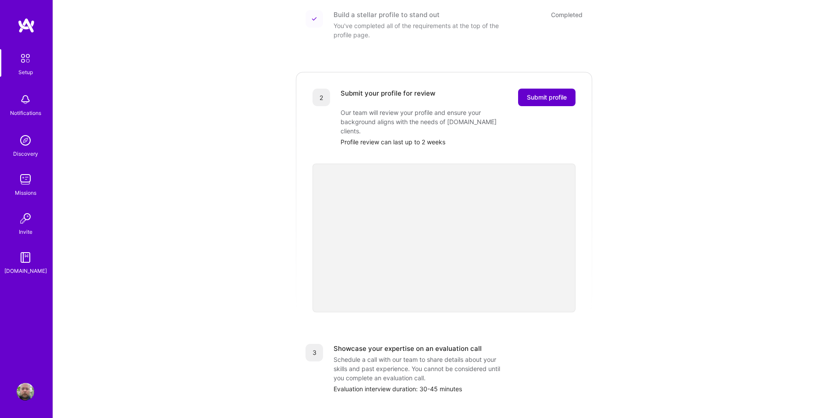
click at [544, 93] on span "Submit profile" at bounding box center [547, 97] width 40 height 9
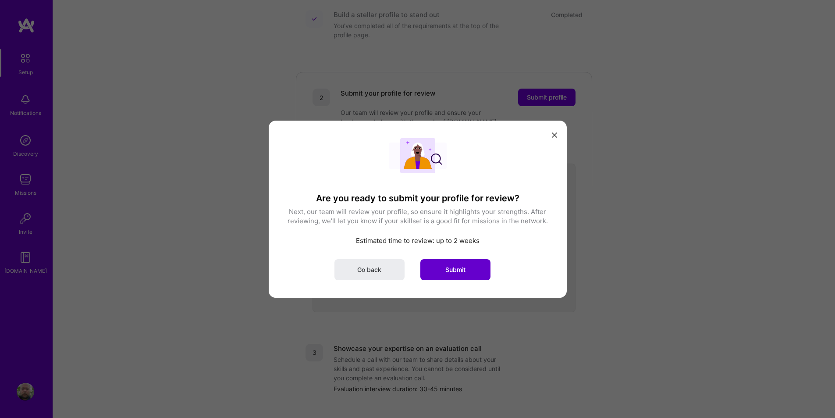
click at [449, 271] on span "Submit" at bounding box center [455, 269] width 20 height 9
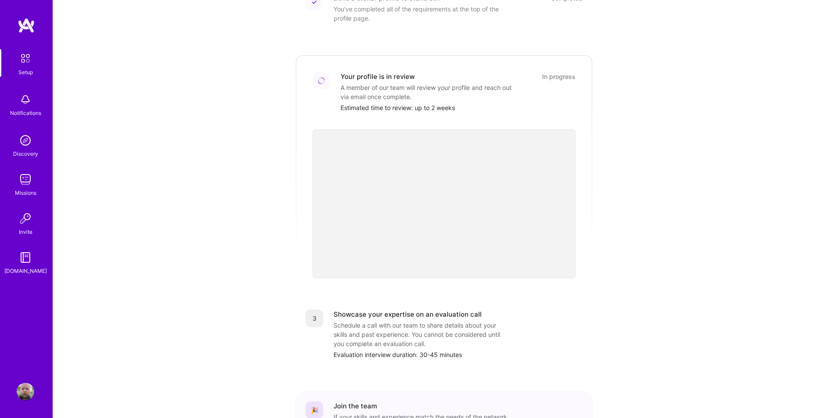
scroll to position [220, 0]
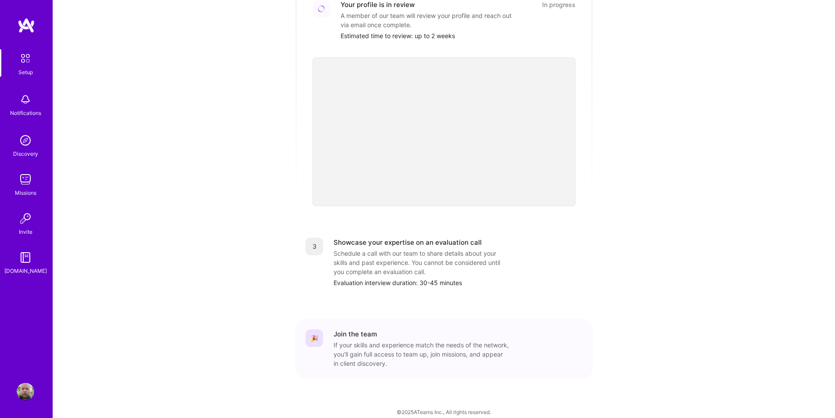
click at [319, 237] on div "3" at bounding box center [314, 246] width 18 height 18
click at [310, 329] on div "🎉" at bounding box center [314, 338] width 18 height 18
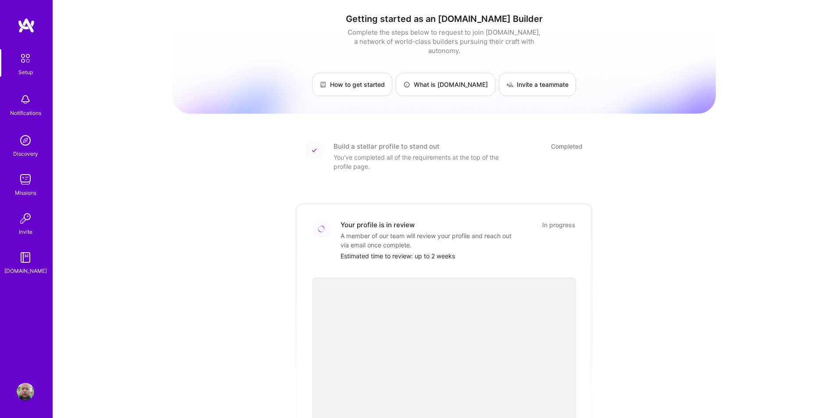
click at [21, 184] on img at bounding box center [26, 179] width 18 height 18
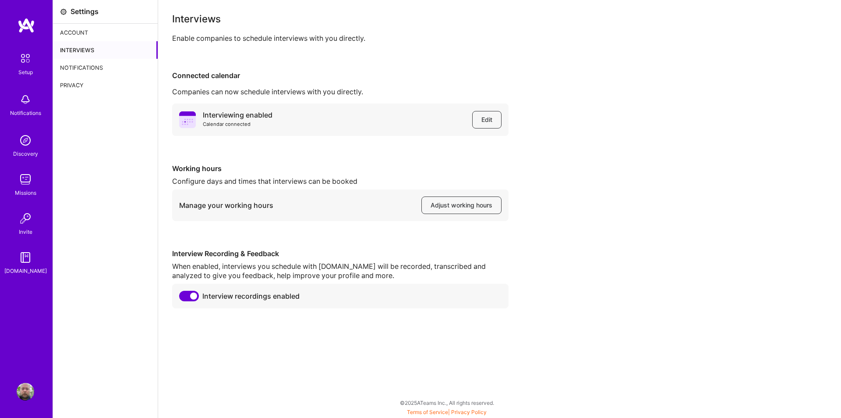
click at [30, 21] on img at bounding box center [27, 26] width 18 height 16
